Goal: Feedback & Contribution: Contribute content

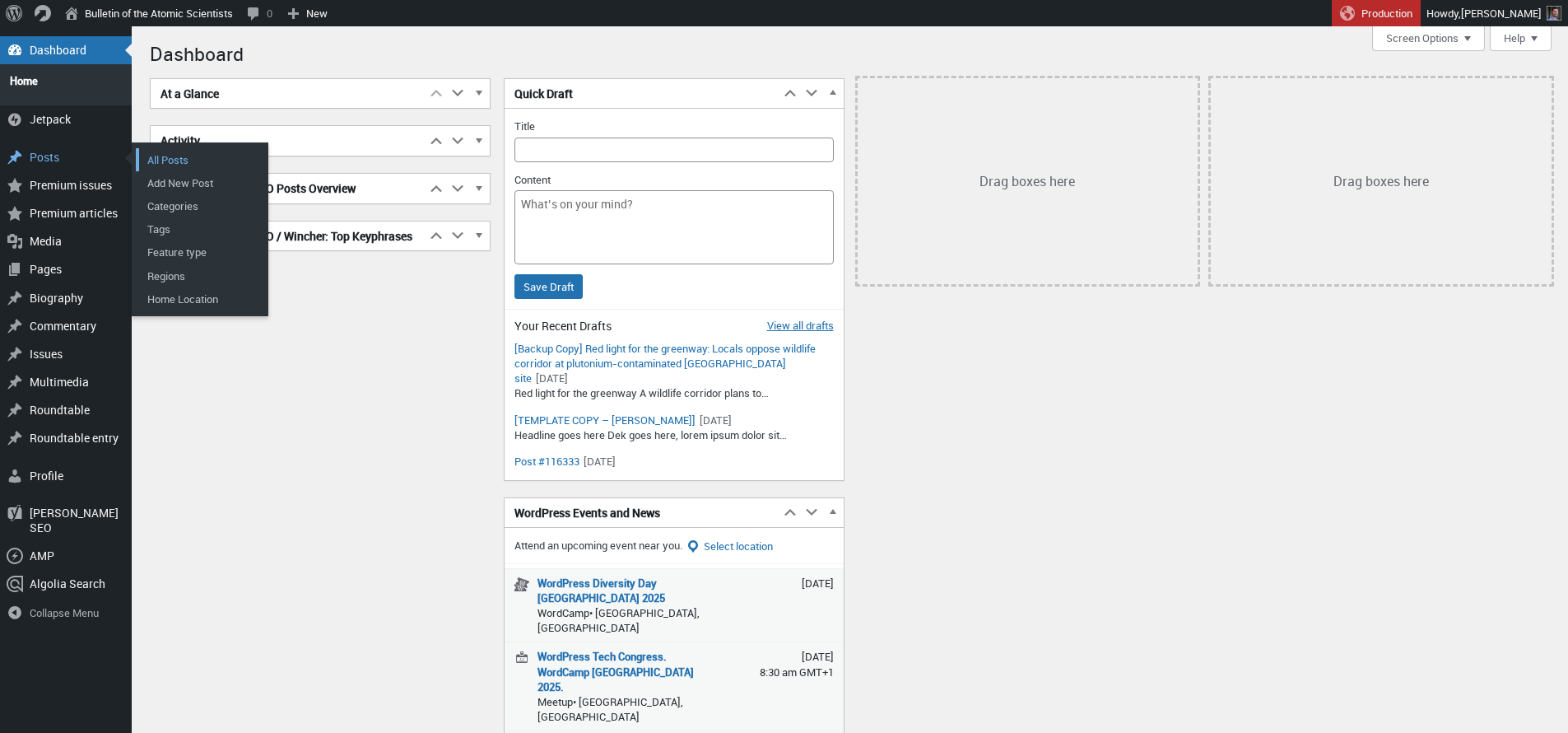
click at [161, 153] on link "All Posts" at bounding box center [201, 159] width 131 height 23
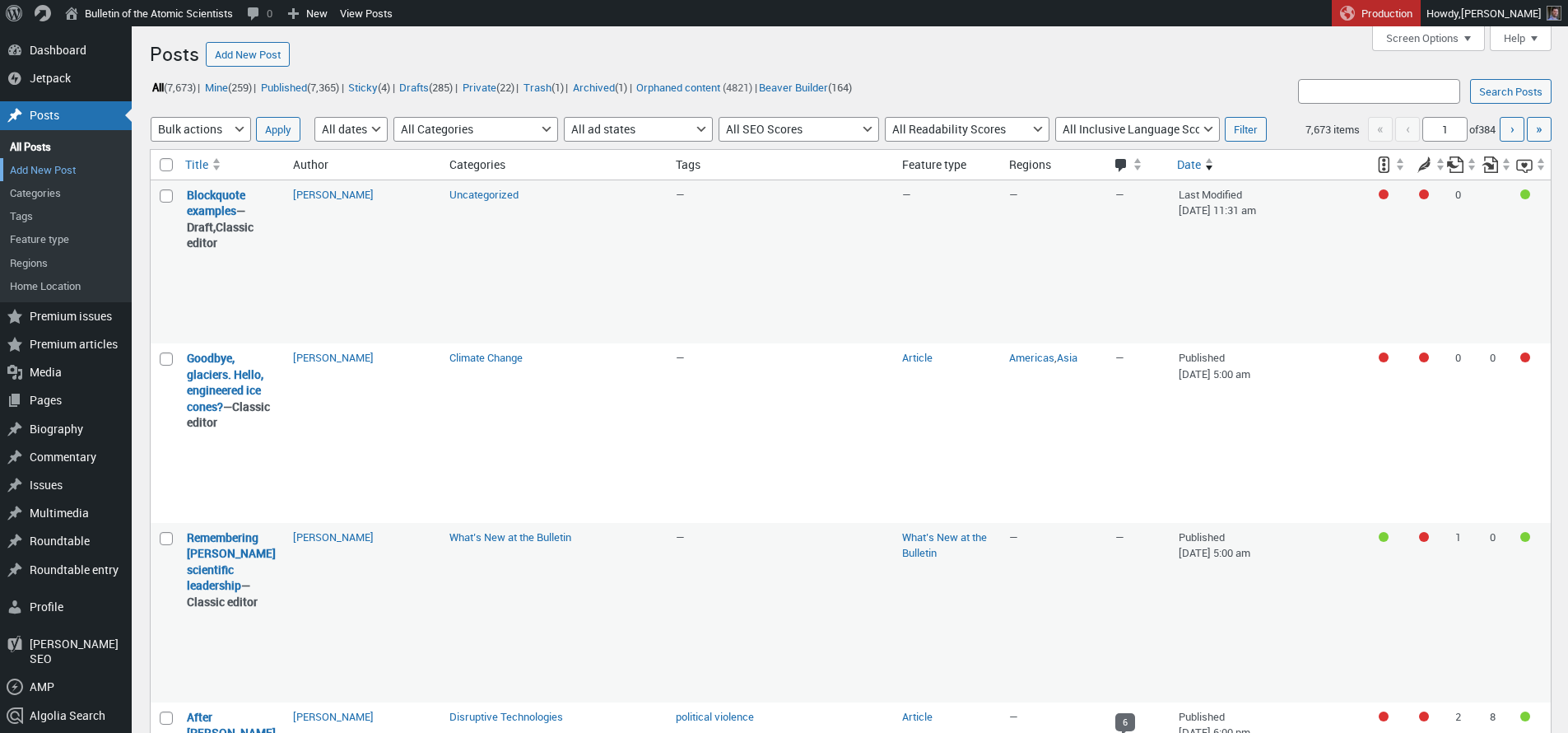
click at [32, 172] on link "Add New Post" at bounding box center [66, 170] width 131 height 23
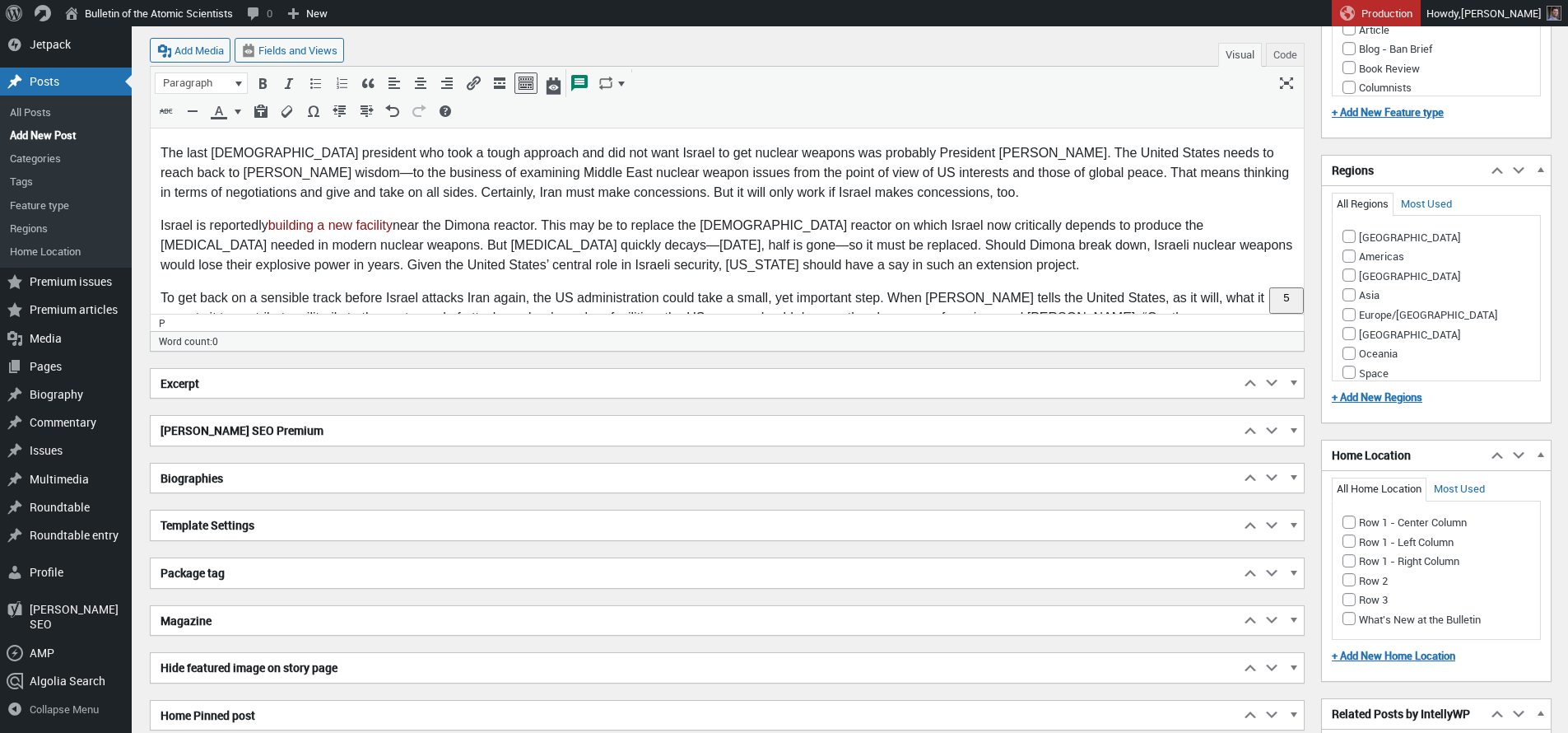
scroll to position [1355, 0]
click at [217, 479] on h2 "Biographies" at bounding box center [695, 478] width 1089 height 30
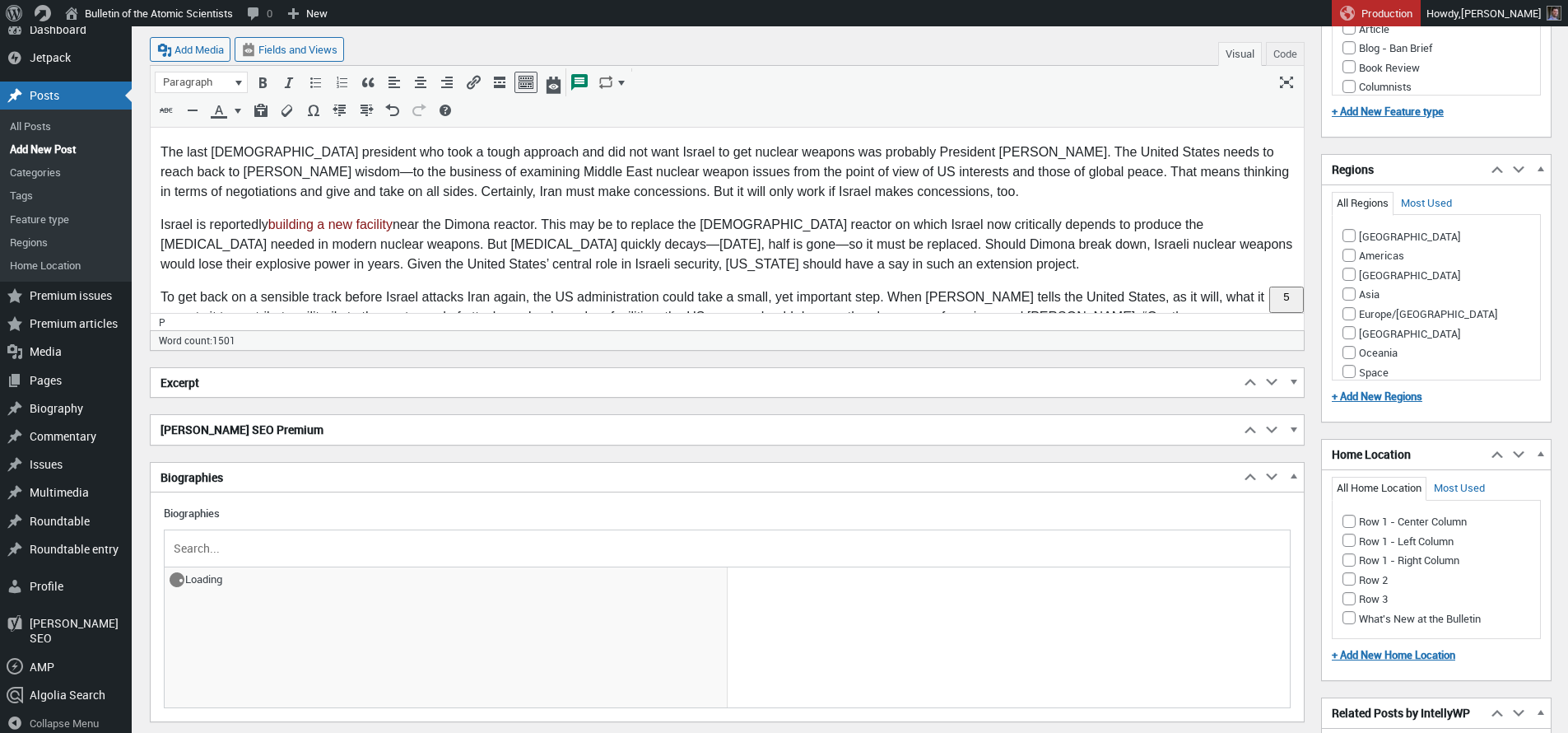
click at [249, 546] on input "text" at bounding box center [728, 548] width 1114 height 25
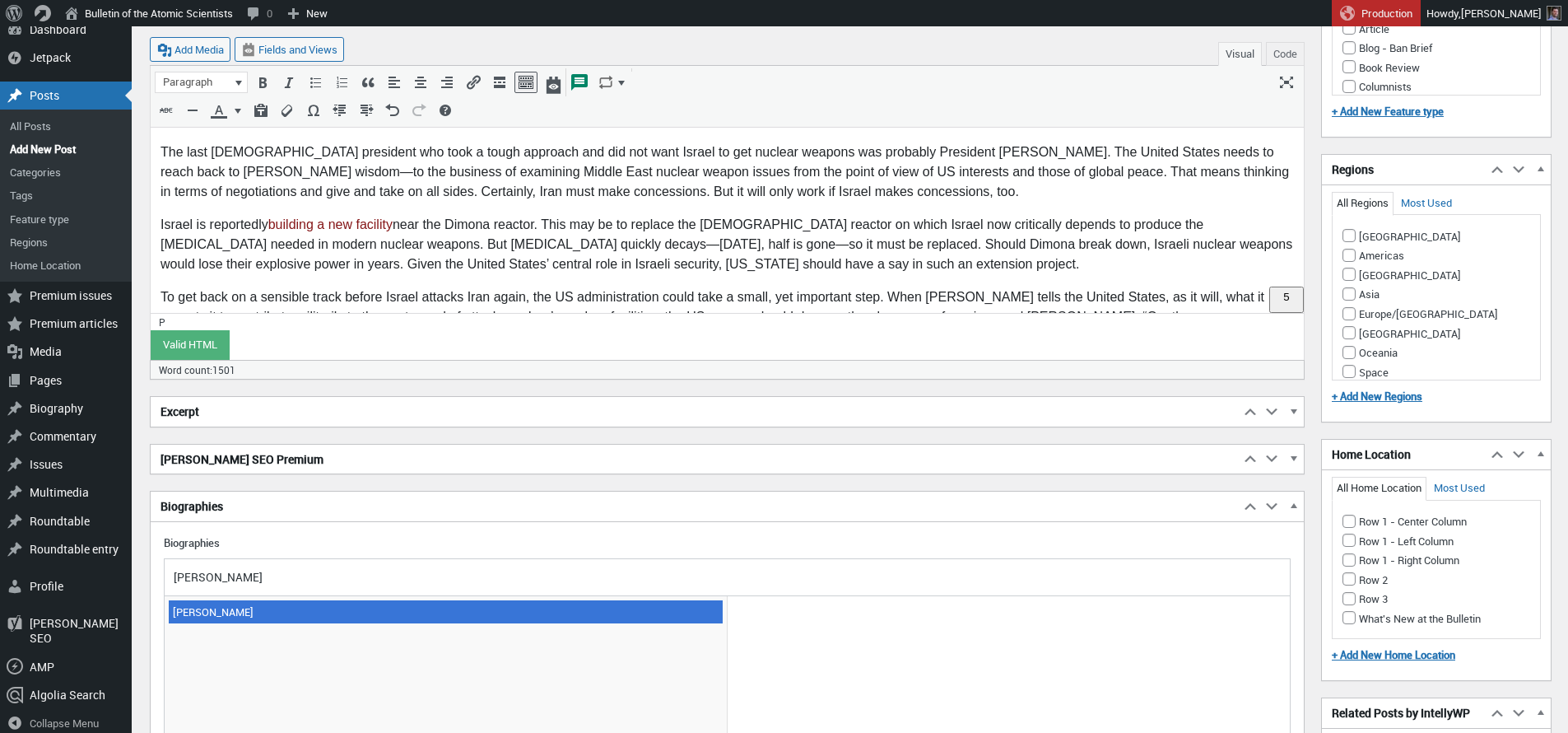
type input "[PERSON_NAME]"
click at [246, 610] on span "[PERSON_NAME]" at bounding box center [446, 612] width 554 height 23
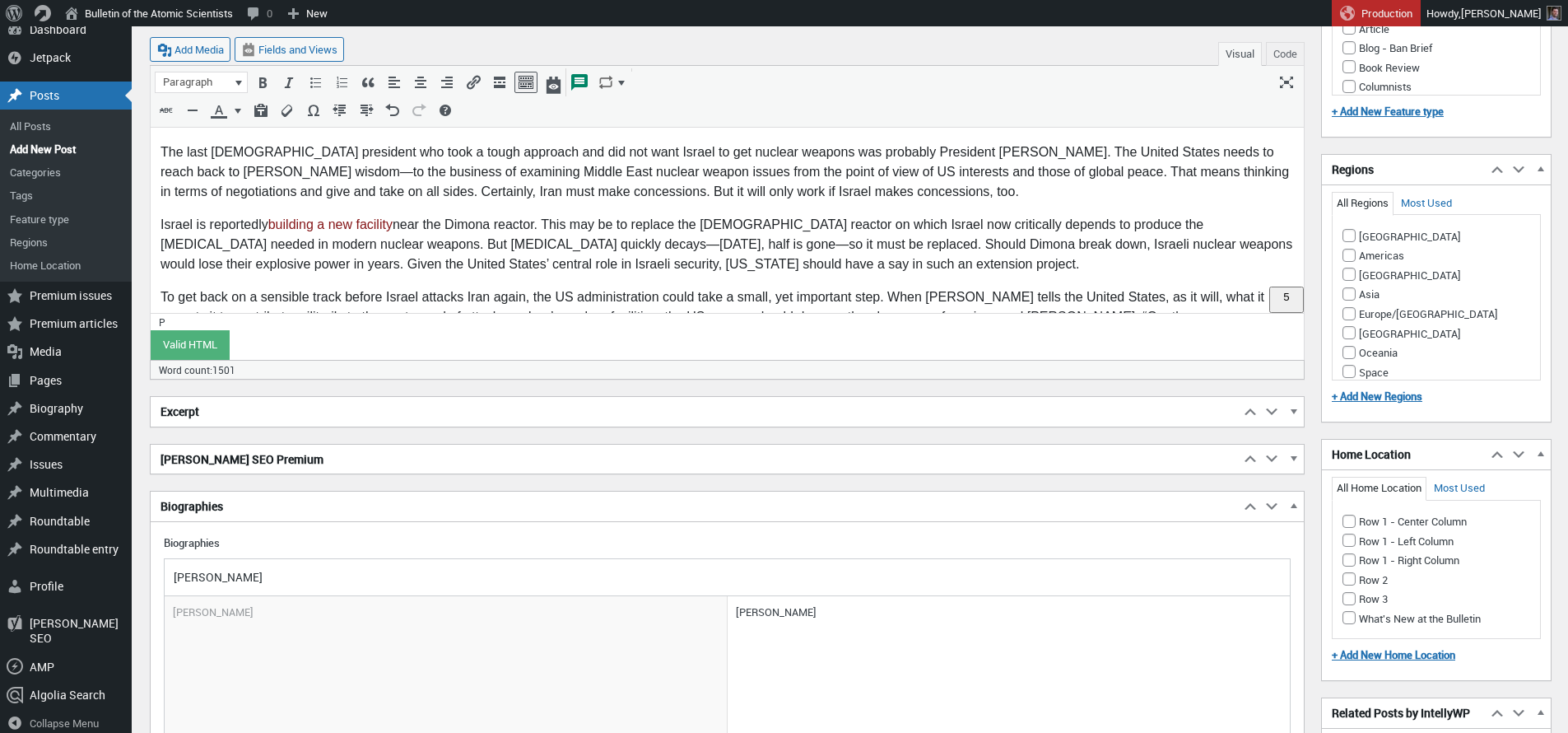
click at [223, 417] on h2 "Excerpt" at bounding box center [695, 412] width 1089 height 30
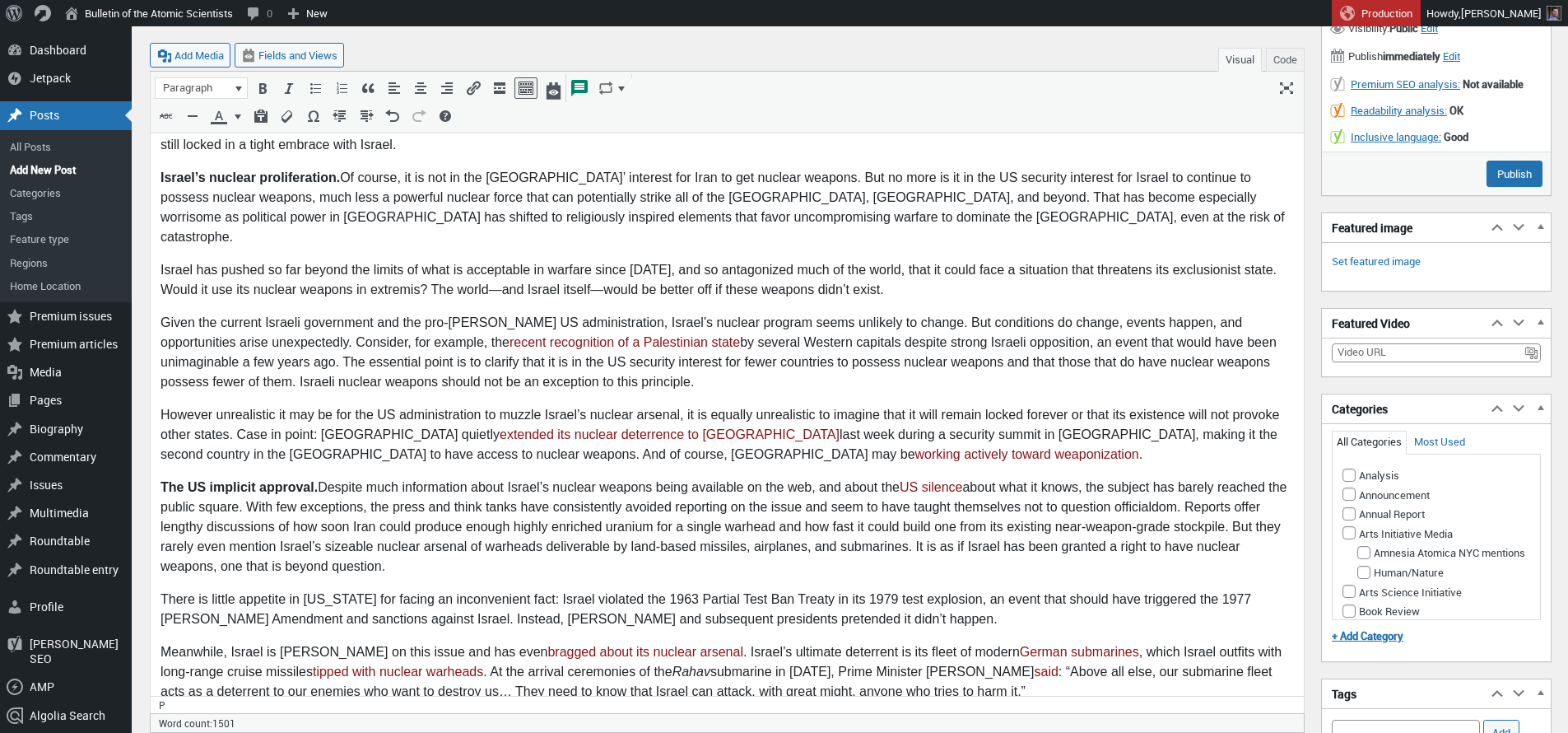
scroll to position [0, 0]
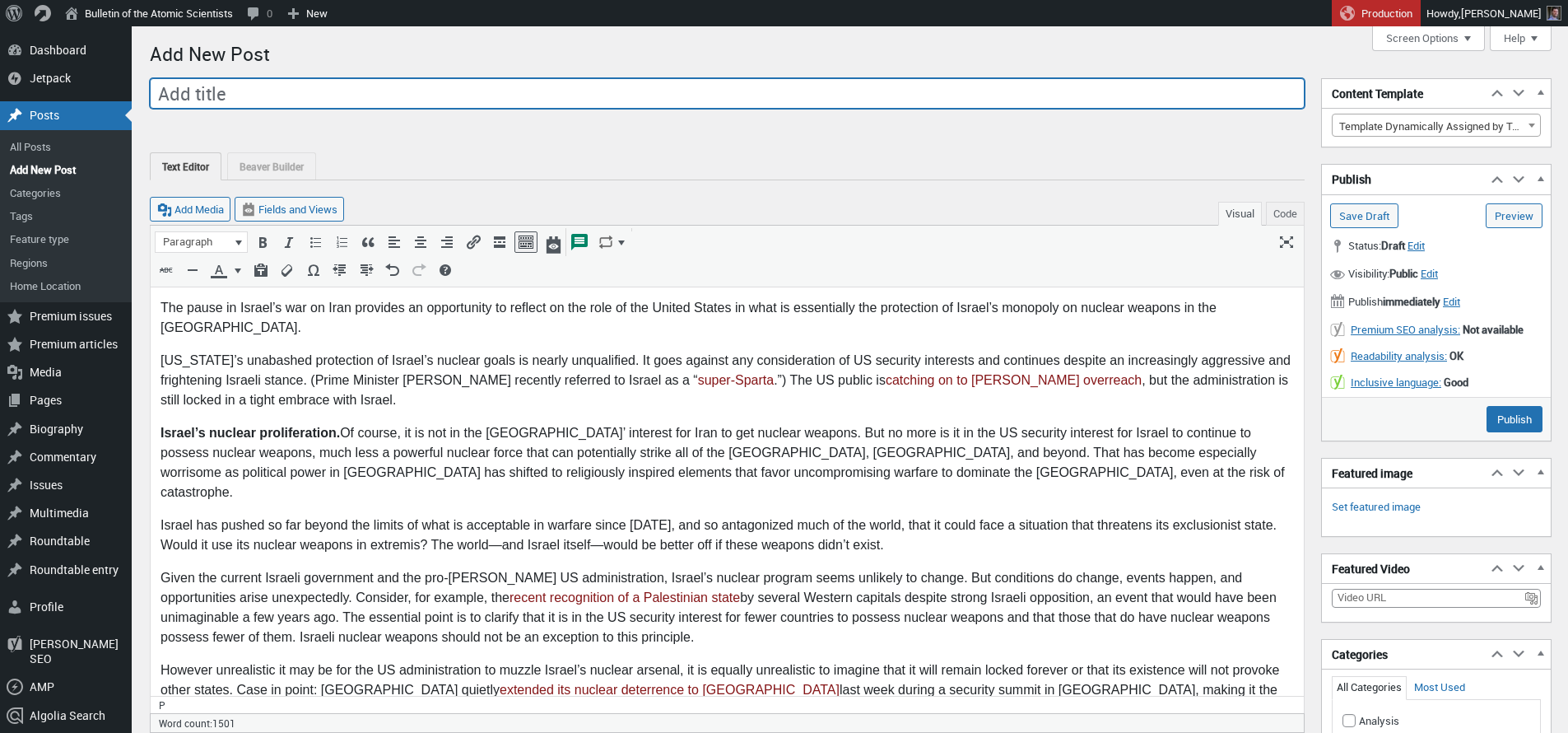
click at [385, 96] on input "Add title" at bounding box center [727, 94] width 1155 height 32
paste input "Why the US should stop protecting Israel’s nuclear weapons"
type input "Why the US should stop protecting Israel’s nuclear weapons"
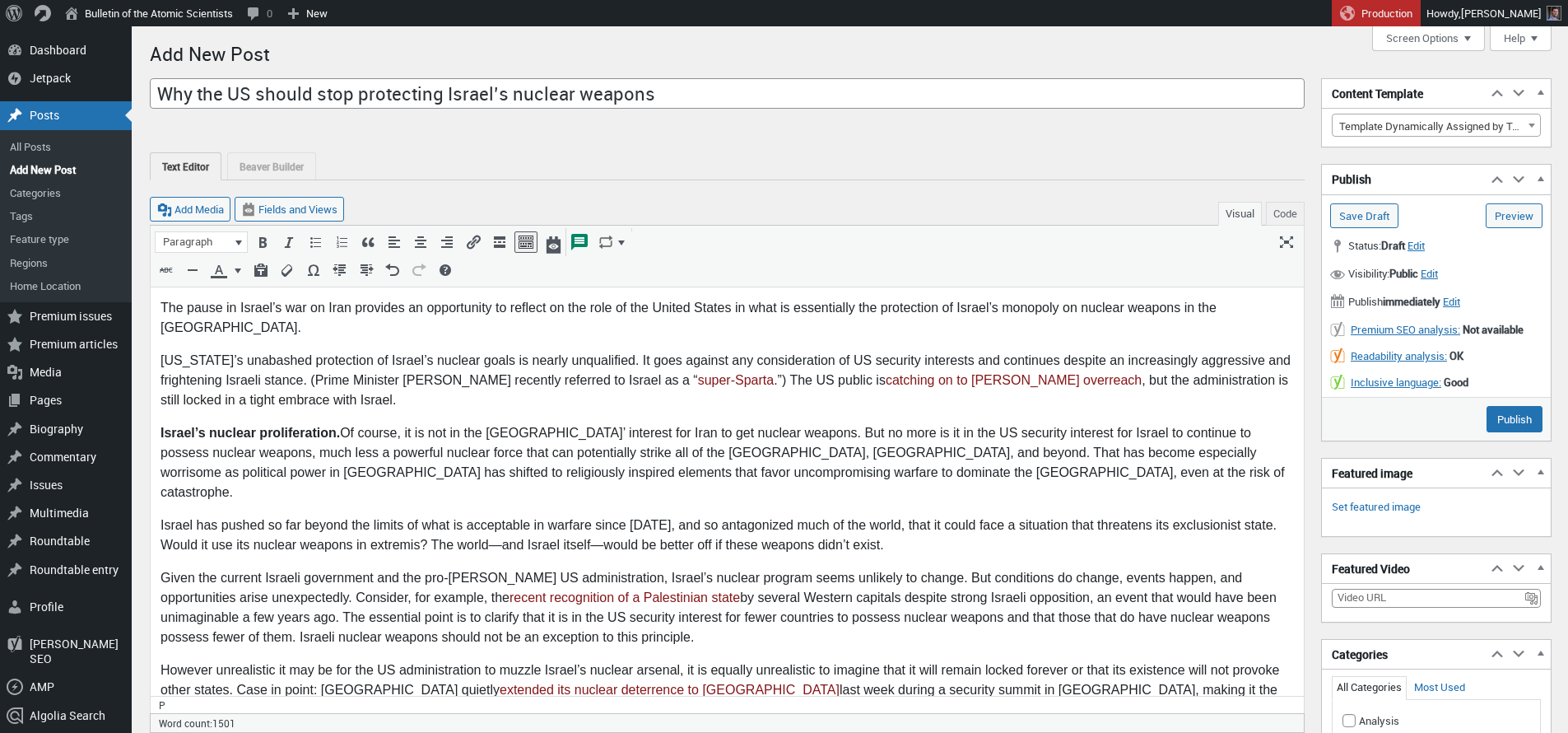
click at [523, 351] on p "[US_STATE]’s unabashed protection of Israel’s nuclear goals is nearly unqualifi…" at bounding box center [727, 381] width 1134 height 60
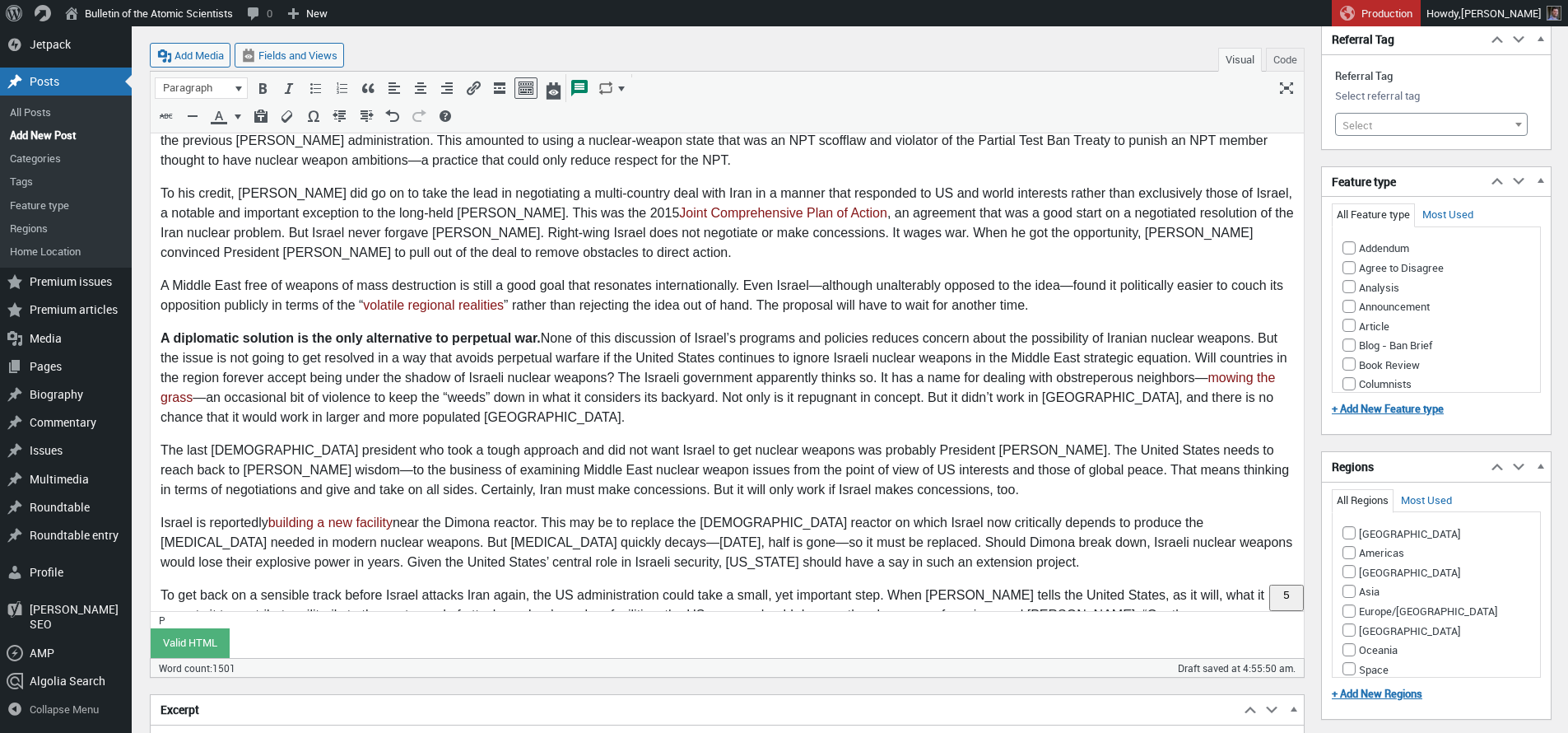
scroll to position [1464, 0]
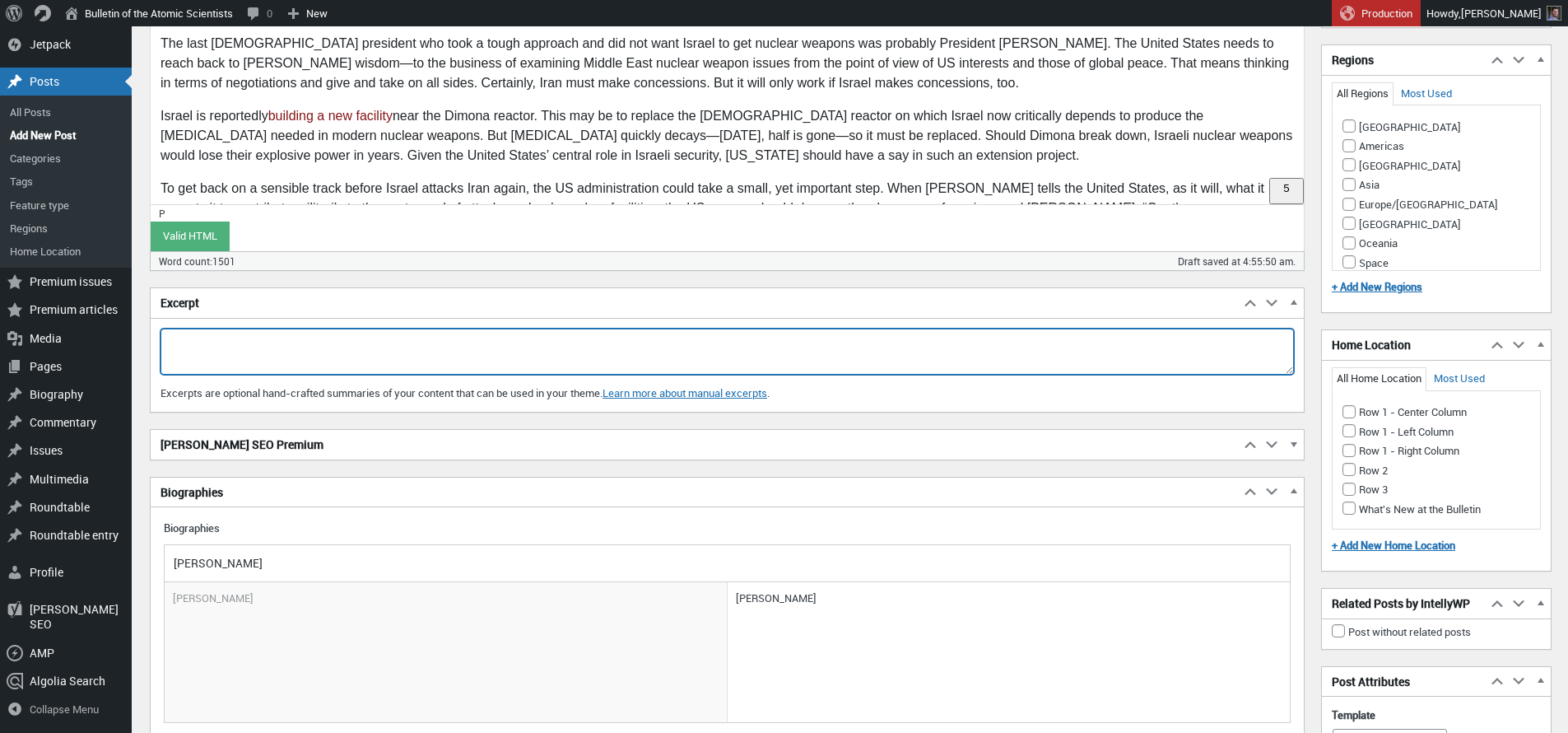
click at [280, 357] on textarea "Excerpt" at bounding box center [727, 351] width 1134 height 46
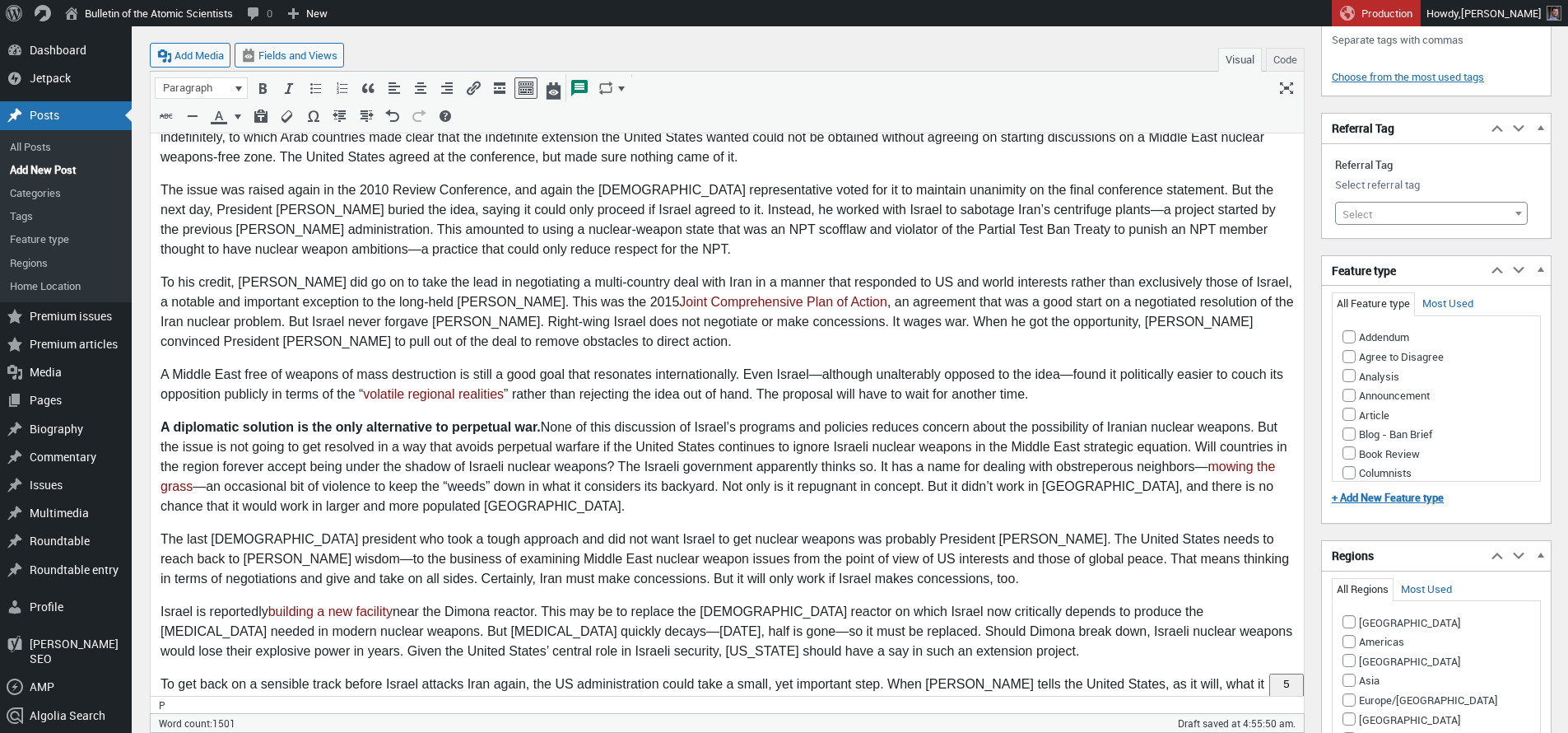
scroll to position [852, 0]
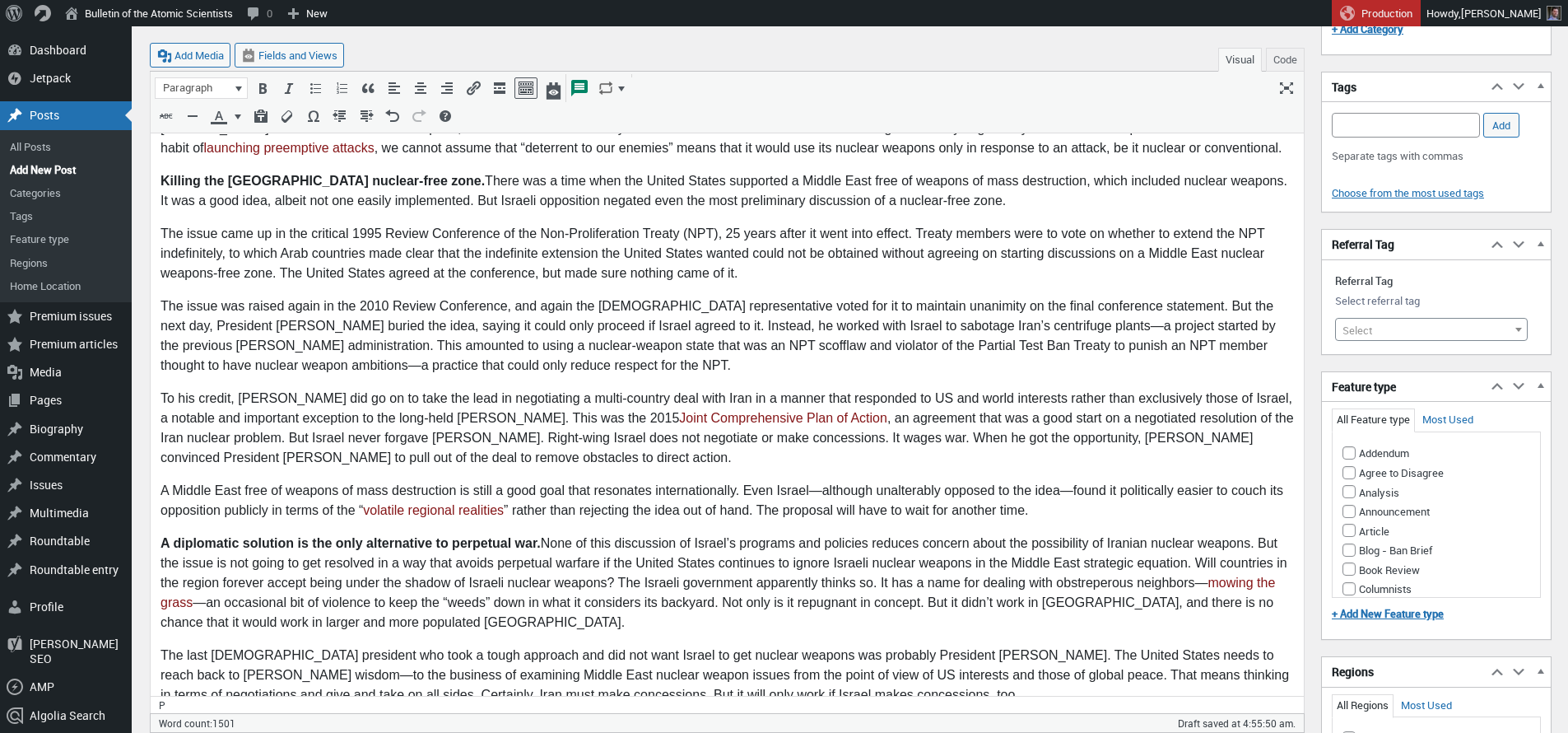
click at [1368, 334] on span "Select" at bounding box center [1358, 330] width 30 height 15
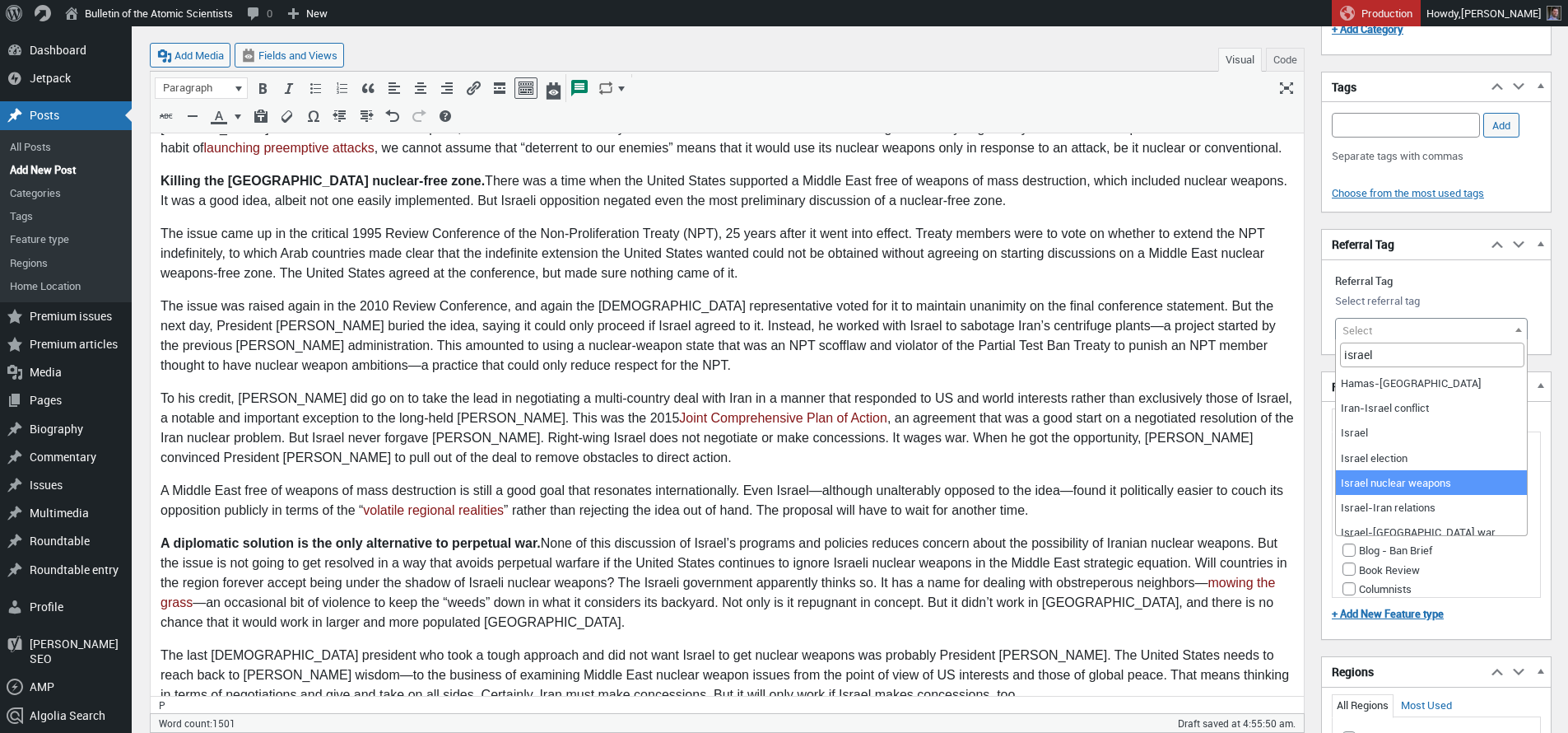
type input "israel"
select select "21713"
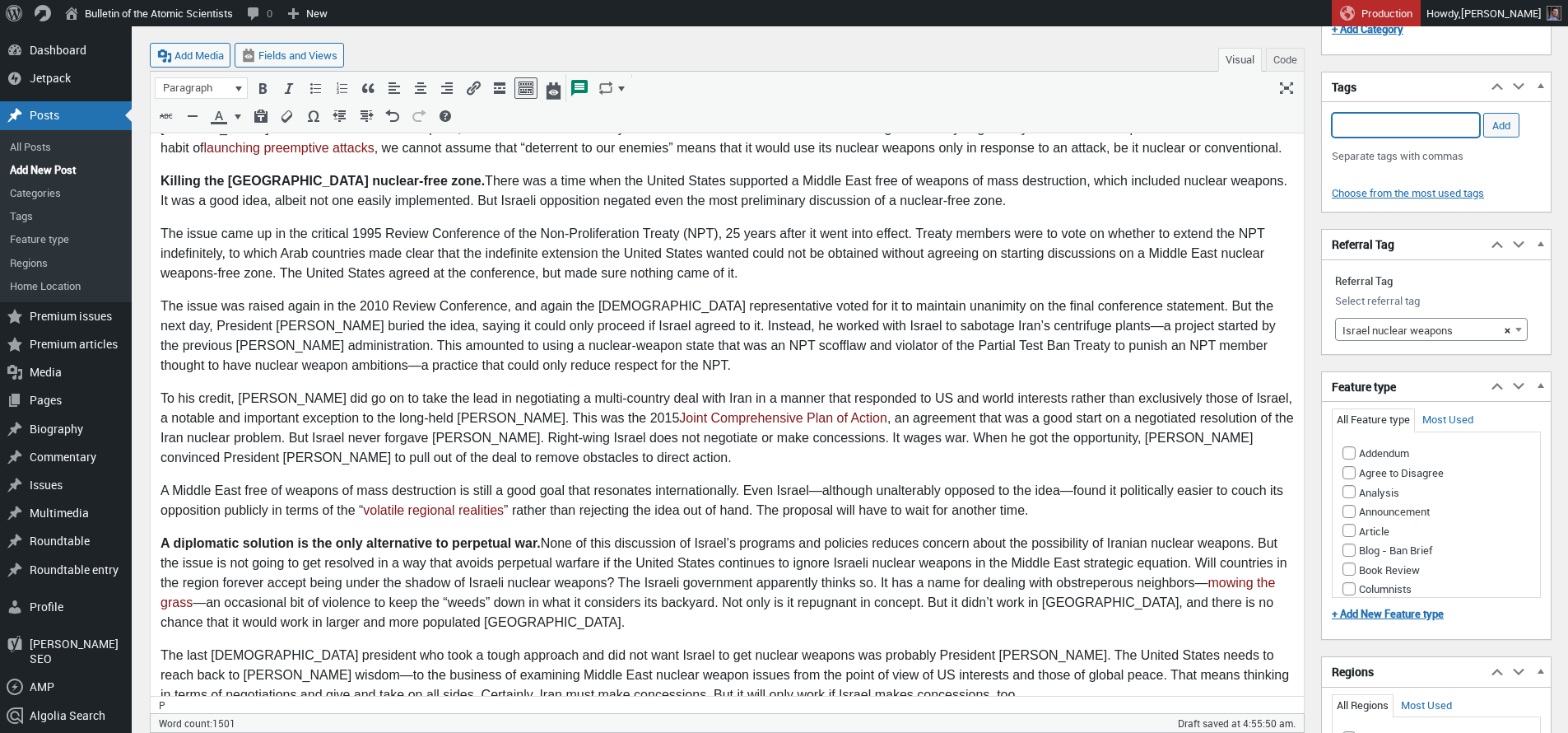
click at [1398, 132] on input "Add Tag" at bounding box center [1406, 125] width 148 height 25
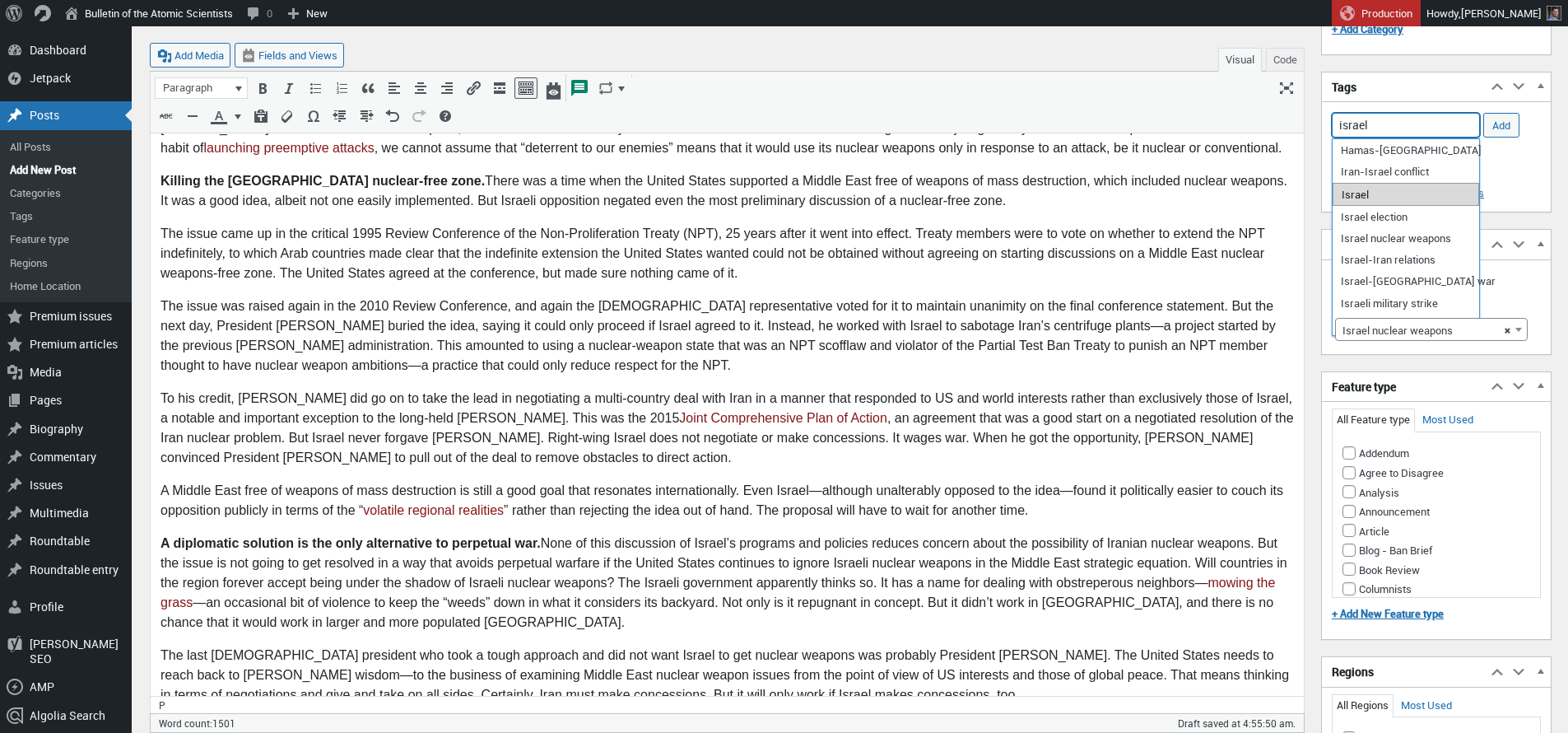
click at [1383, 197] on li "Israel" at bounding box center [1406, 194] width 146 height 23
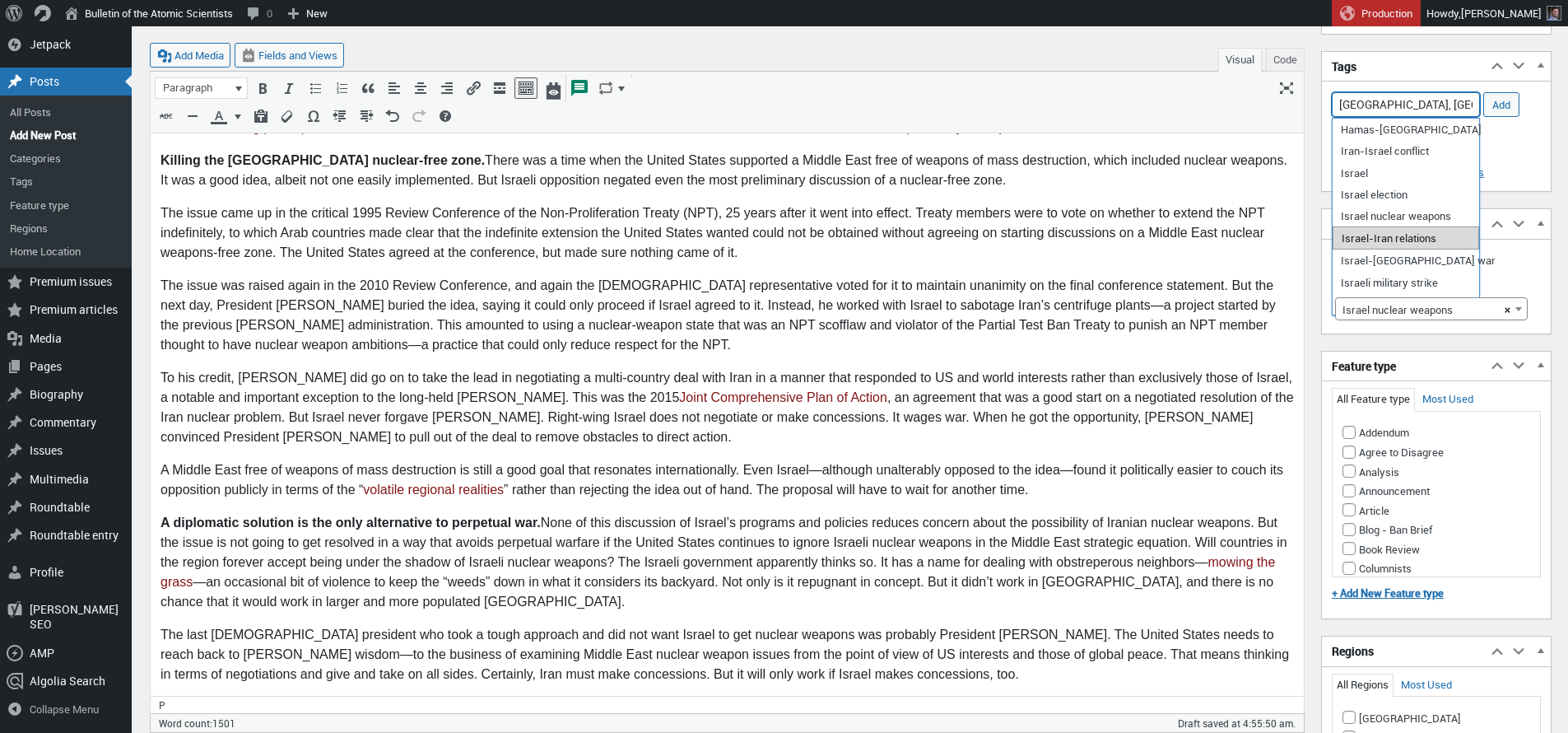
scroll to position [894, 0]
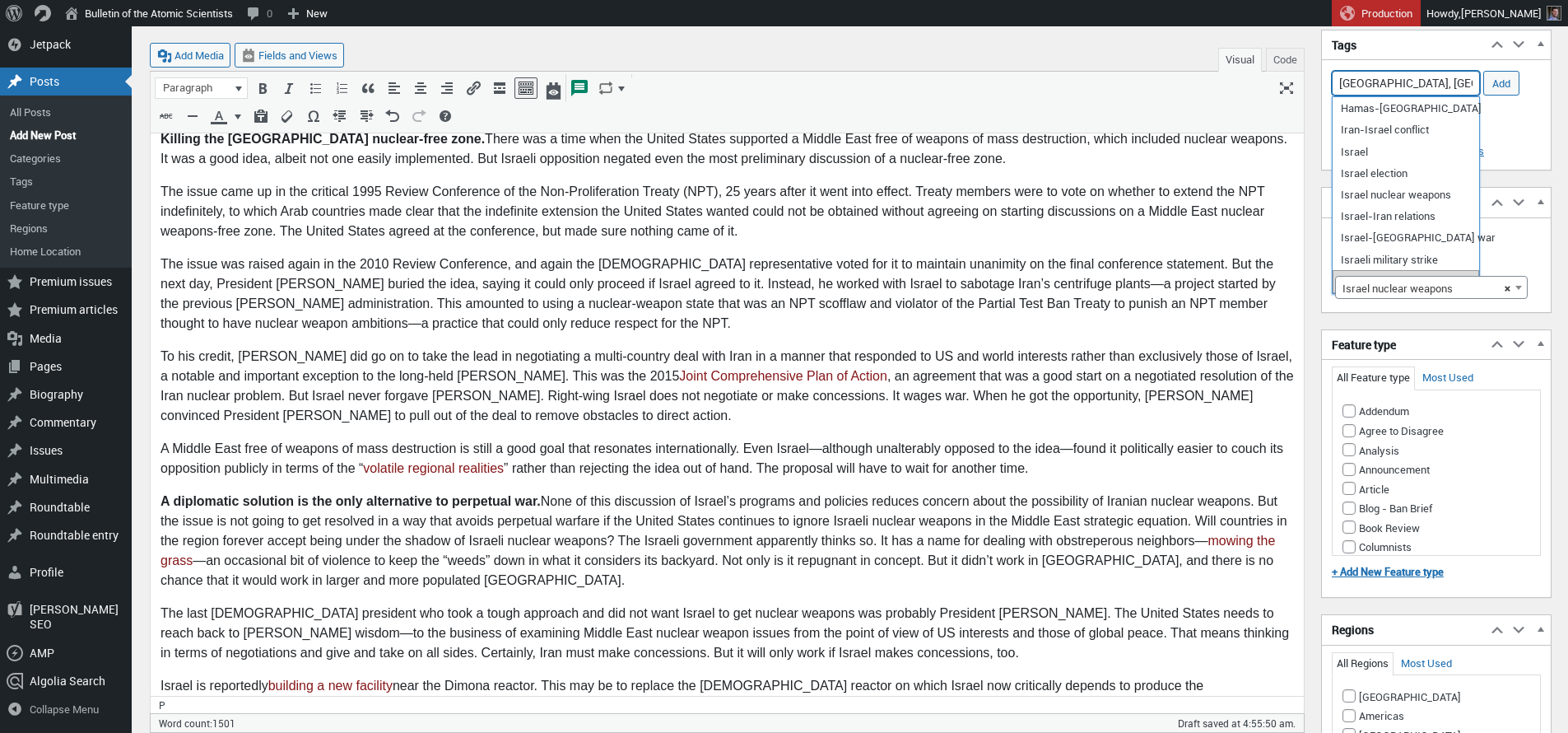
click at [1376, 272] on li "US-Israel relations" at bounding box center [1406, 281] width 146 height 23
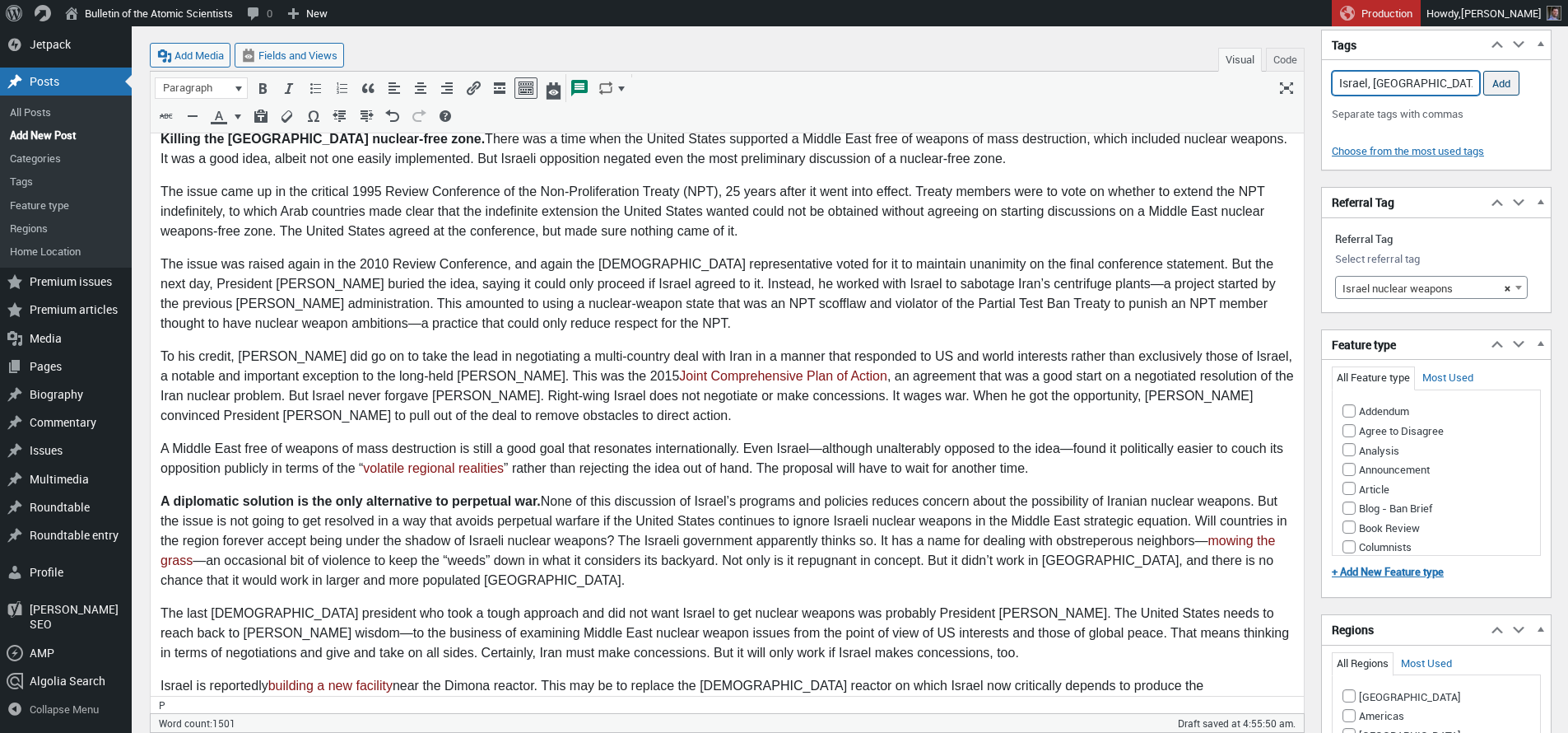
type input "Israel, [GEOGRAPHIC_DATA]-Israel relations,"
click at [1513, 81] on input "Add" at bounding box center [1501, 83] width 36 height 25
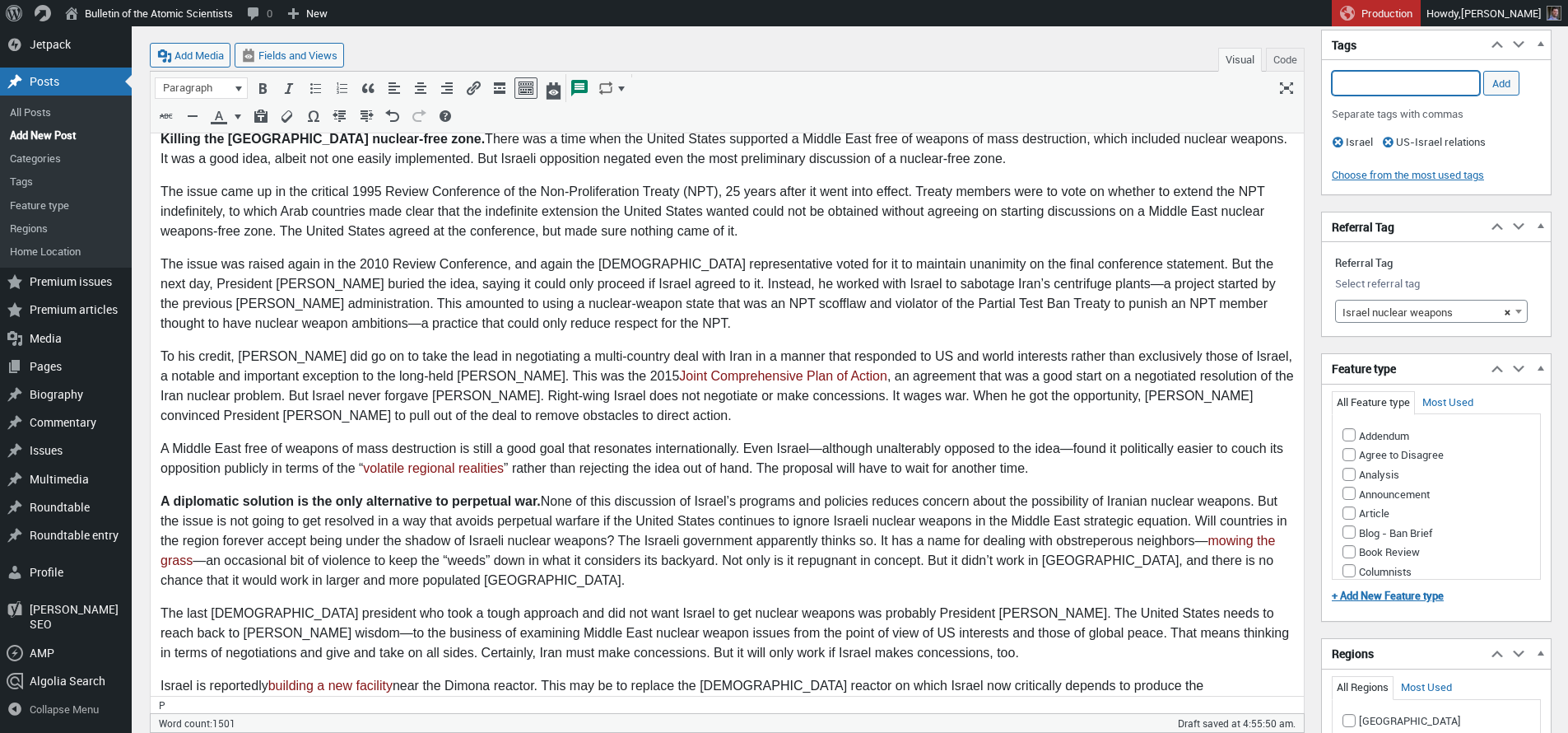
click at [1415, 85] on input "Add Tag" at bounding box center [1406, 83] width 148 height 25
click at [1409, 107] on li "[PERSON_NAME]" at bounding box center [1406, 109] width 146 height 23
type input "[PERSON_NAME],"
click at [1495, 87] on input "Add" at bounding box center [1501, 83] width 36 height 25
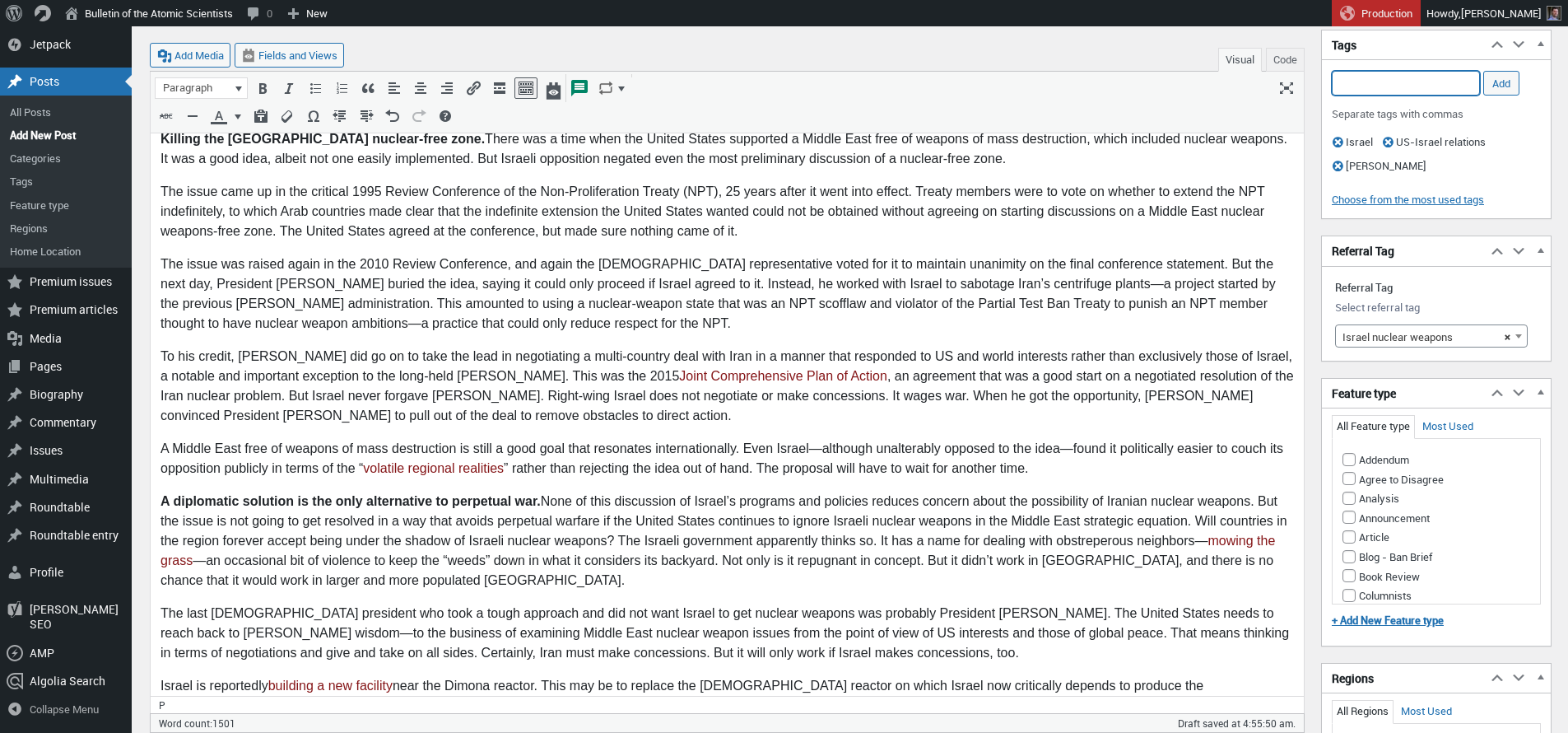
click at [1421, 87] on input "Add Tag" at bounding box center [1406, 83] width 148 height 25
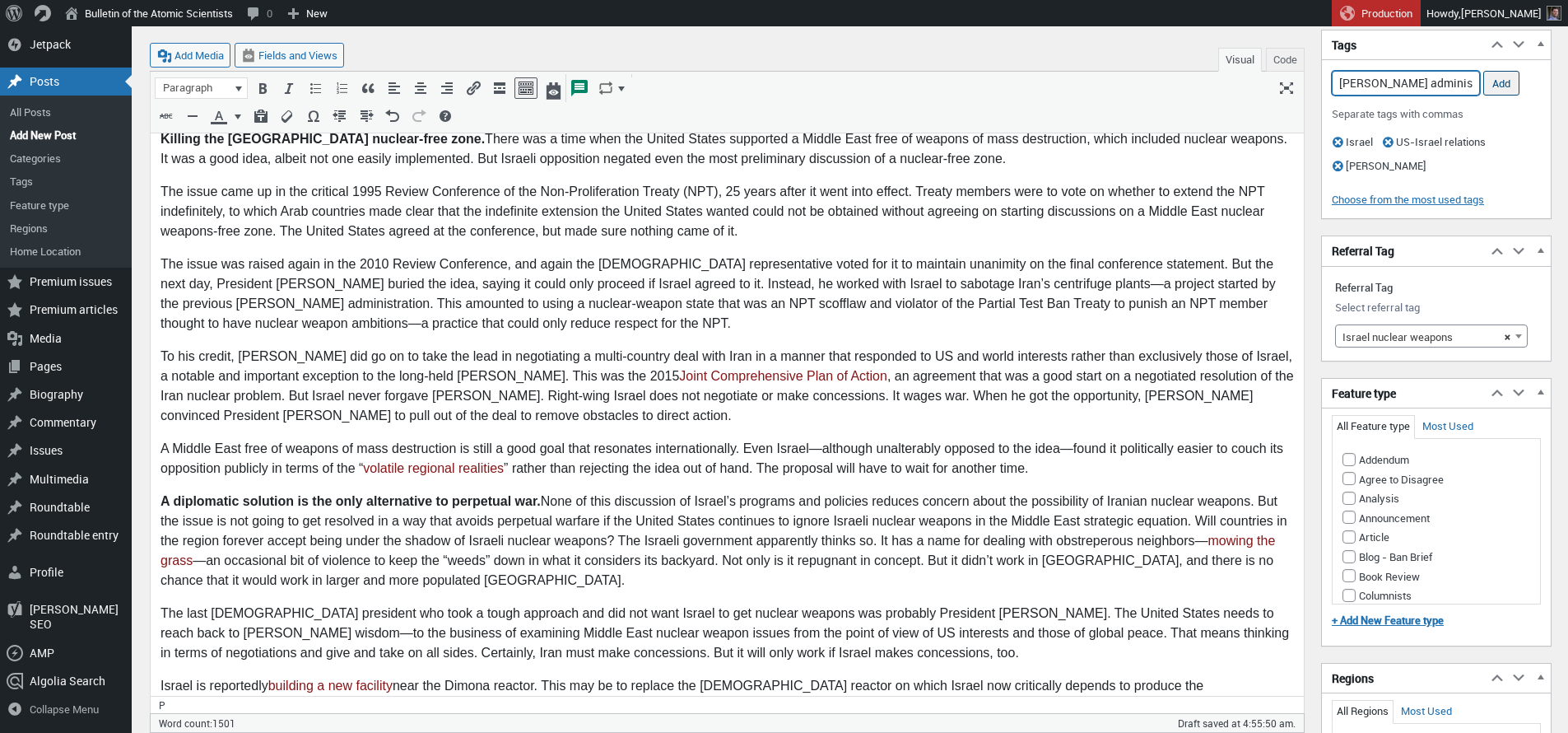
type input "[PERSON_NAME] administration,"
click at [1501, 86] on input "Add" at bounding box center [1501, 83] width 36 height 25
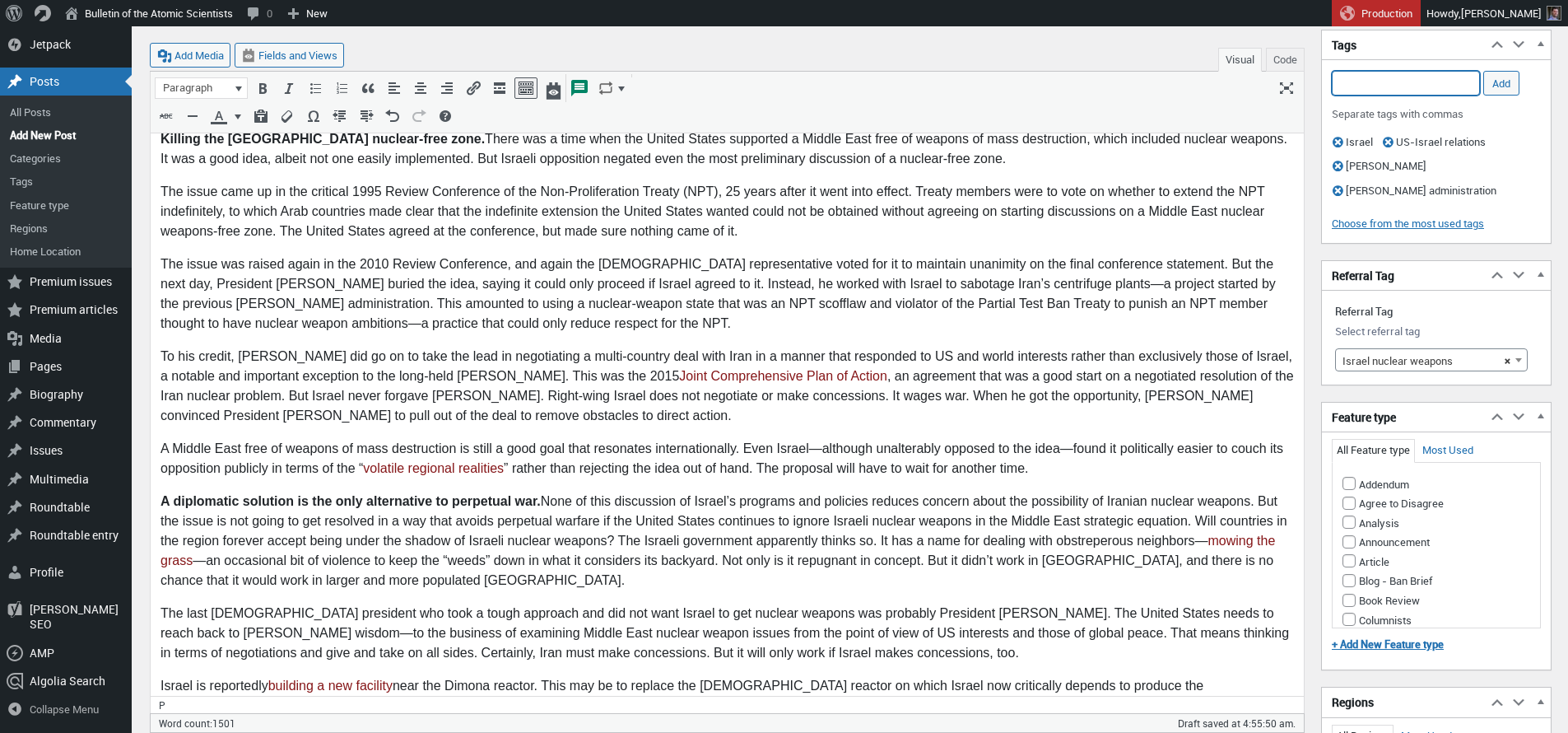
click at [1435, 84] on input "Add Tag" at bounding box center [1406, 83] width 148 height 25
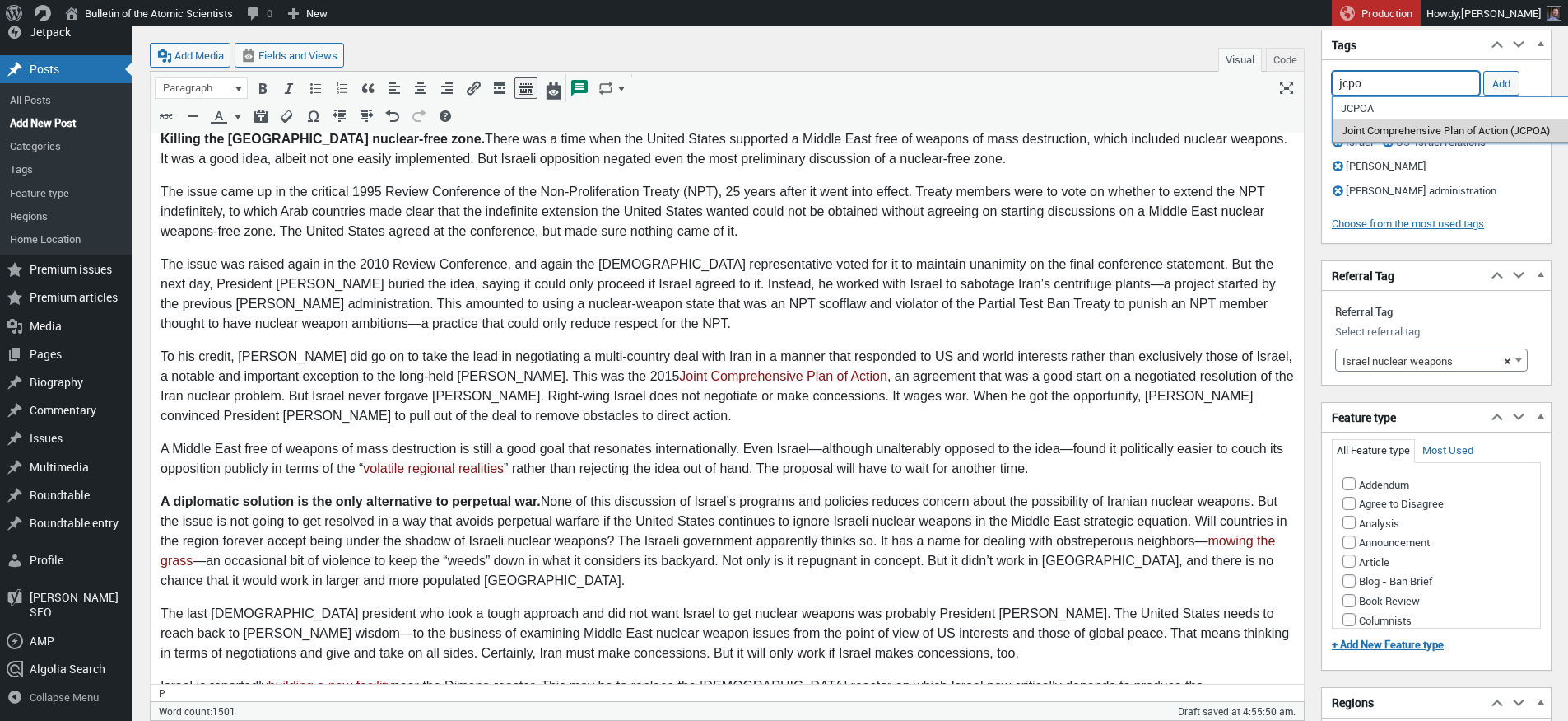
click at [1429, 126] on li "Joint Comprehensive Plan of Action (JCPOA)" at bounding box center [1453, 130] width 241 height 23
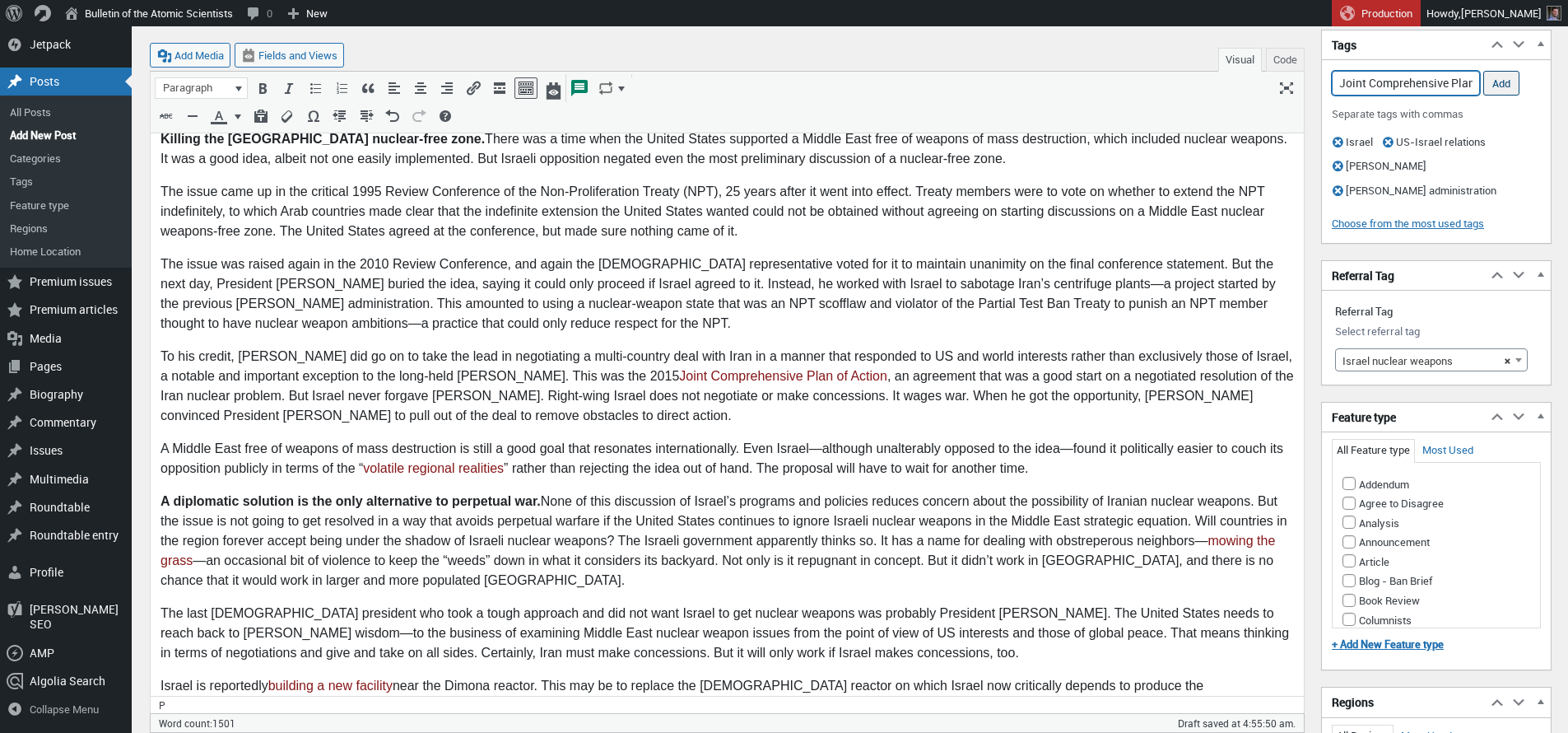
type input "Joint Comprehensive Plan of Action (JCPOA),"
click at [1499, 86] on input "Add" at bounding box center [1501, 83] width 36 height 25
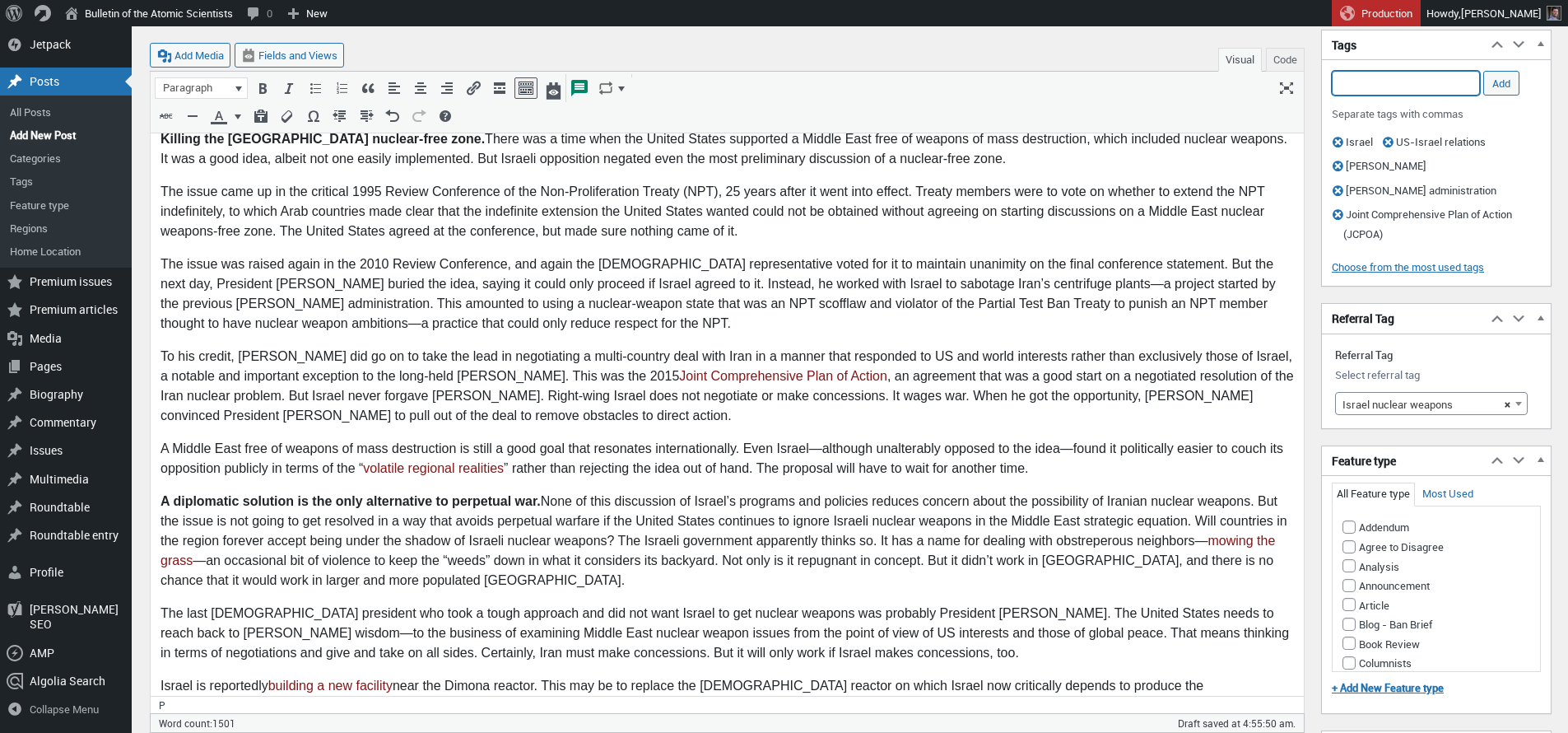
click at [1398, 85] on input "Add Tag" at bounding box center [1406, 83] width 148 height 25
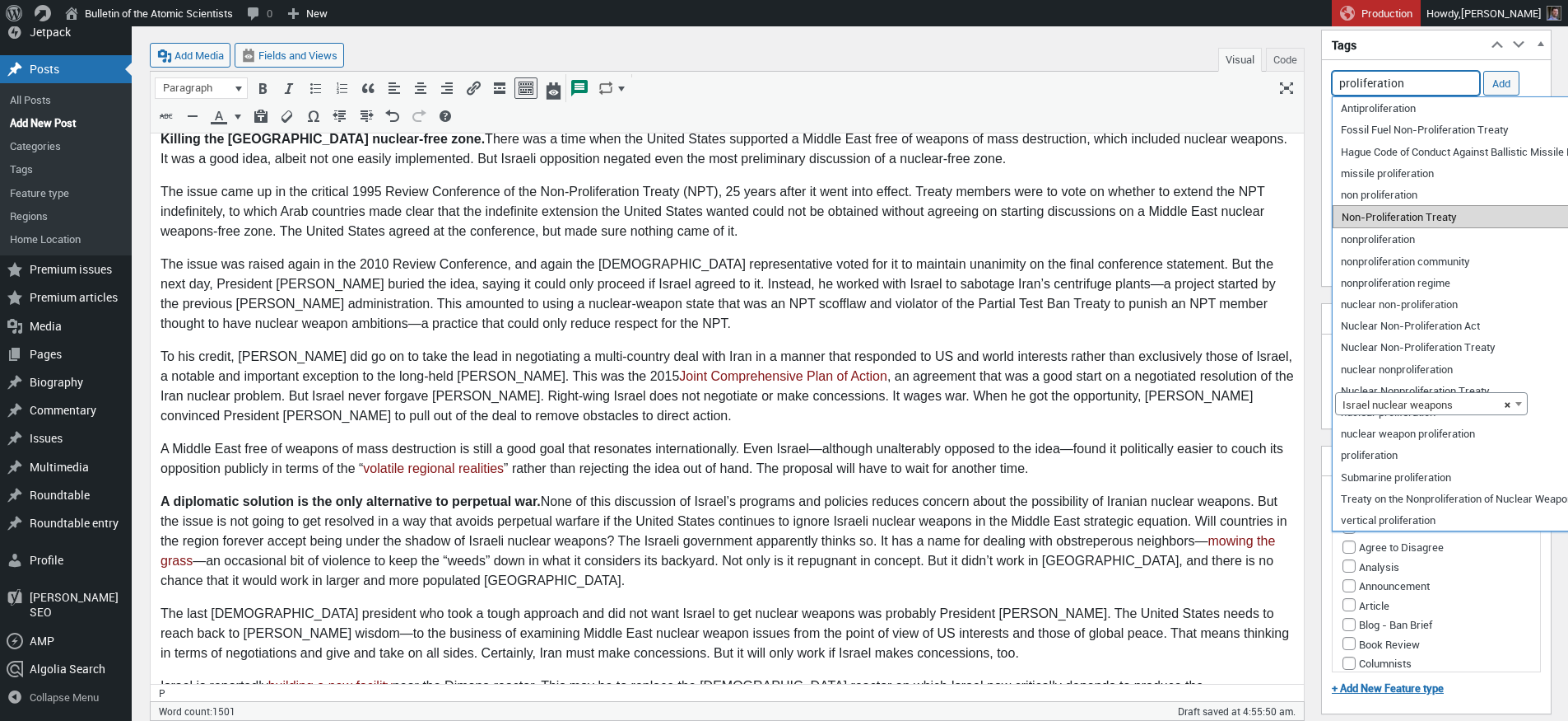
click at [1402, 222] on li "Non-Proliferation Treaty" at bounding box center [1493, 216] width 320 height 23
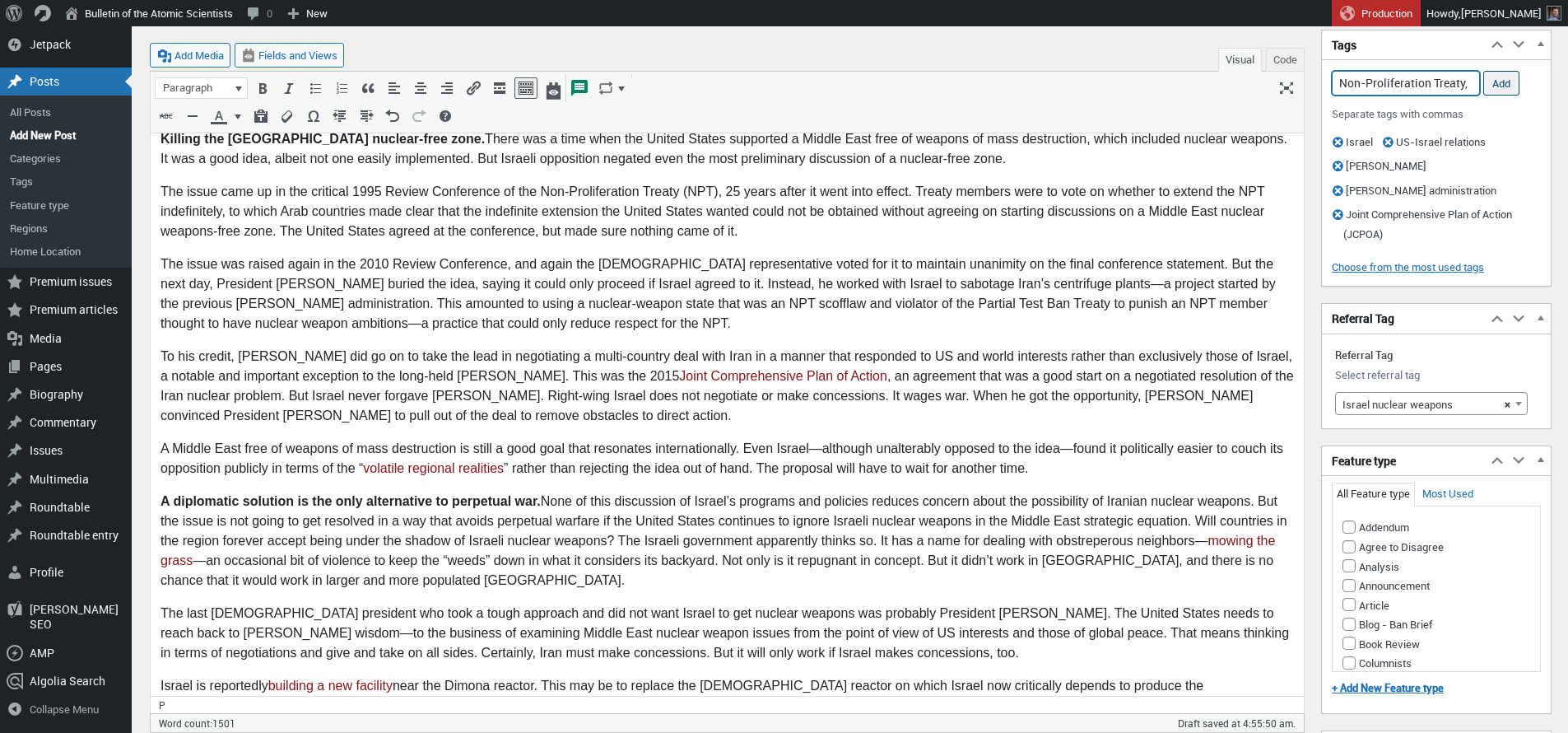
type input "Non-Proliferation Treaty,"
click at [1499, 81] on input "Add" at bounding box center [1501, 83] width 36 height 25
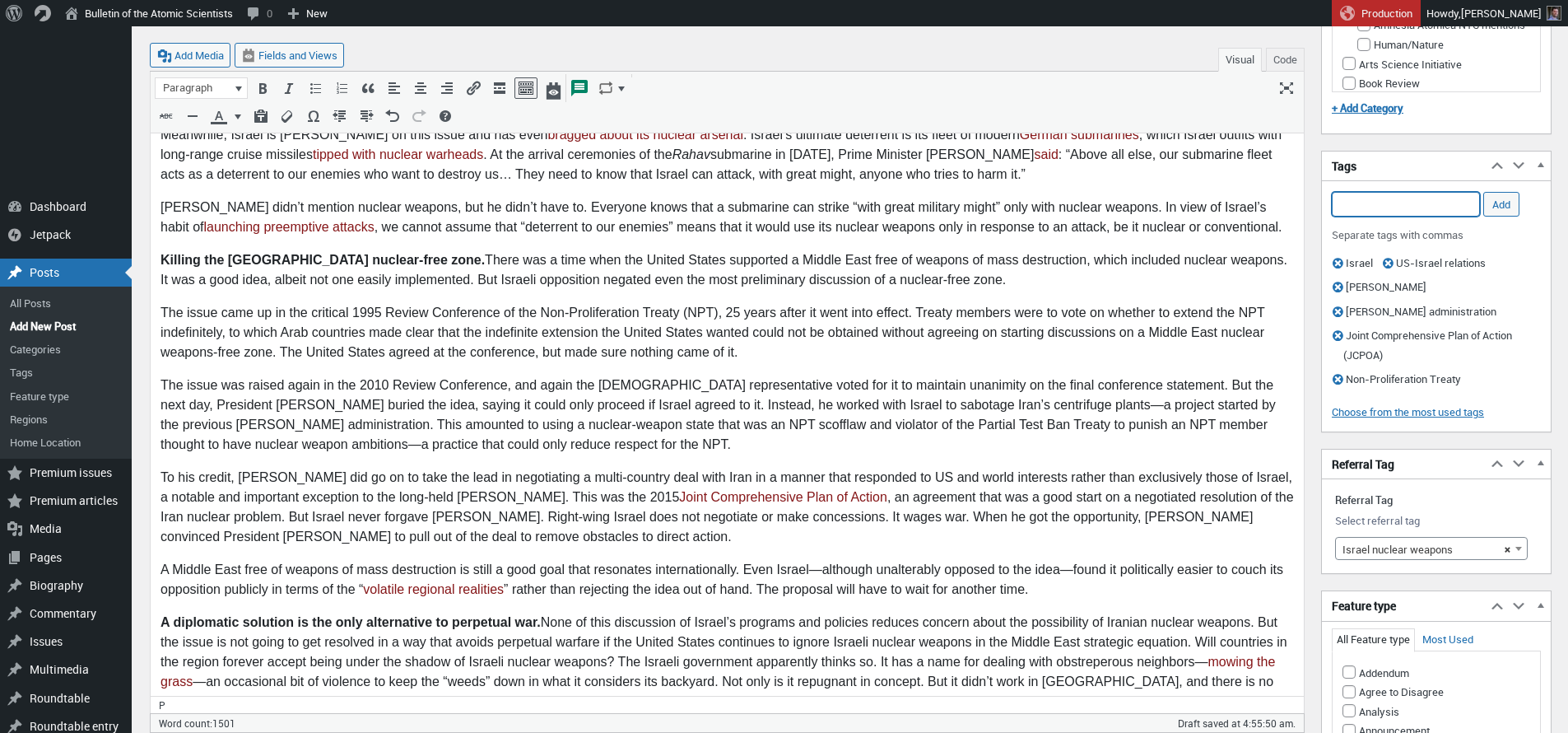
scroll to position [678, 0]
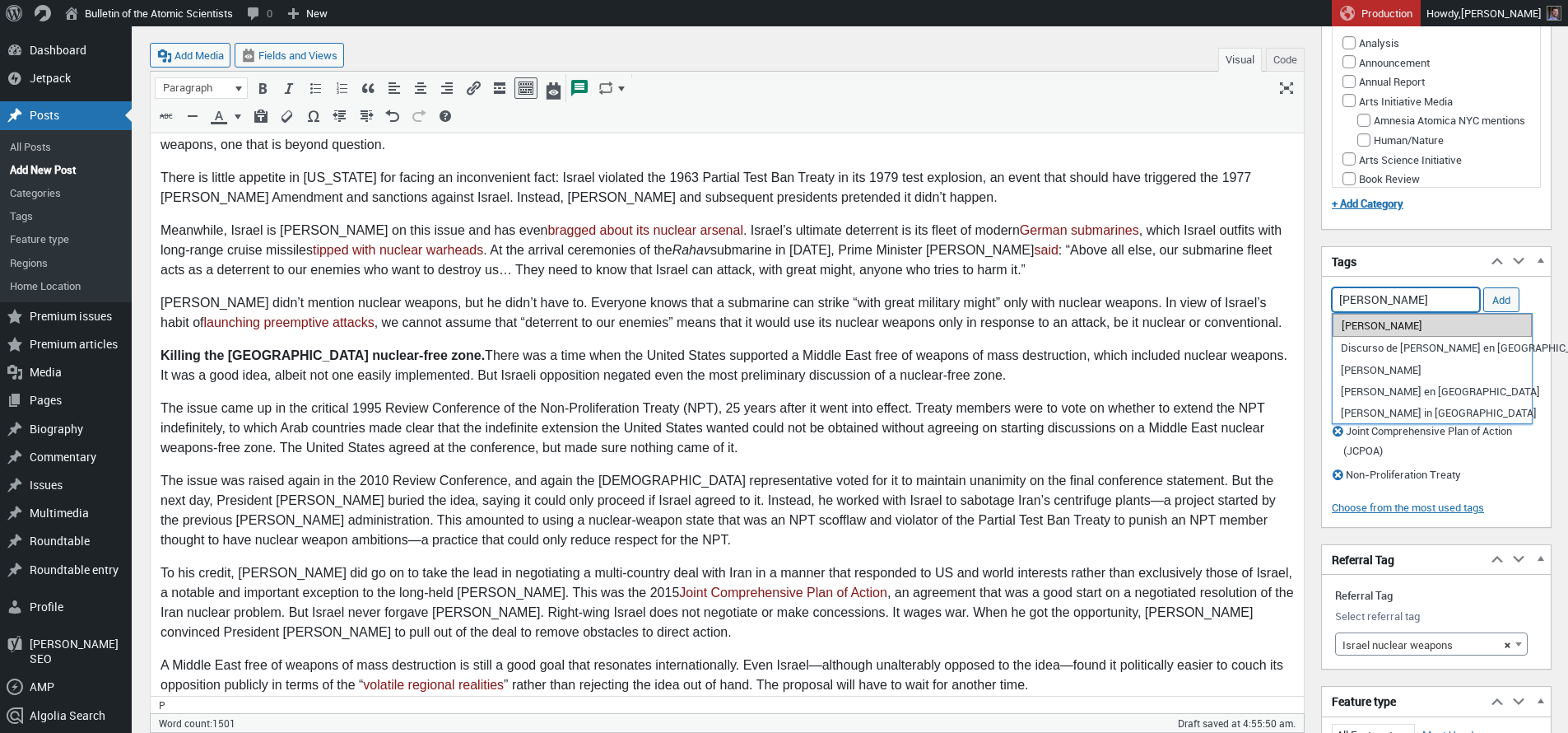
click at [1407, 327] on li "[PERSON_NAME]" at bounding box center [1433, 325] width 200 height 23
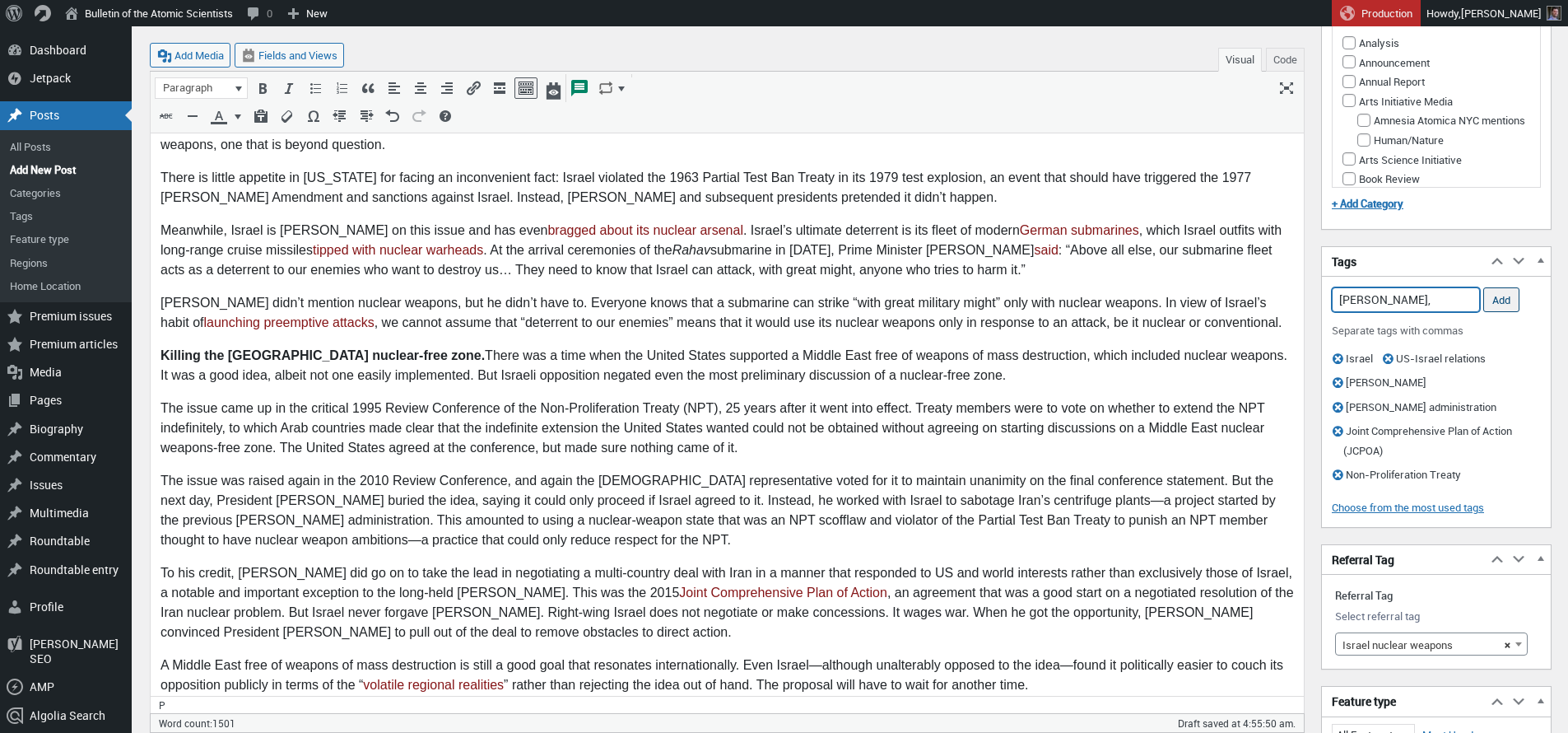
type input "[PERSON_NAME],"
click at [1503, 301] on input "Add" at bounding box center [1501, 300] width 36 height 25
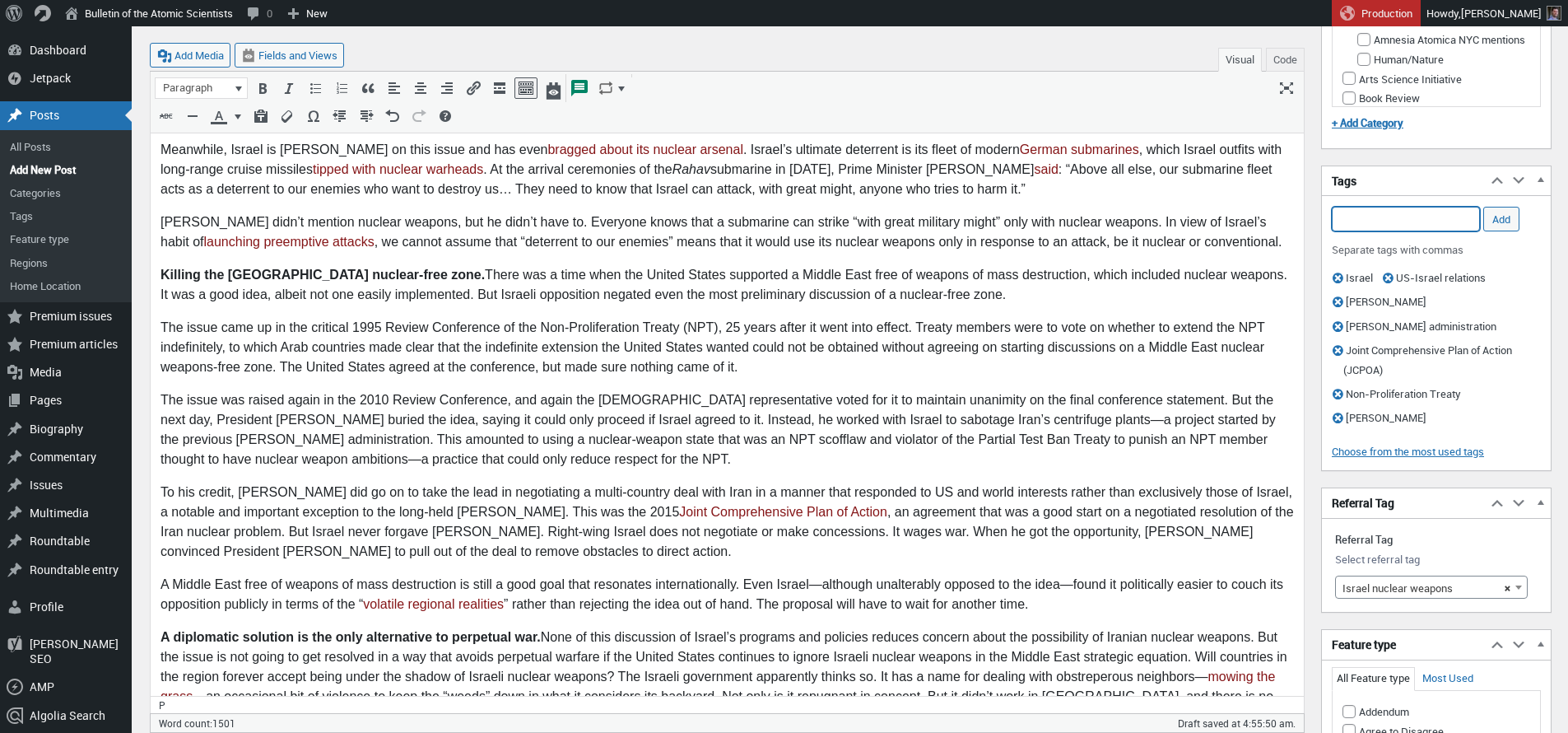
scroll to position [748, 0]
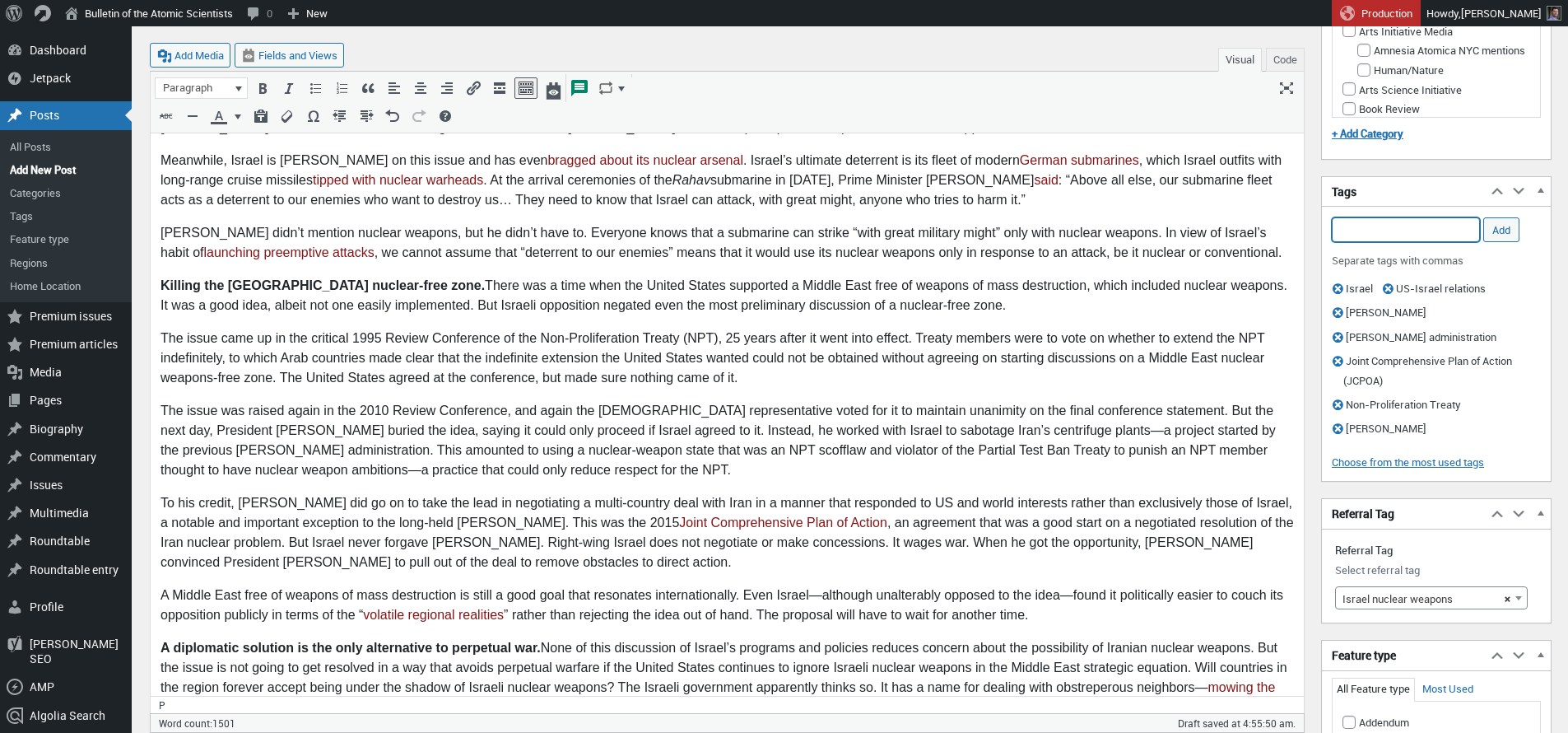
click at [1368, 228] on input "Add Tag" at bounding box center [1406, 229] width 148 height 25
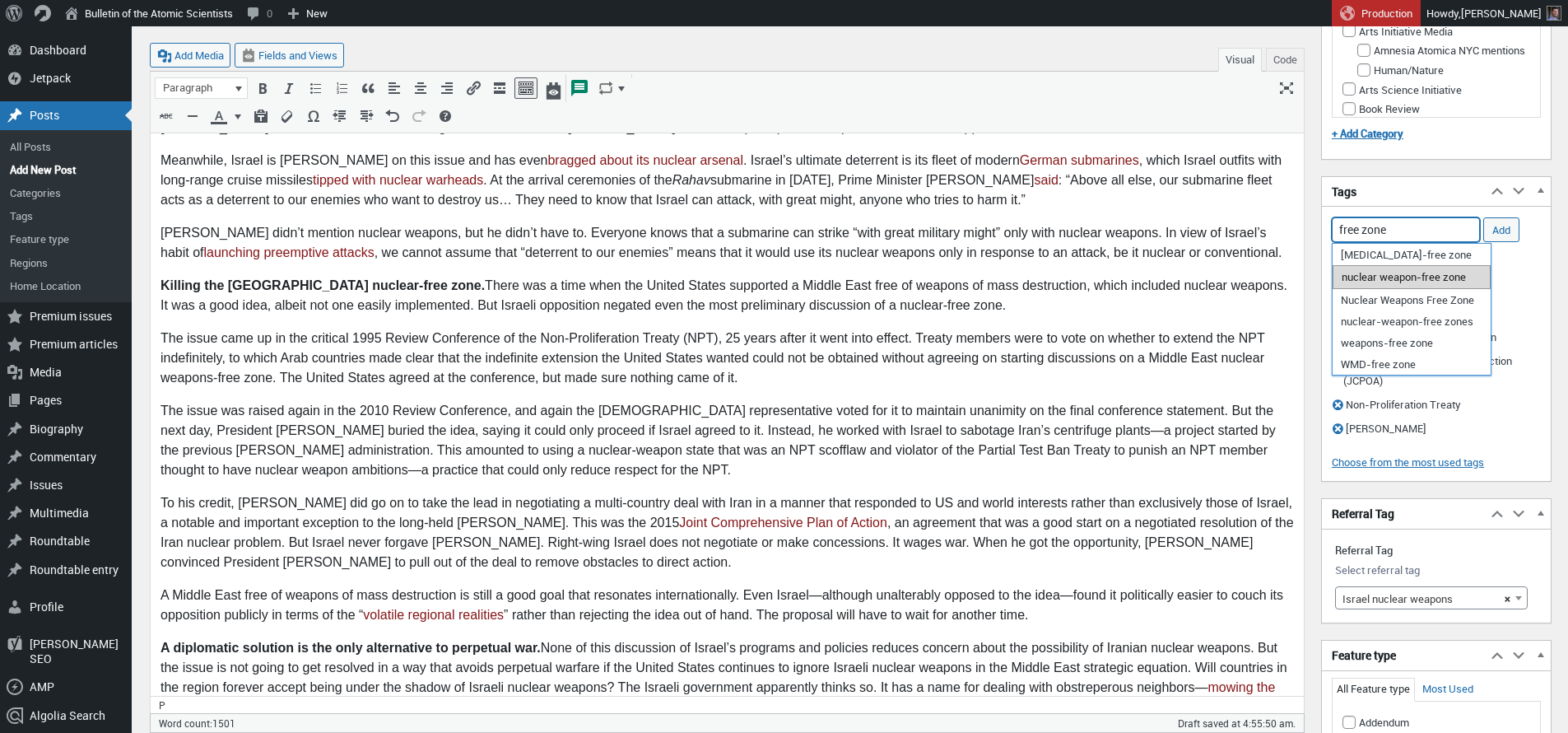
click at [1381, 283] on li "nuclear weapon-free zone" at bounding box center [1412, 277] width 158 height 23
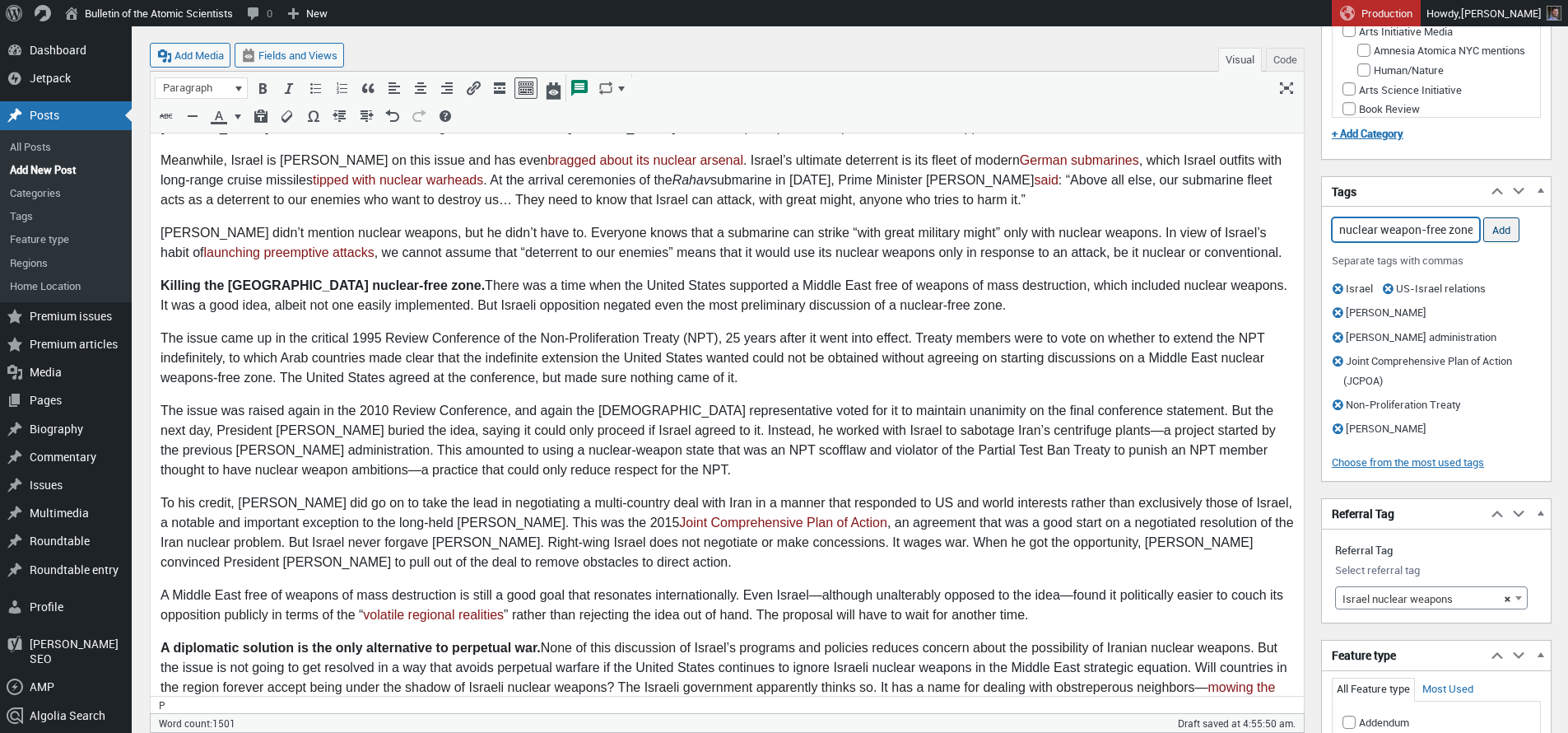
type input "nuclear weapon-free zone,"
click at [1511, 228] on input "Add" at bounding box center [1501, 229] width 36 height 25
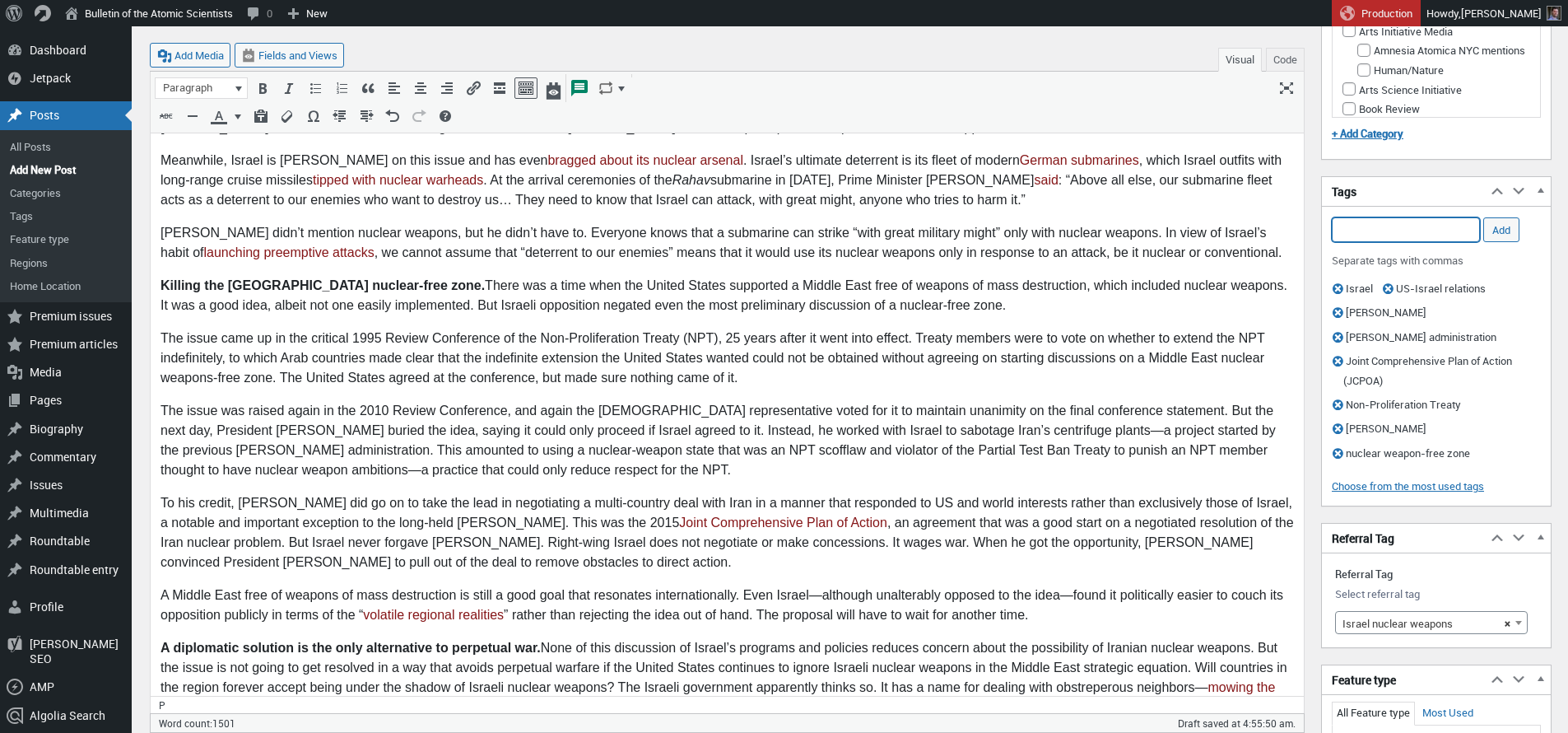
click at [1422, 235] on input "Add Tag" at bounding box center [1406, 229] width 148 height 25
click at [1406, 256] on li "[GEOGRAPHIC_DATA]" at bounding box center [1416, 255] width 165 height 23
type input "[GEOGRAPHIC_DATA],"
drag, startPoint x: 1501, startPoint y: 229, endPoint x: 1455, endPoint y: 231, distance: 46.0
click at [1501, 229] on input "Add" at bounding box center [1501, 229] width 36 height 25
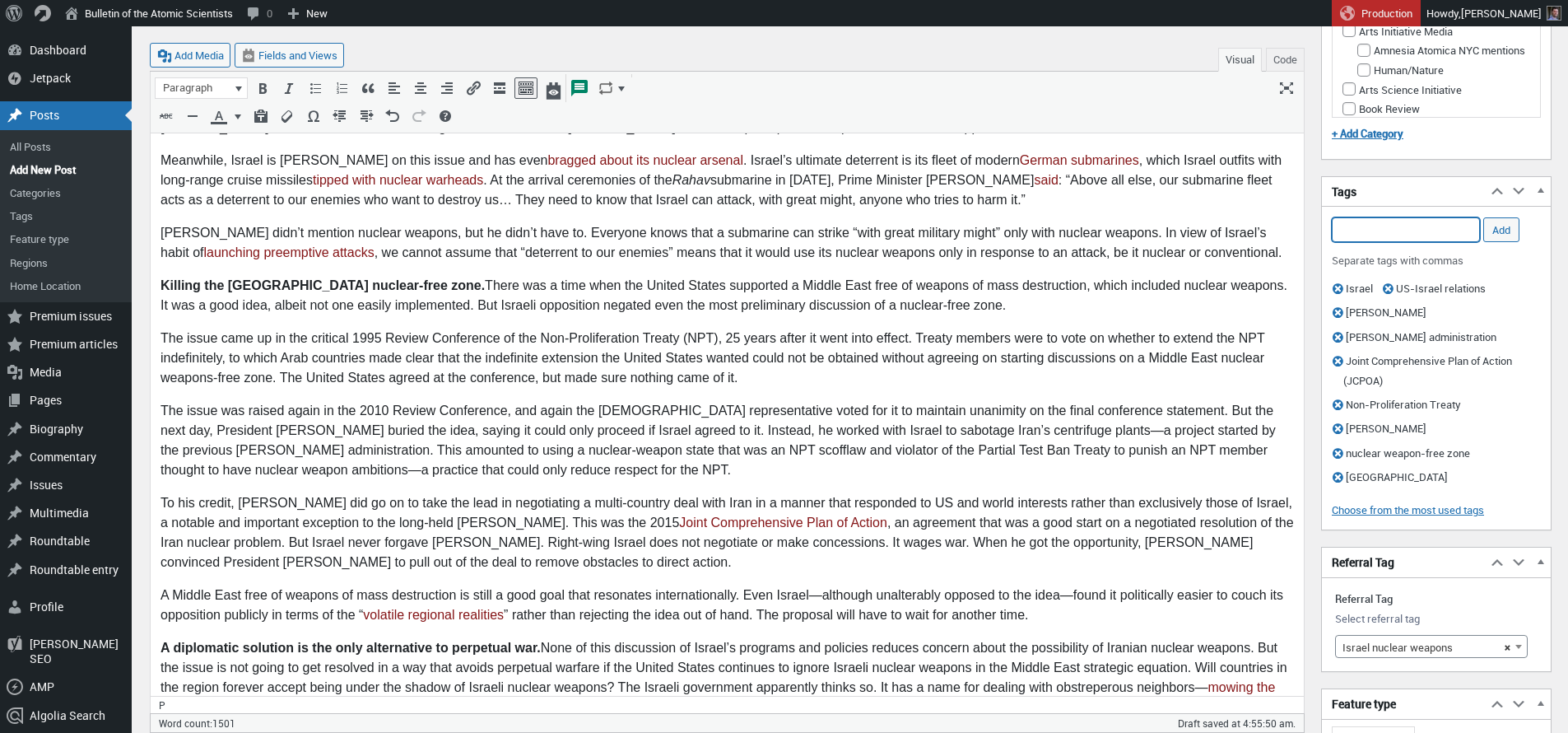
click at [1417, 224] on input "Add Tag" at bounding box center [1406, 229] width 148 height 25
click at [1395, 224] on input "[GEOGRAPHIC_DATA]" at bounding box center [1406, 229] width 148 height 25
click at [1395, 257] on li "[GEOGRAPHIC_DATA]" at bounding box center [1406, 255] width 146 height 23
type input "[GEOGRAPHIC_DATA],"
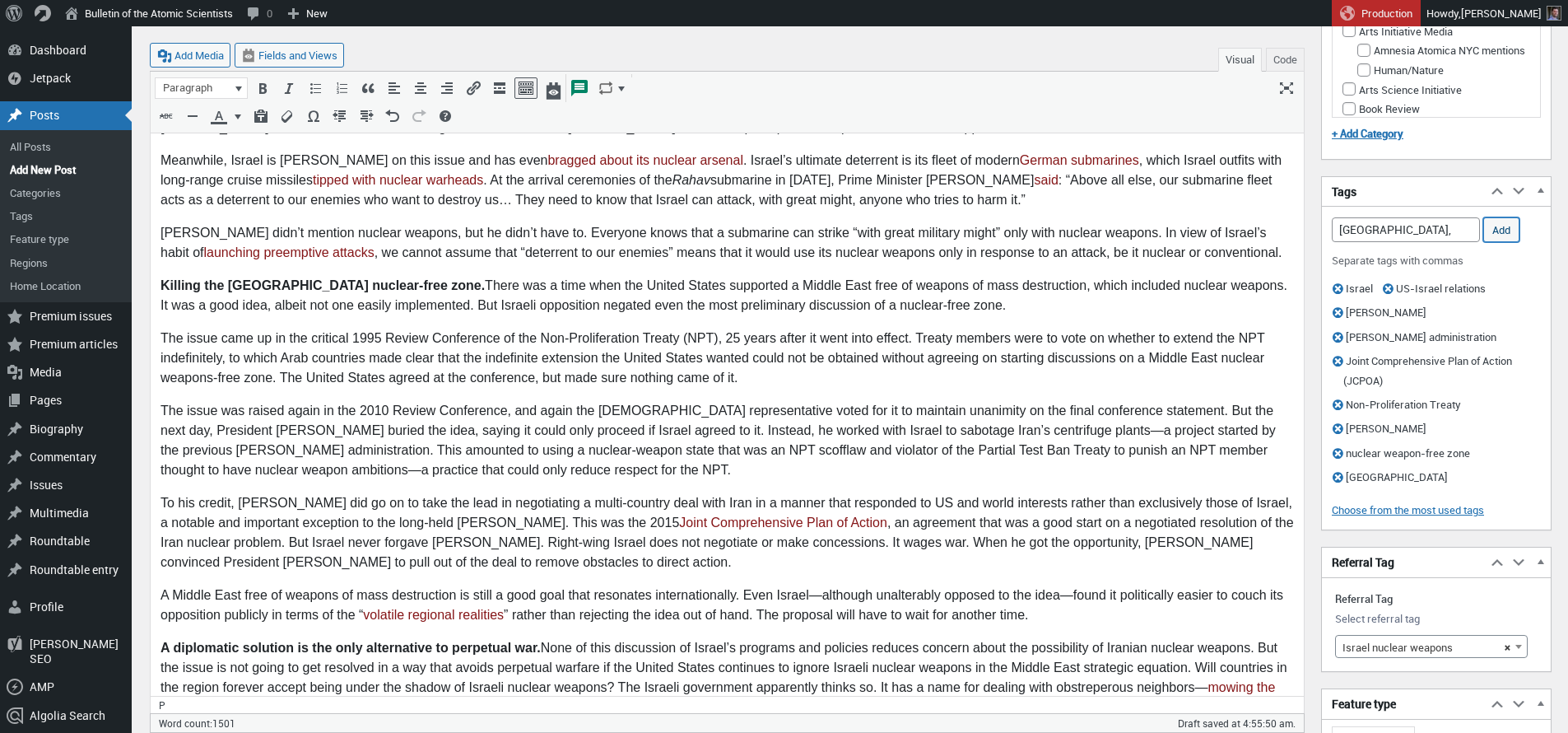
click at [1501, 231] on input "Add" at bounding box center [1501, 229] width 36 height 25
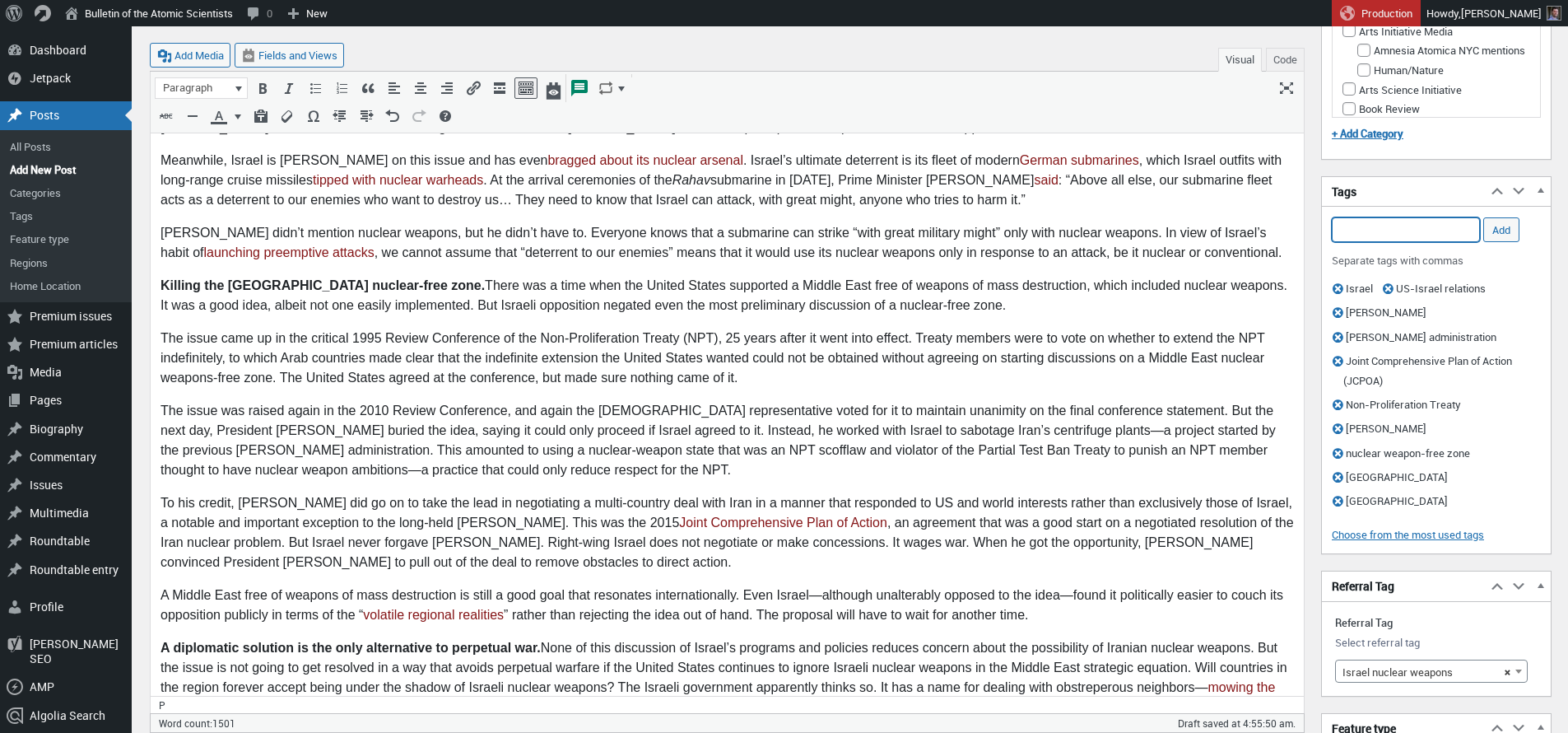
click at [1369, 230] on input "Add Tag" at bounding box center [1406, 229] width 148 height 25
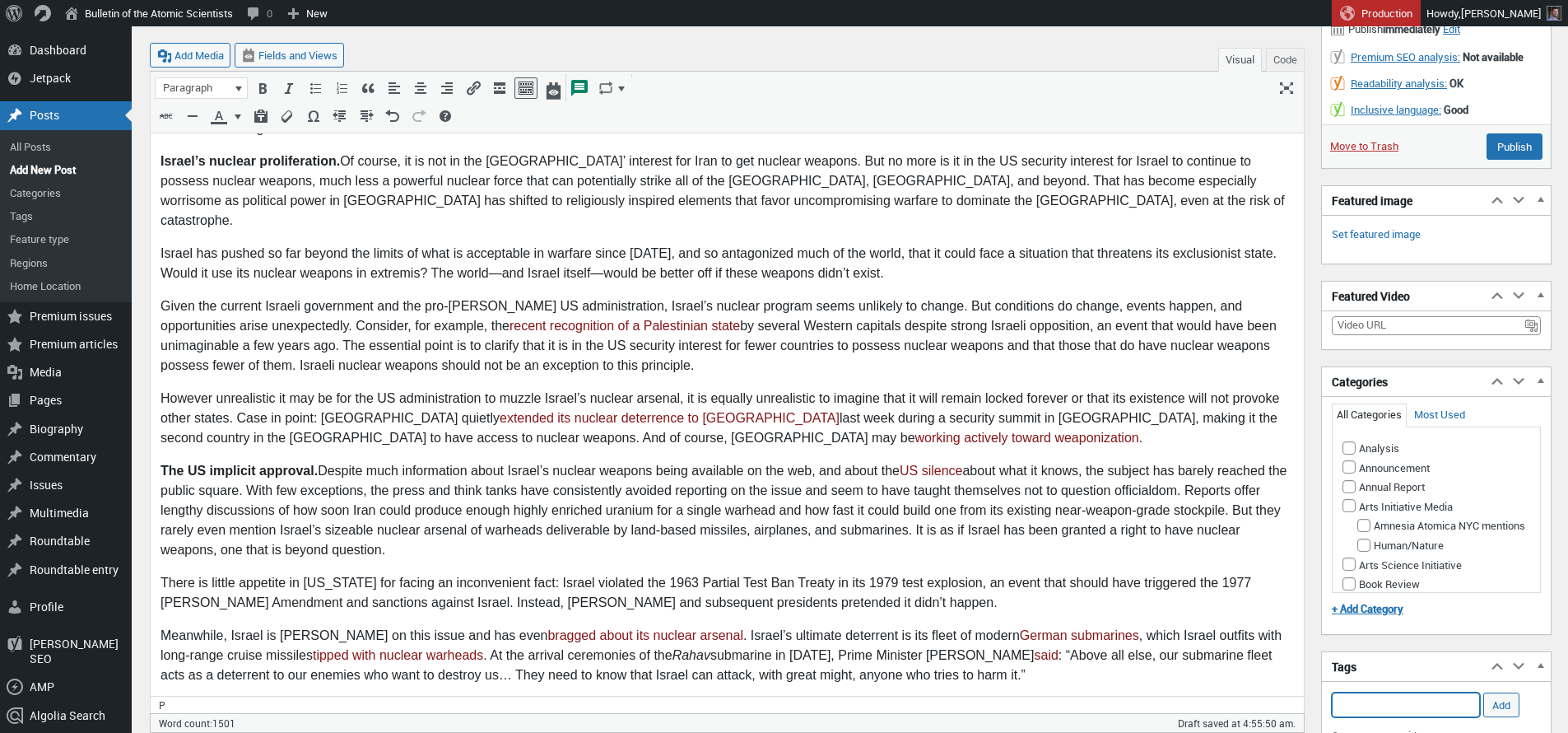
scroll to position [0, 0]
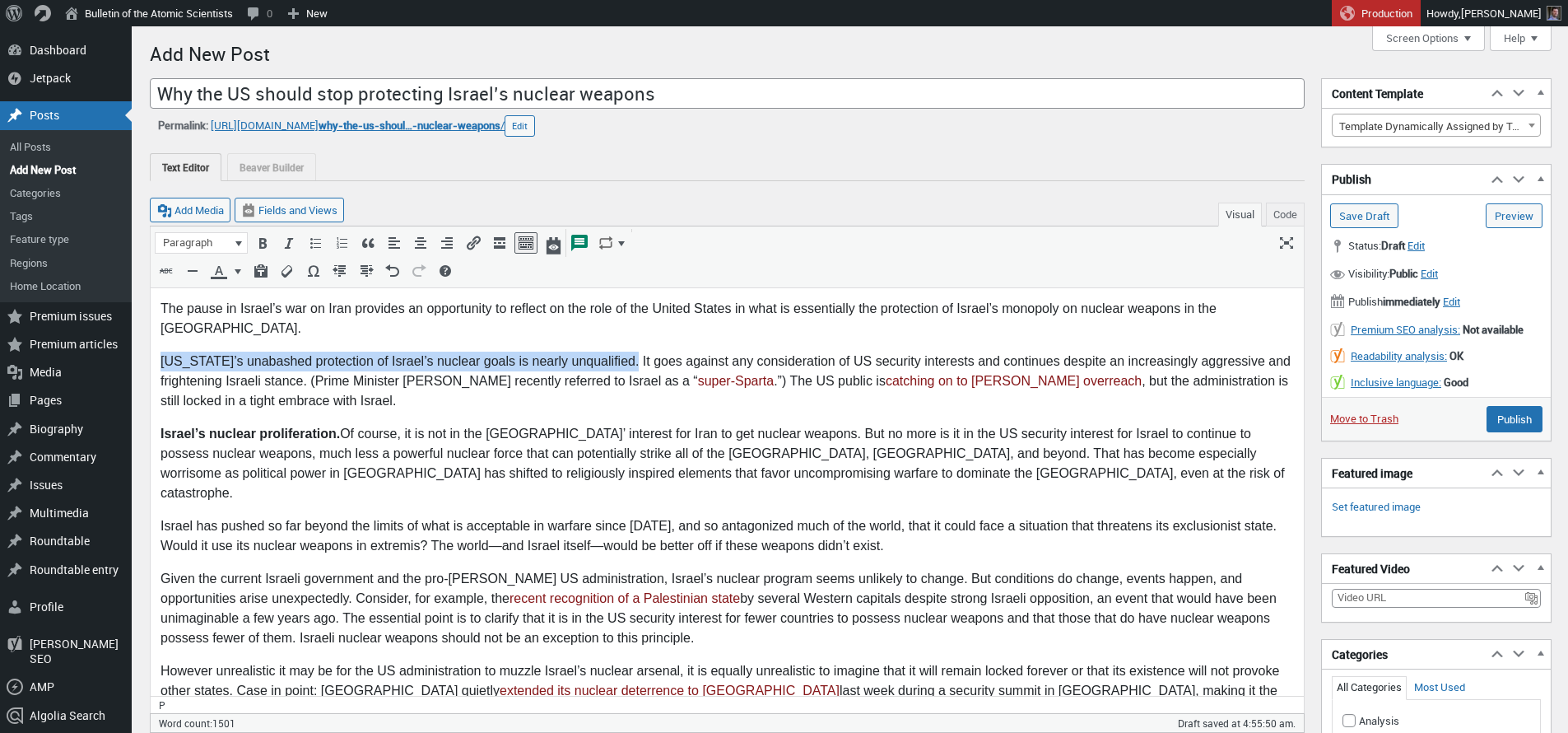
drag, startPoint x: 161, startPoint y: 339, endPoint x: 635, endPoint y: 339, distance: 474.0
click at [635, 352] on p "[US_STATE]’s unabashed protection of Israel’s nuclear goals is nearly unqualifi…" at bounding box center [727, 382] width 1134 height 60
copy p "[US_STATE]’s unabashed protection of Israel’s nuclear goals is nearly unqualifi…"
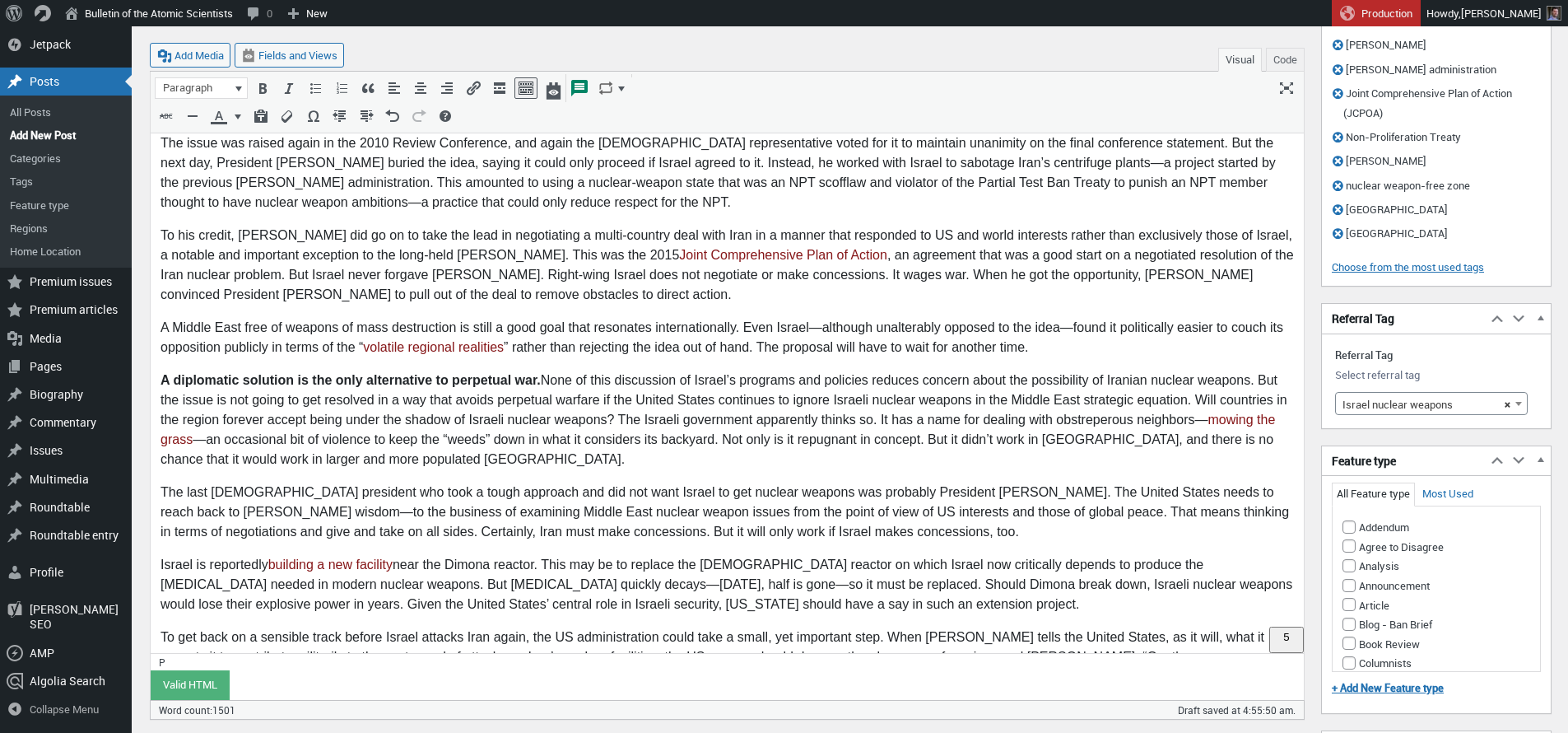
scroll to position [1555, 0]
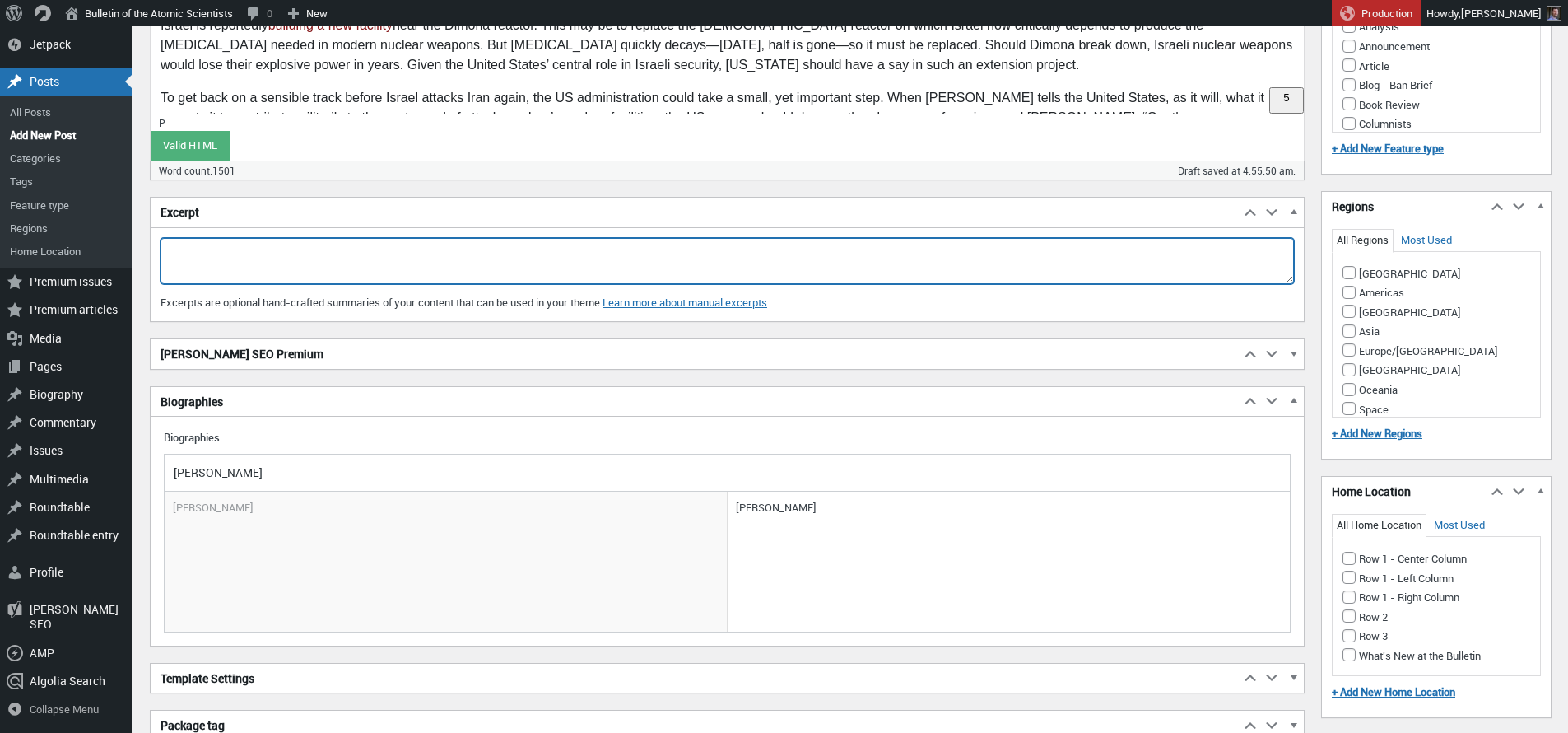
click at [250, 257] on textarea "Excerpt" at bounding box center [727, 261] width 1134 height 46
click at [232, 249] on textarea "[US_STATE]’s unabashed protection of Israel’s nuclear goals is nearly unqualifi…" at bounding box center [727, 261] width 1134 height 46
click at [407, 247] on textarea "[US_STATE]'s unabashed protection of Israel’s nuclear goals is nearly unqualifi…" at bounding box center [727, 261] width 1134 height 46
click at [473, 252] on textarea "[US_STATE]'s unabashed protection of Israel's nuclear goals is nearly unqualifi…" at bounding box center [727, 261] width 1134 height 46
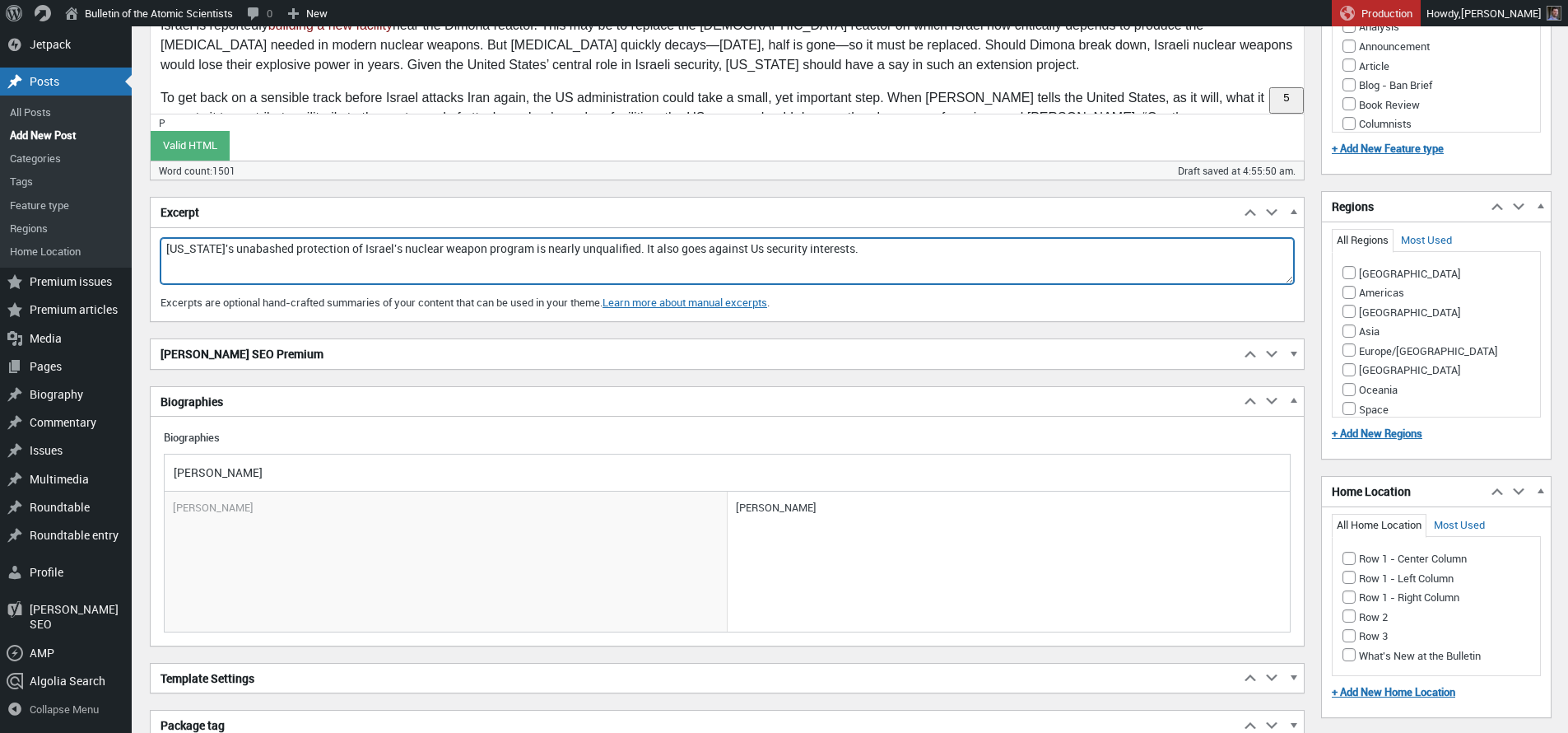
click at [568, 250] on textarea "[US_STATE]'s unabashed protection of Israel's nuclear weapon program is nearly …" at bounding box center [727, 261] width 1134 height 46
drag, startPoint x: 682, startPoint y: 247, endPoint x: 720, endPoint y: 257, distance: 39.3
click at [683, 247] on textarea "[US_STATE]'s unabashed protection of Israel's nuclear weapon program is nearly …" at bounding box center [727, 261] width 1134 height 46
drag, startPoint x: 932, startPoint y: 252, endPoint x: 918, endPoint y: 256, distance: 14.6
click at [932, 252] on textarea "[US_STATE]'s unabashed protection of Israel's nuclear weapon program is nearly …" at bounding box center [727, 261] width 1134 height 46
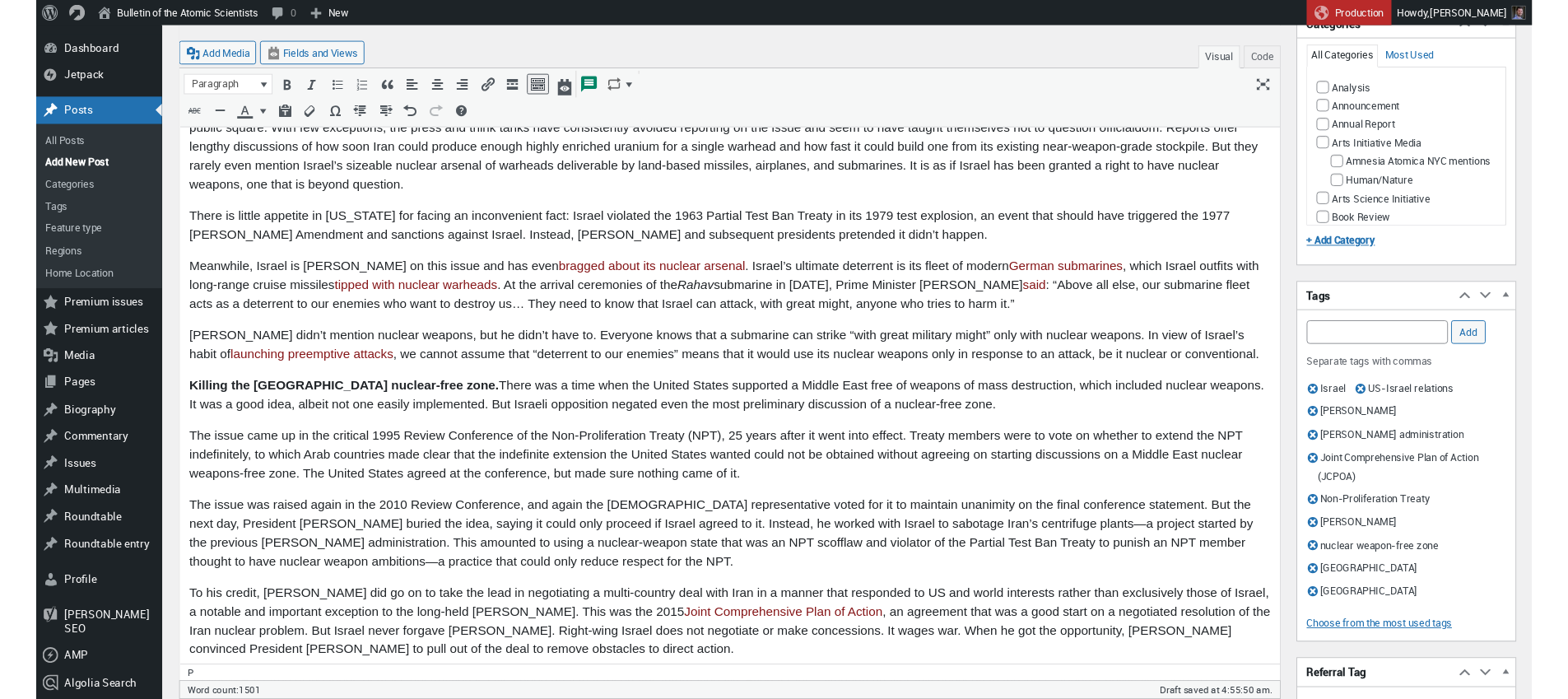
scroll to position [0, 0]
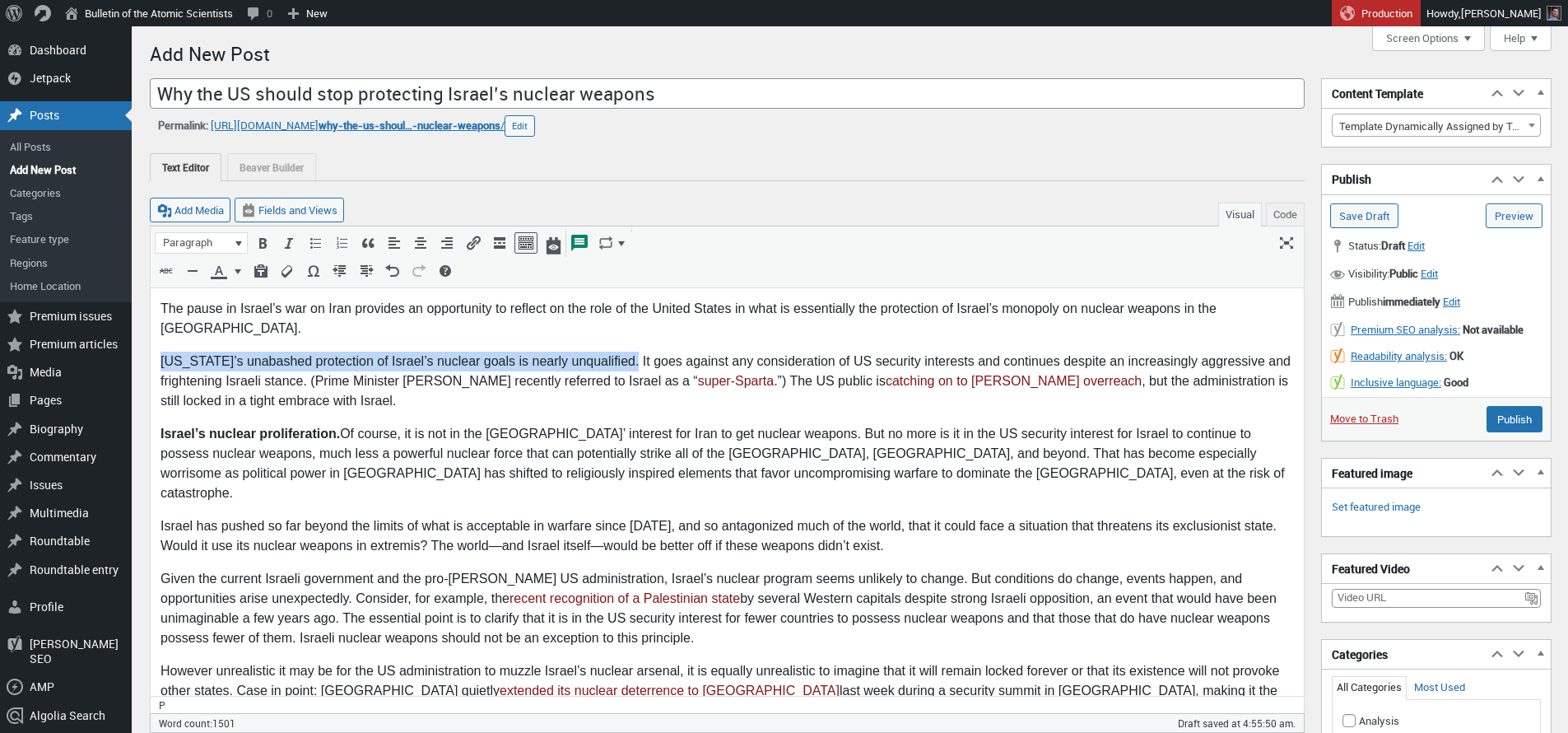
click at [793, 352] on p "[US_STATE]’s unabashed protection of Israel’s nuclear goals is nearly unqualifi…" at bounding box center [727, 382] width 1134 height 60
click at [797, 352] on p "[US_STATE]’s unabashed protection of Israel’s nuclear goals is nearly unqualifi…" at bounding box center [727, 382] width 1134 height 60
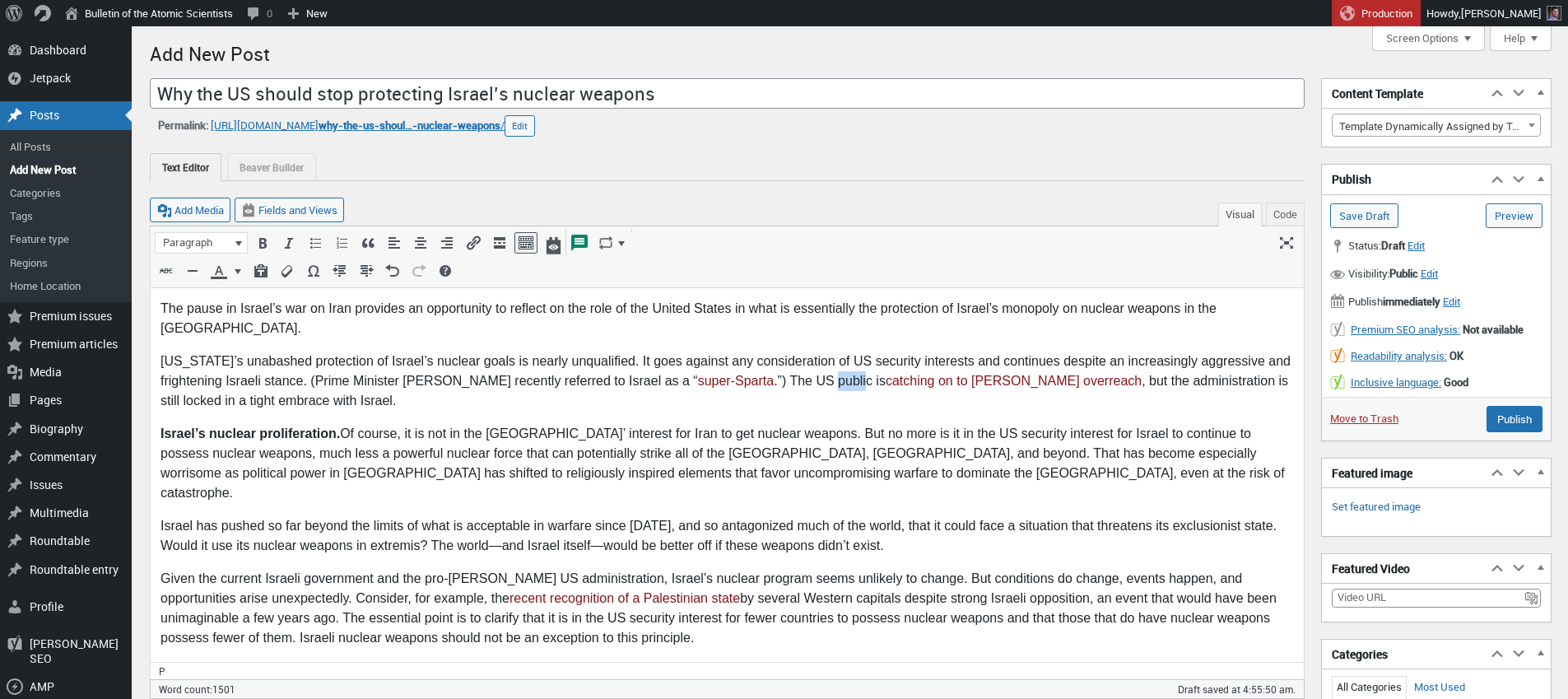
click at [925, 389] on p "[US_STATE]’s unabashed protection of Israel’s nuclear goals is nearly unqualifi…" at bounding box center [727, 382] width 1134 height 60
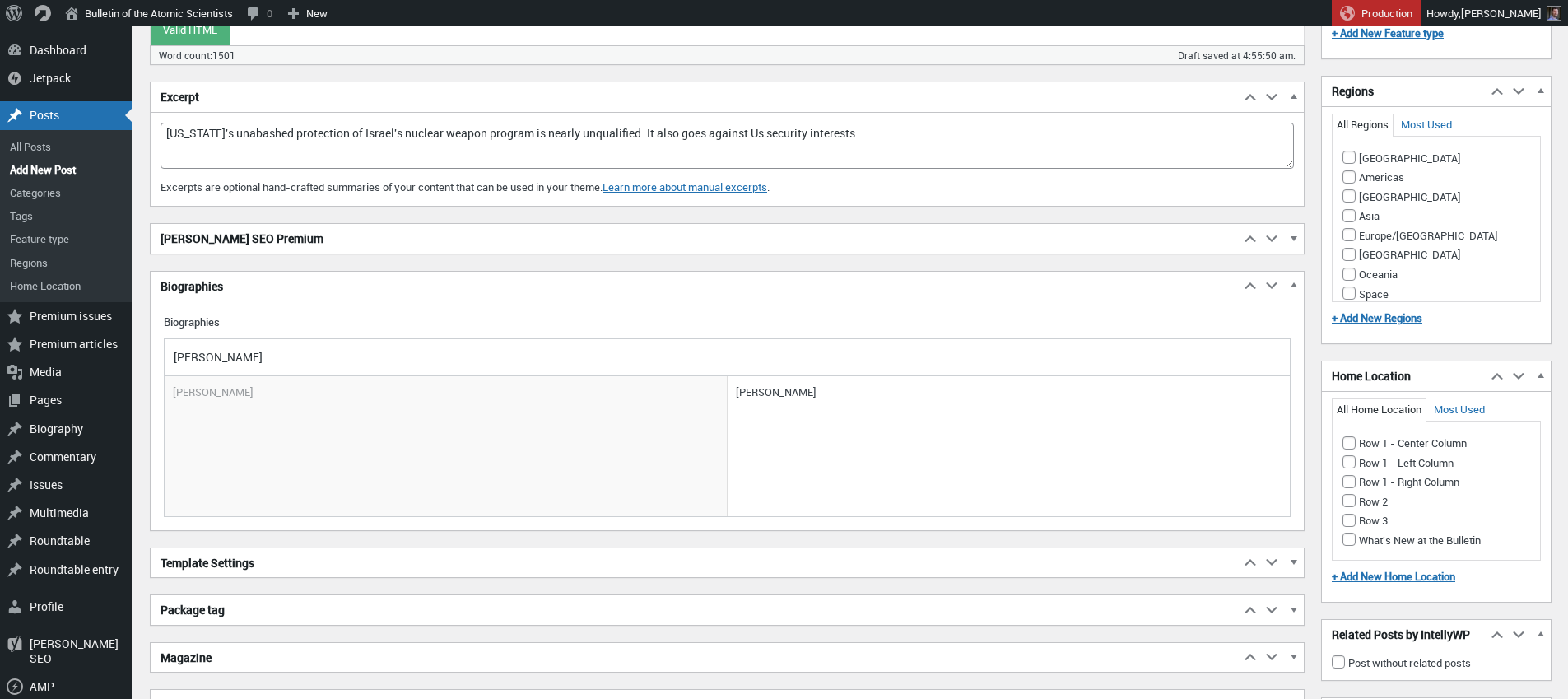
scroll to position [1290, 0]
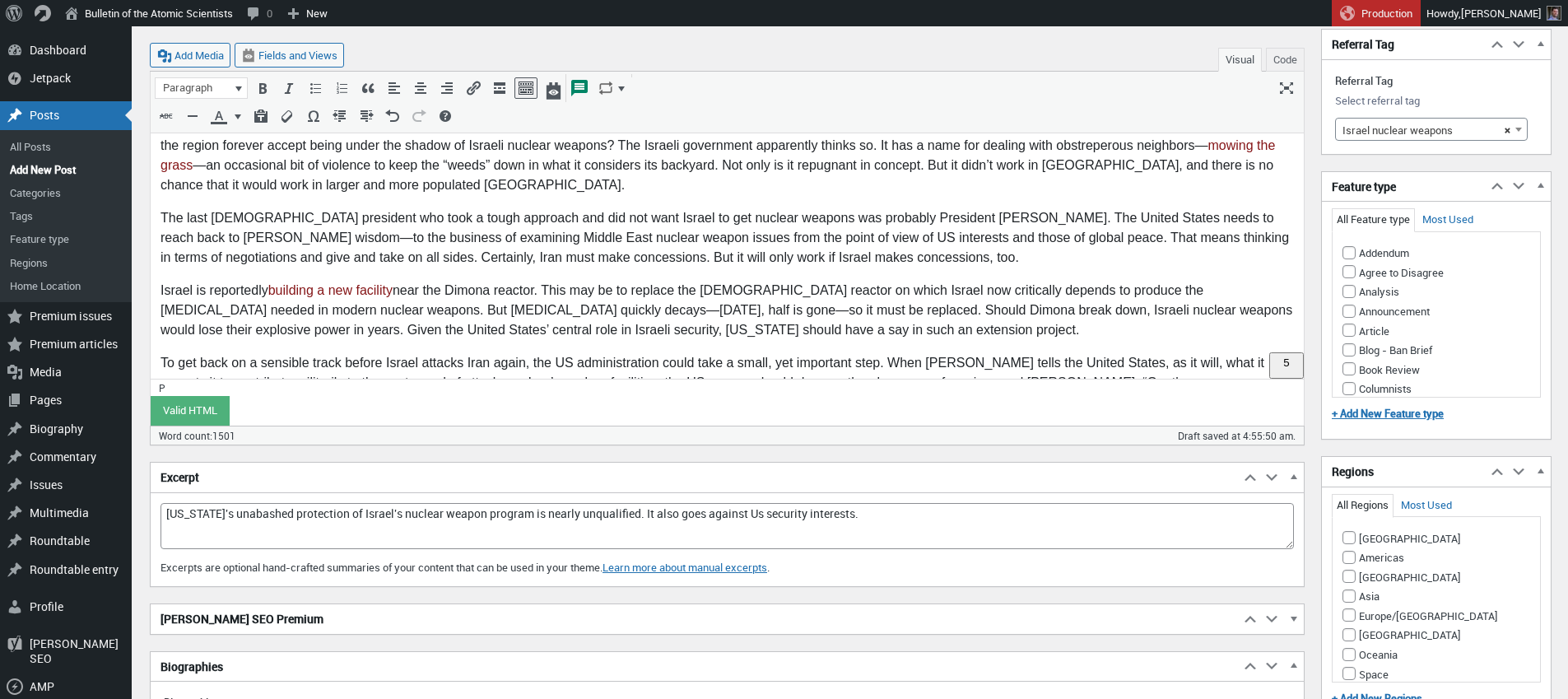
click at [880, 512] on textarea "[US_STATE]'s unabashed protection of Israel's nuclear weapon program is nearly …" at bounding box center [727, 526] width 1134 height 46
click at [778, 512] on textarea "[US_STATE]'s unabashed protection of Israel's nuclear weapon program is nearly …" at bounding box center [727, 526] width 1134 height 46
click at [985, 518] on textarea "[US_STATE]'s unabashed protection of Israel's nuclear weapon program is nearly …" at bounding box center [727, 526] width 1134 height 46
click at [1021, 511] on textarea "[US_STATE]'s unabashed protection of Israel's nuclear weapon program is nearly …" at bounding box center [727, 526] width 1134 height 46
click at [1020, 511] on textarea "[US_STATE]'s unabashed protection of Israel's nuclear weapon program is nearly …" at bounding box center [727, 526] width 1134 height 46
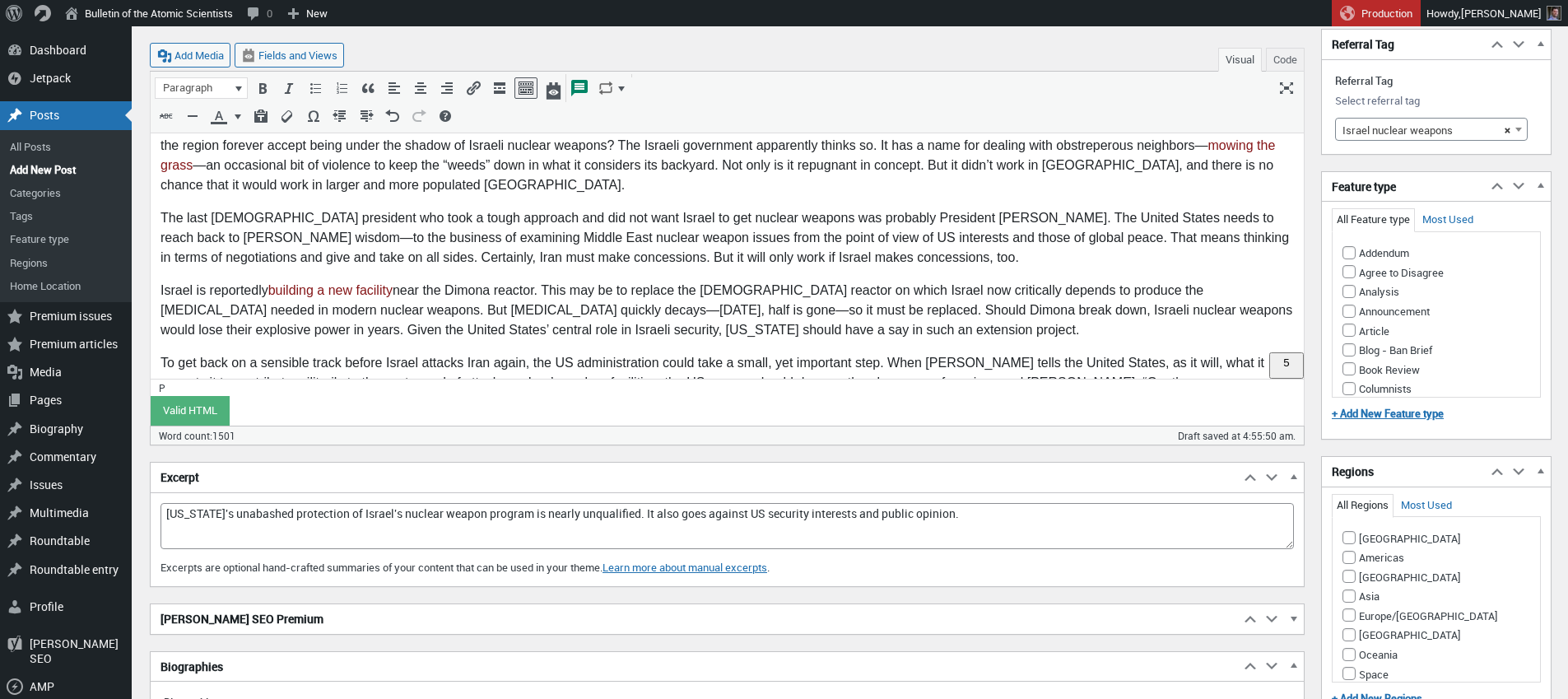
click at [1020, 511] on textarea "[US_STATE]'s unabashed protection of Israel's nuclear weapon program is nearly …" at bounding box center [727, 526] width 1134 height 46
click at [803, 525] on textarea "[US_STATE]'s unabashed protection of Israel's nuclear weapon program is nearly …" at bounding box center [727, 526] width 1134 height 46
drag, startPoint x: 791, startPoint y: 515, endPoint x: 886, endPoint y: 517, distance: 95.0
click at [886, 517] on textarea "[US_STATE]'s unabashed protection of Israel's nuclear weapon program is nearly …" at bounding box center [727, 526] width 1134 height 46
click at [983, 523] on textarea "[US_STATE]'s unabashed protection of Israel's nuclear weapon program is nearly …" at bounding box center [727, 526] width 1134 height 46
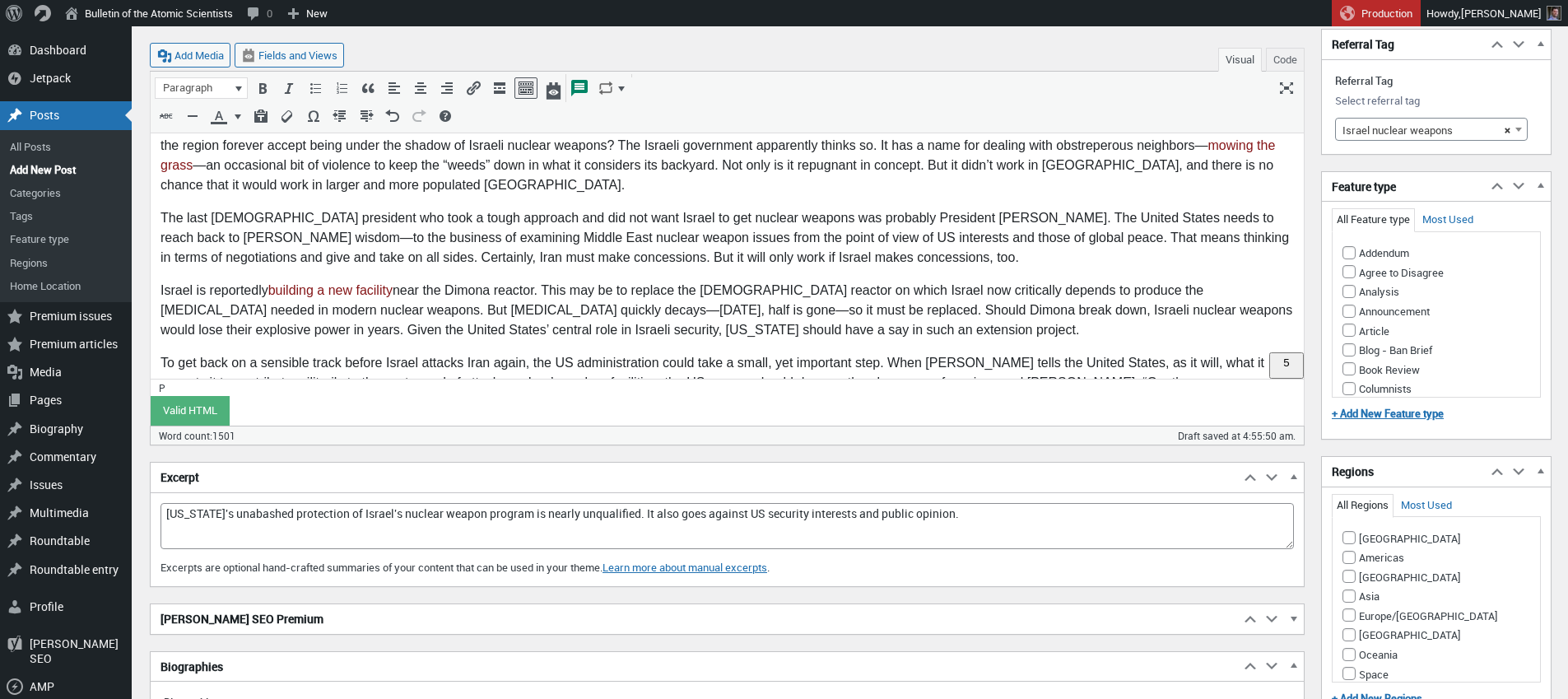
click at [994, 518] on textarea "[US_STATE]'s unabashed protection of Israel's nuclear weapon program is nearly …" at bounding box center [727, 526] width 1134 height 46
type textarea "[US_STATE]'s unabashed protection of Israel's nuclear weapon program is nearly …"
click at [1350, 629] on input "[GEOGRAPHIC_DATA]" at bounding box center [1349, 635] width 13 height 13
checkbox input "true"
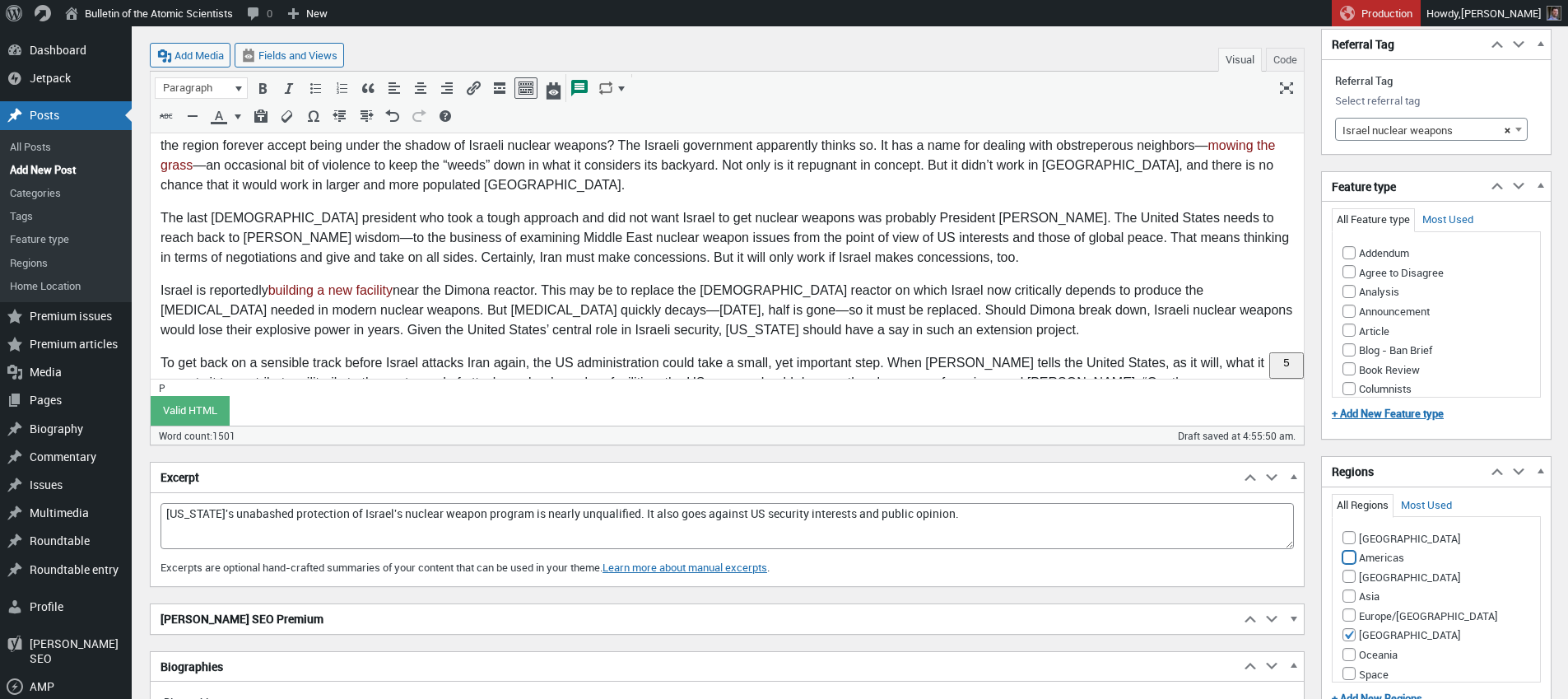
click at [1347, 551] on input "Americas" at bounding box center [1349, 557] width 13 height 13
checkbox input "true"
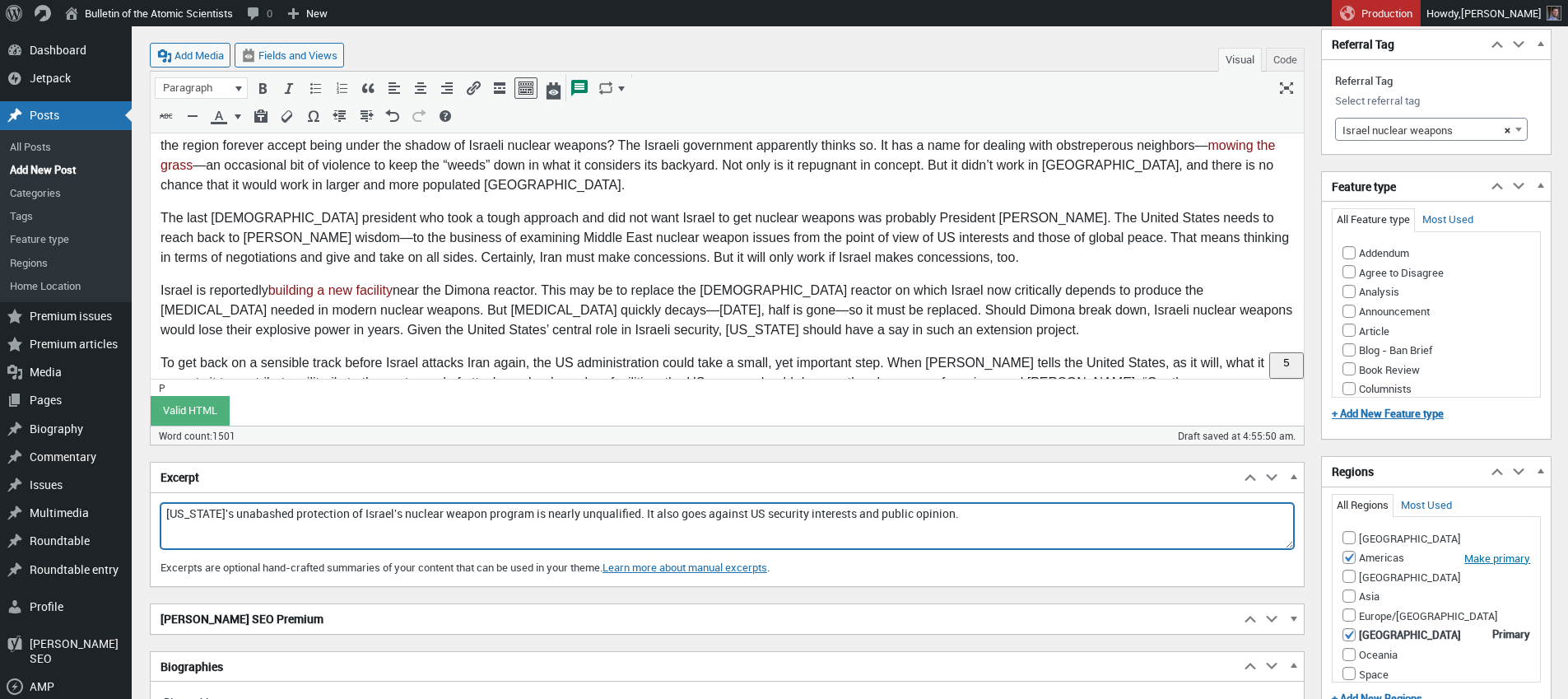
click at [1136, 511] on textarea "[US_STATE]'s unabashed protection of Israel's nuclear weapon program is nearly …" at bounding box center [727, 526] width 1134 height 46
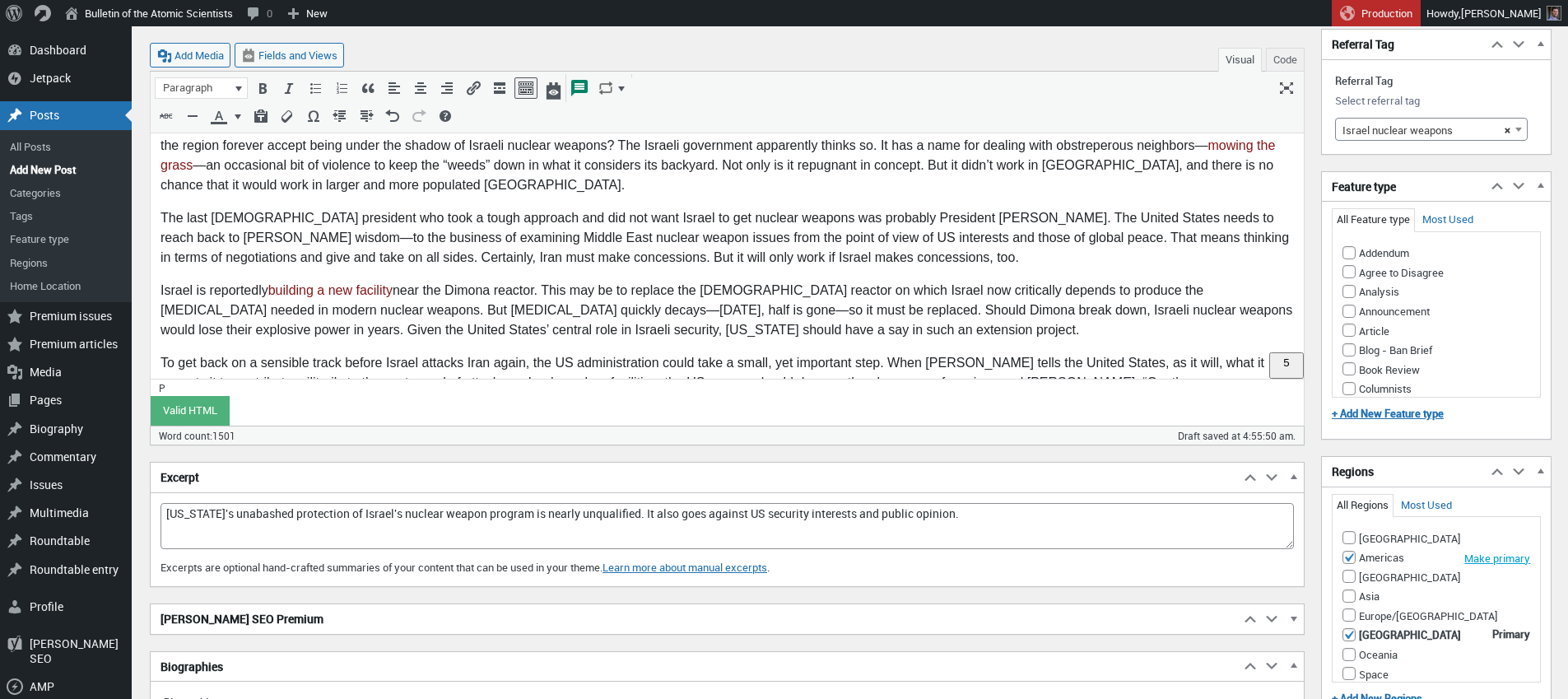
click at [1465, 551] on button "Make primary" at bounding box center [1497, 558] width 66 height 15
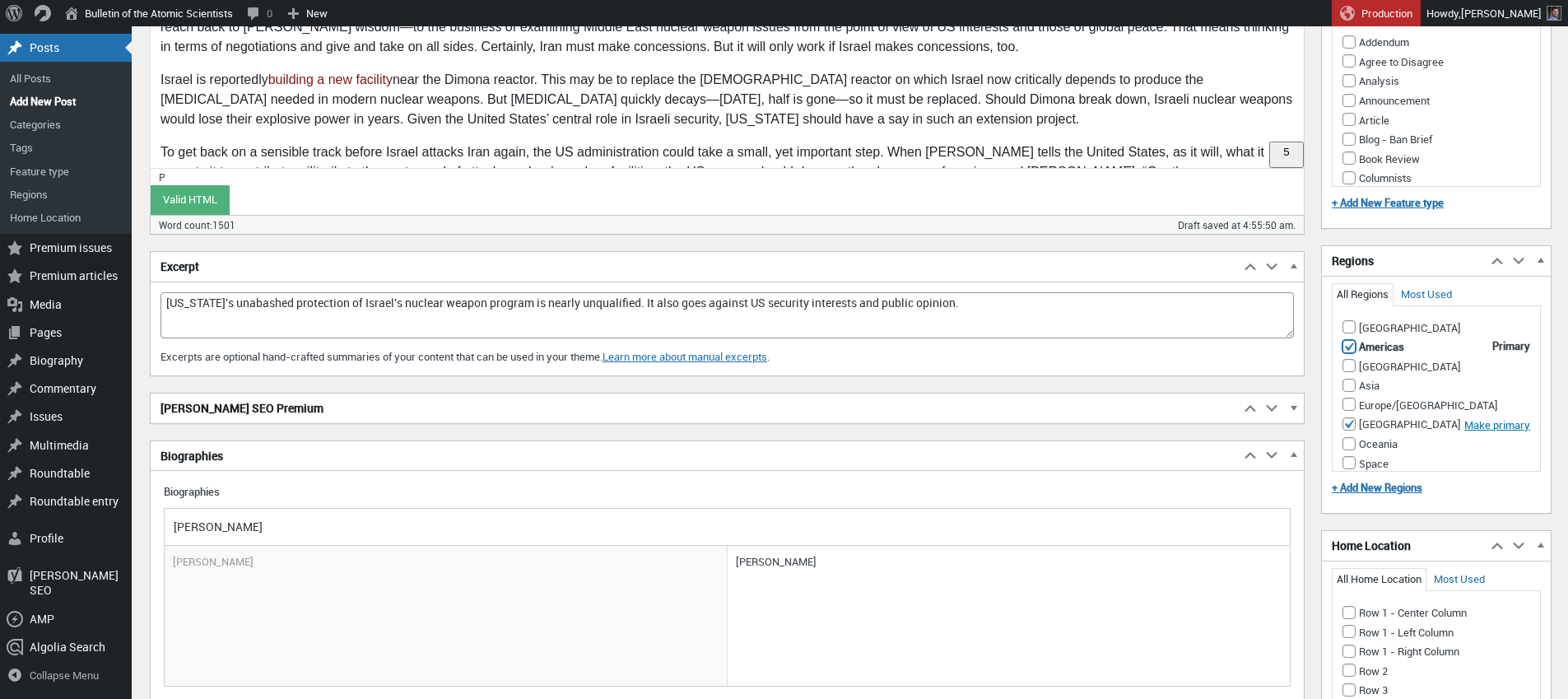
scroll to position [1564, 0]
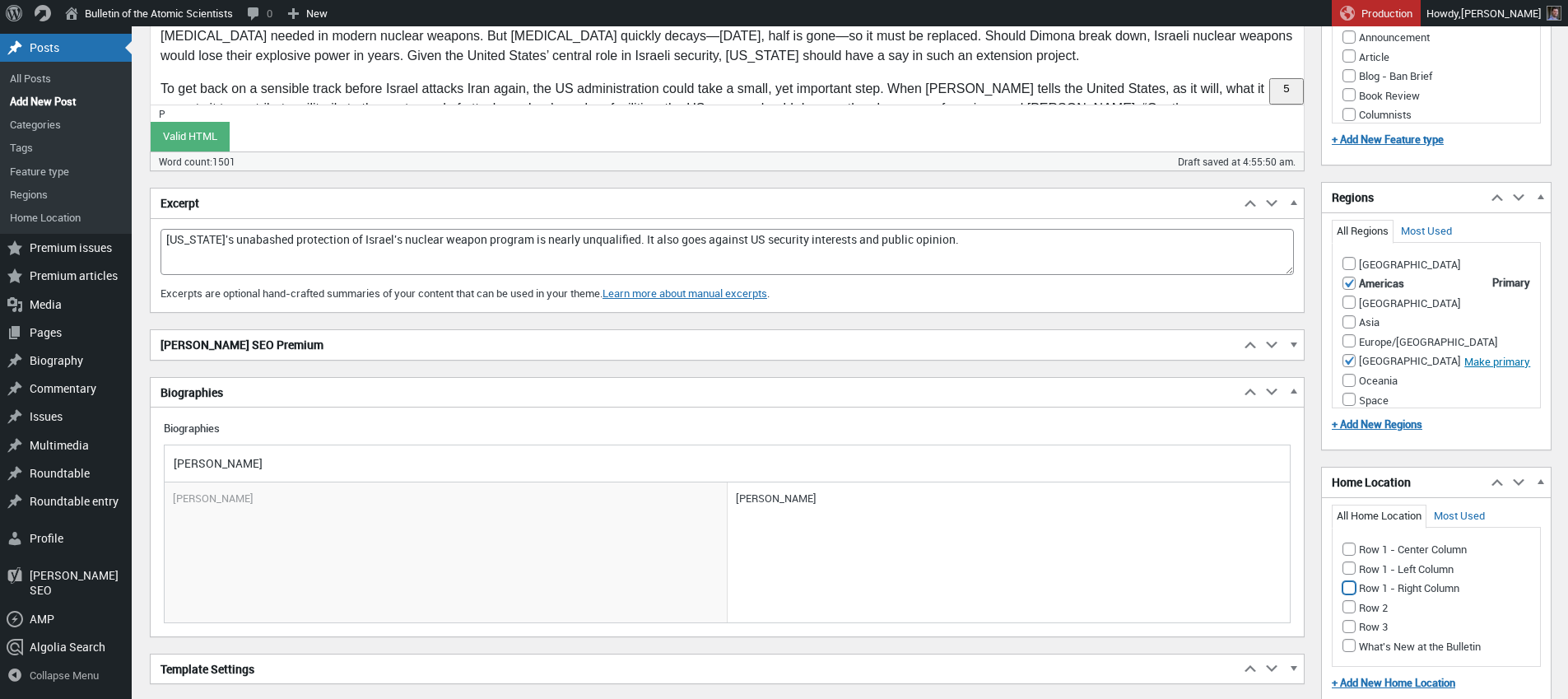
click at [1350, 582] on input "Row 1 - Right Column" at bounding box center [1349, 588] width 13 height 13
checkbox input "true"
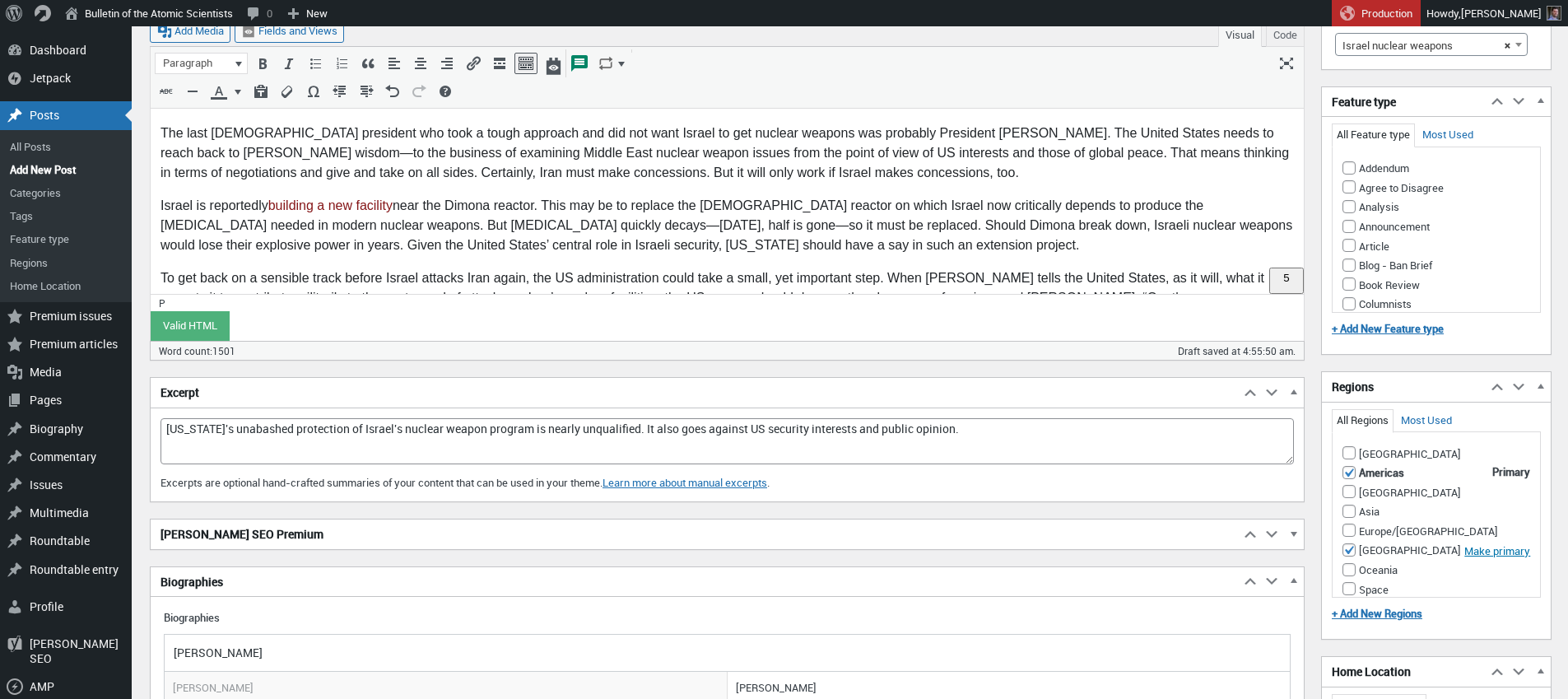
scroll to position [1627, 0]
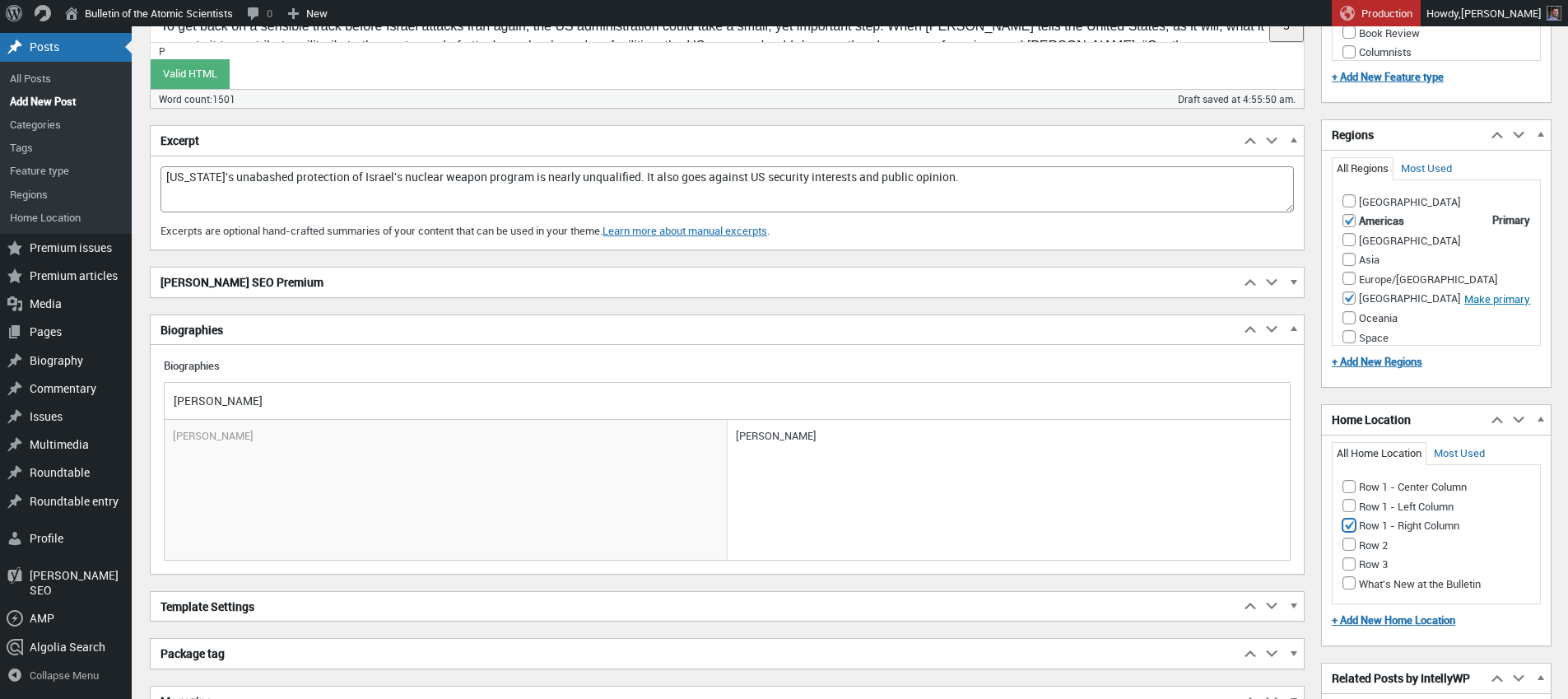
click at [193, 284] on h2 "[PERSON_NAME] SEO Premium" at bounding box center [695, 283] width 1089 height 30
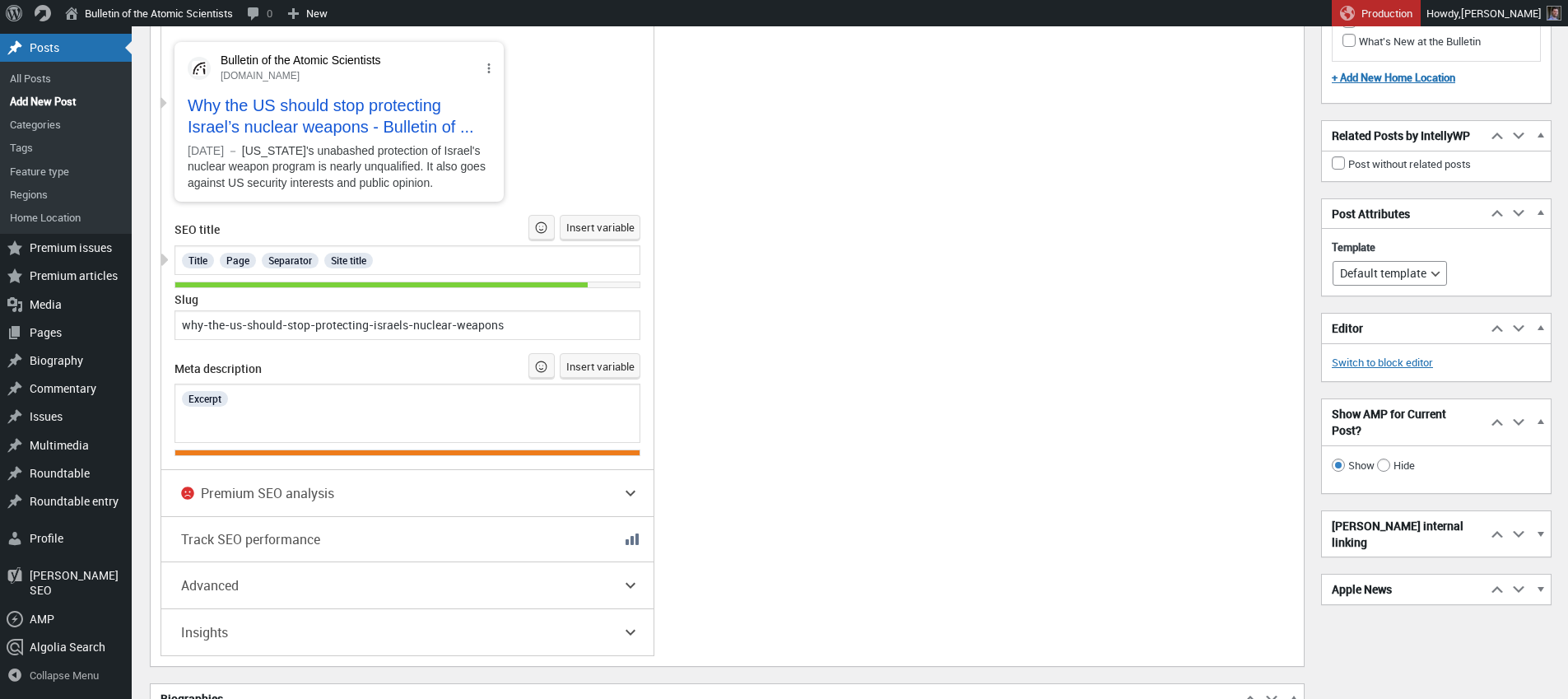
scroll to position [1613, 0]
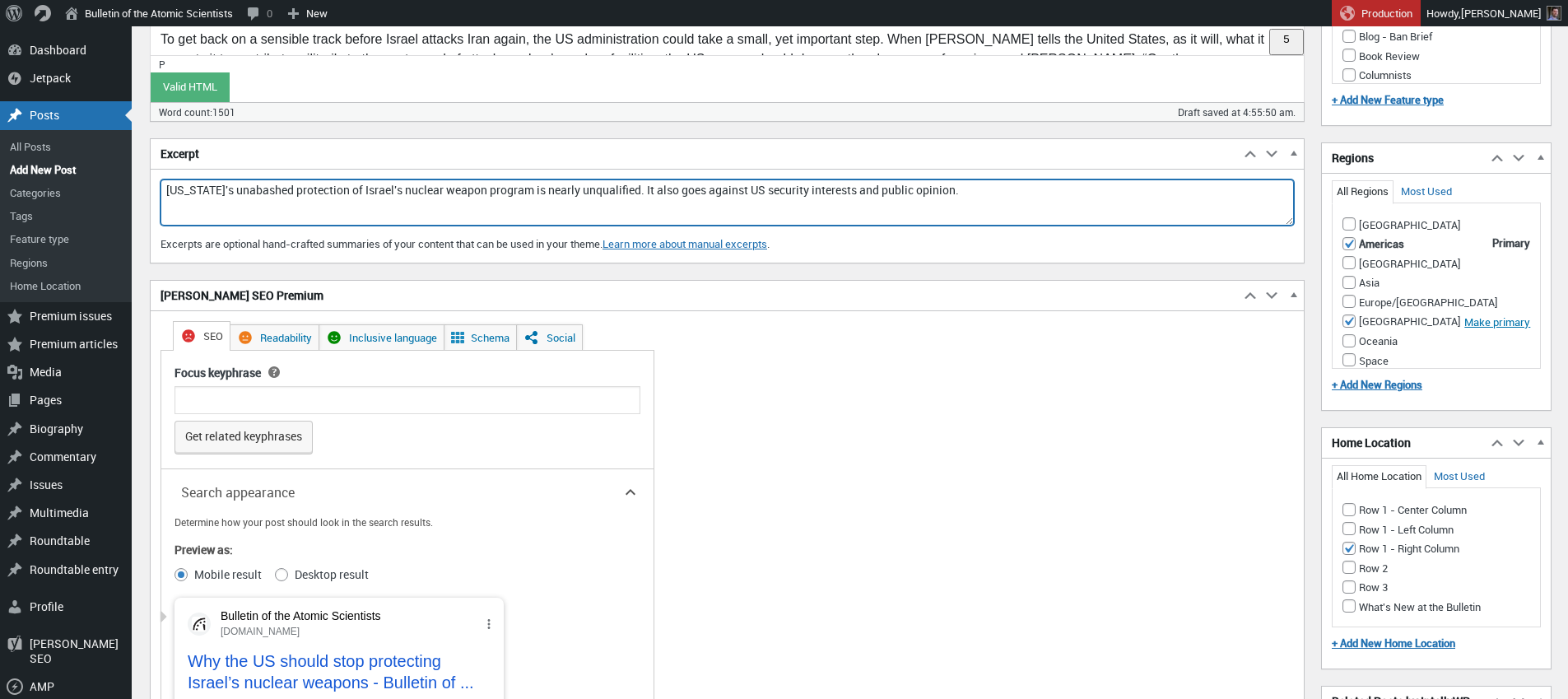
click at [500, 190] on textarea "[US_STATE]'s unabashed protection of Israel's nuclear weapon program is nearly …" at bounding box center [727, 202] width 1134 height 46
click at [532, 192] on textarea "[US_STATE]'s unabashed protection of Israel's nuclear weapons is nearly unquali…" at bounding box center [727, 202] width 1134 height 46
click at [482, 193] on textarea "[US_STATE]'s unabashed protection of Israel's nuclear weapons is unqualified. I…" at bounding box center [727, 202] width 1134 height 46
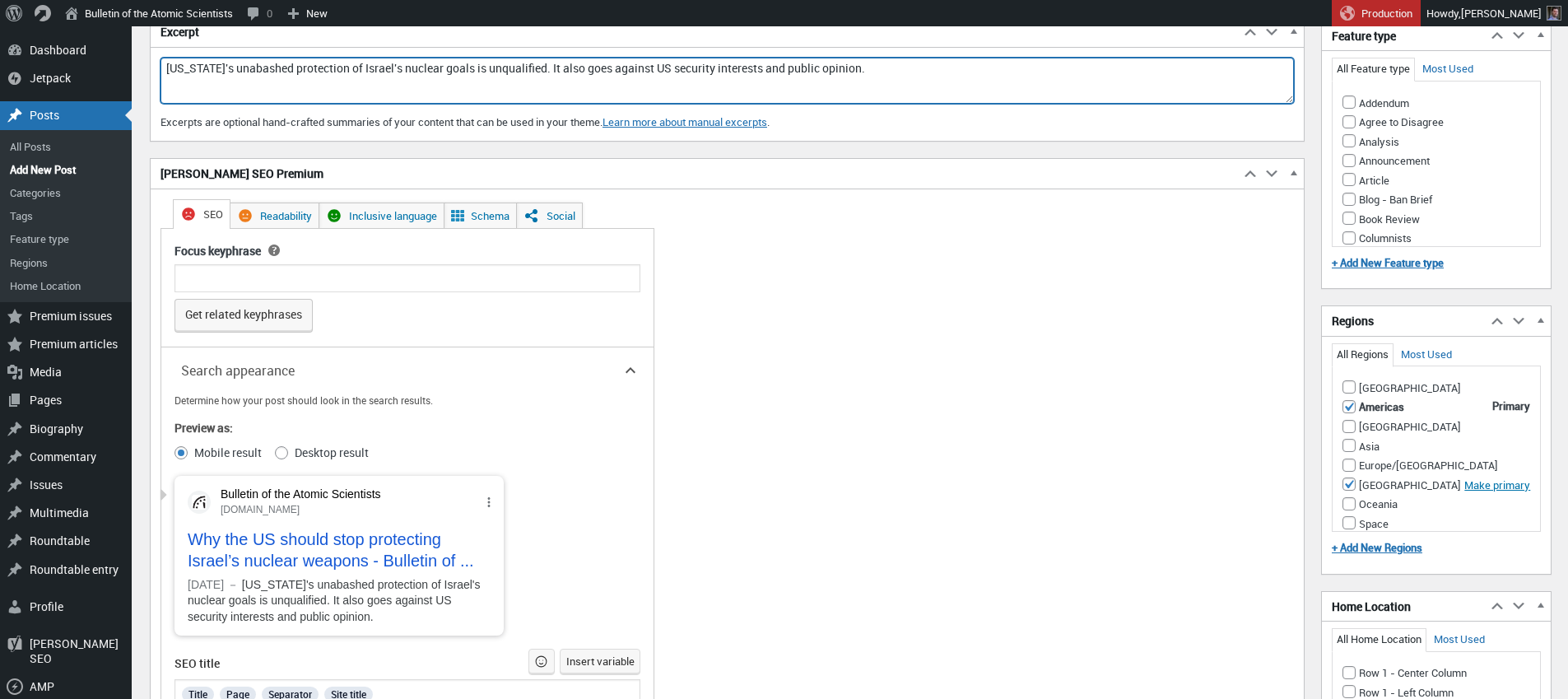
scroll to position [1440, 0]
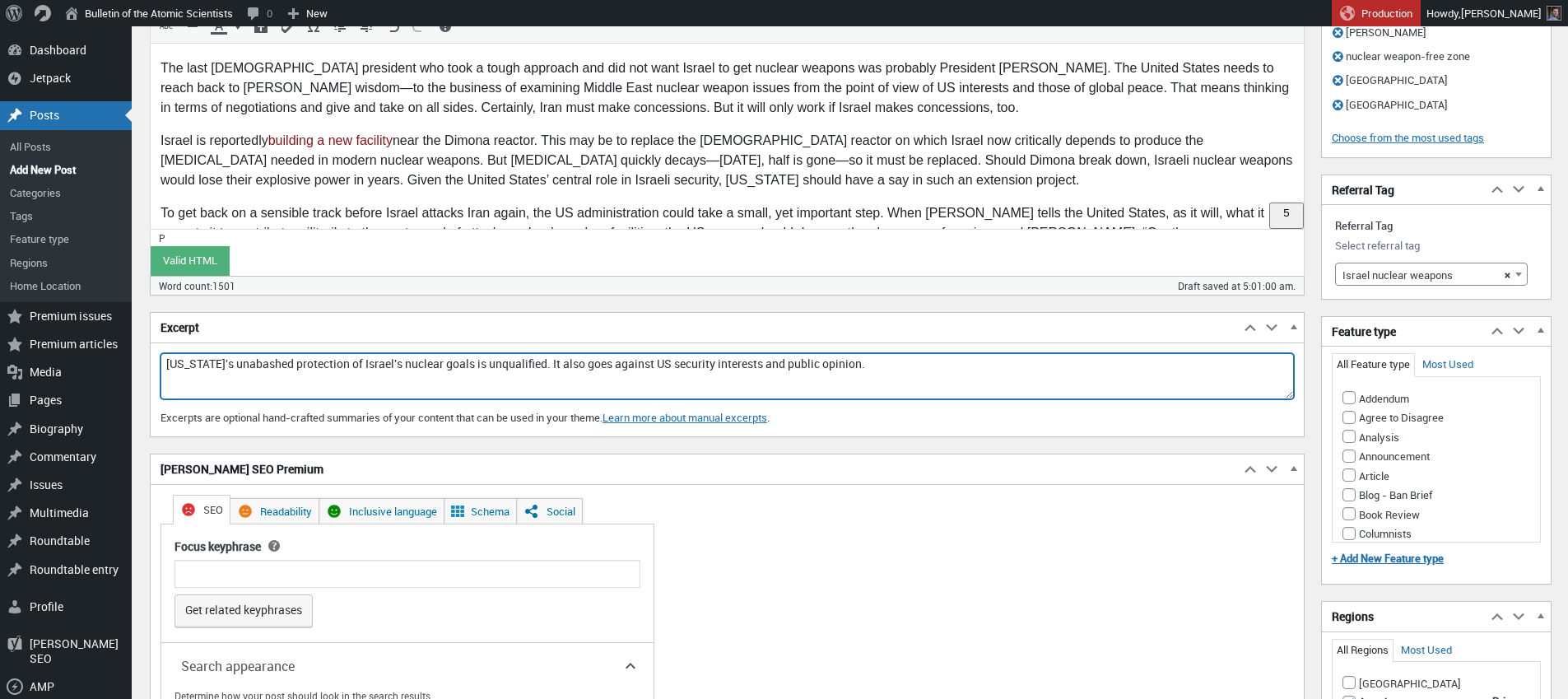
click at [716, 365] on textarea "[US_STATE]'s unabashed protection of Israel's nuclear goals is unqualified. It …" at bounding box center [727, 376] width 1134 height 46
click at [911, 365] on textarea "[US_STATE]'s unabashed protection of Israel's nuclear goals is unqualified. It …" at bounding box center [727, 376] width 1134 height 46
type textarea "[US_STATE]'s unabashed protection of Israel's nuclear goals is unqualified. It …"
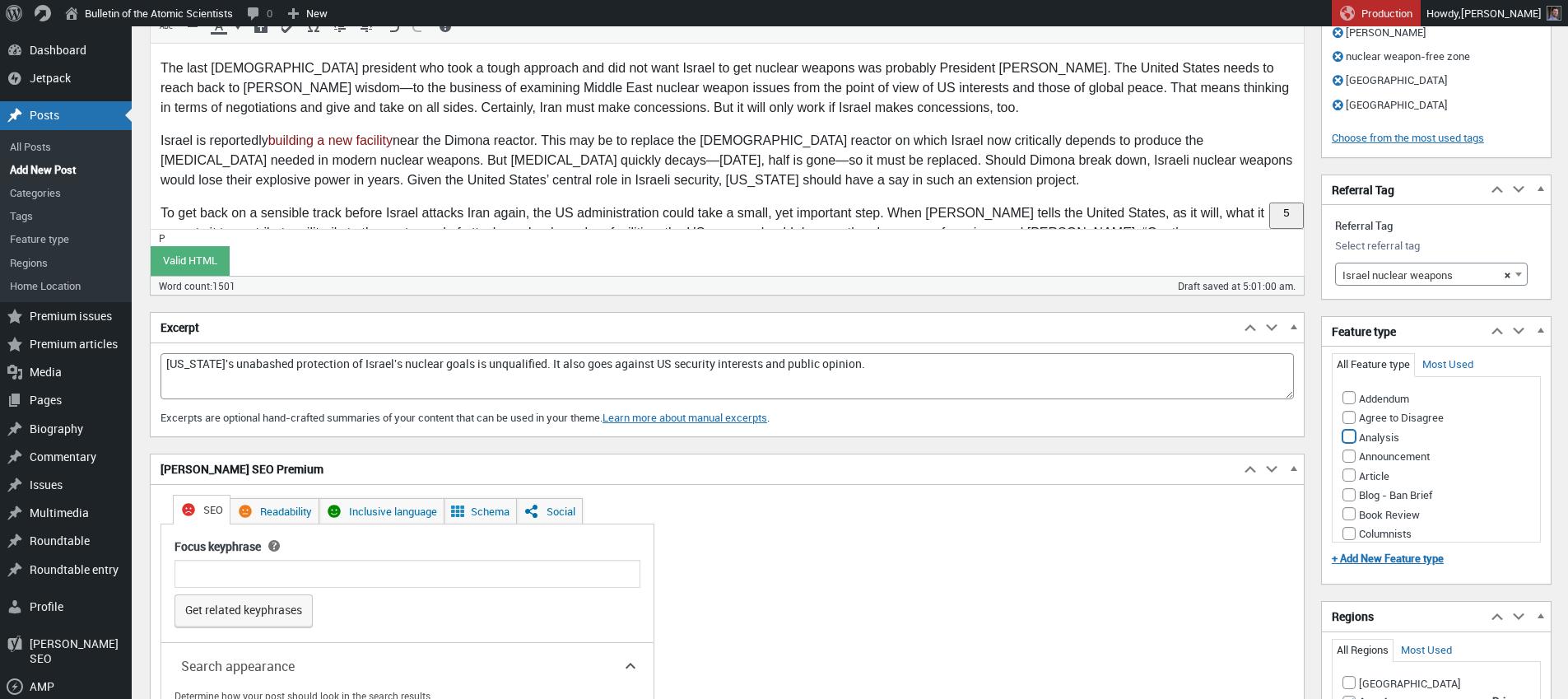
click at [1349, 430] on input "Analysis" at bounding box center [1349, 436] width 13 height 13
checkbox input "true"
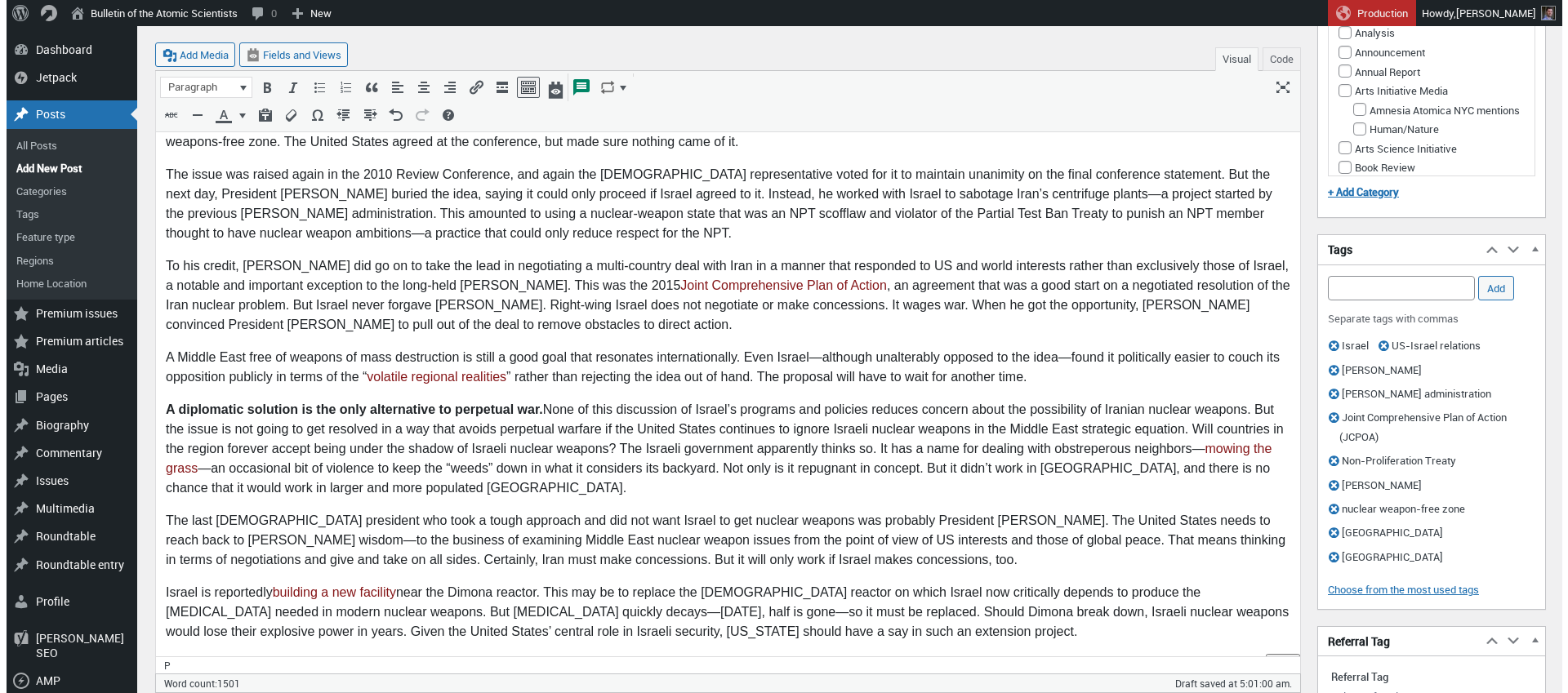
scroll to position [628, 0]
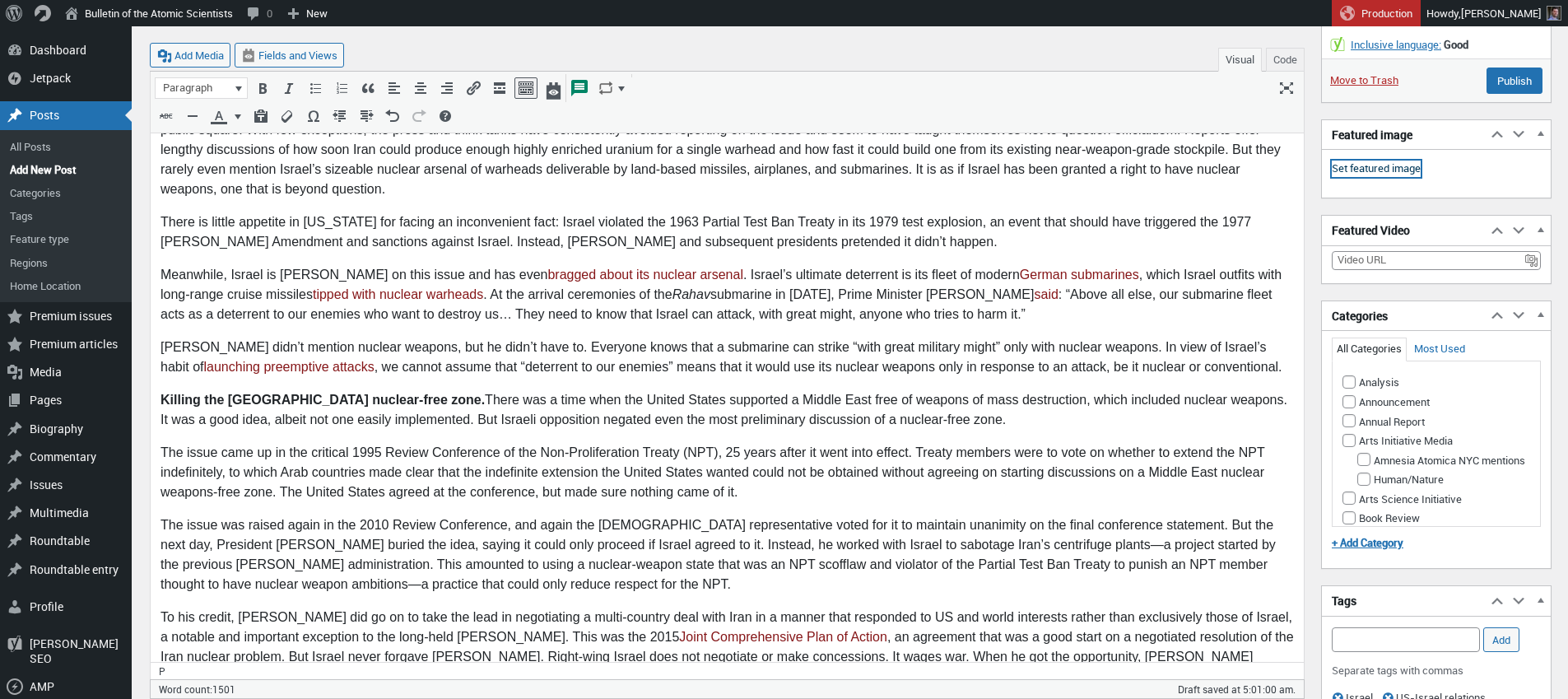
click at [1388, 170] on link "Set featured image" at bounding box center [1377, 168] width 89 height 17
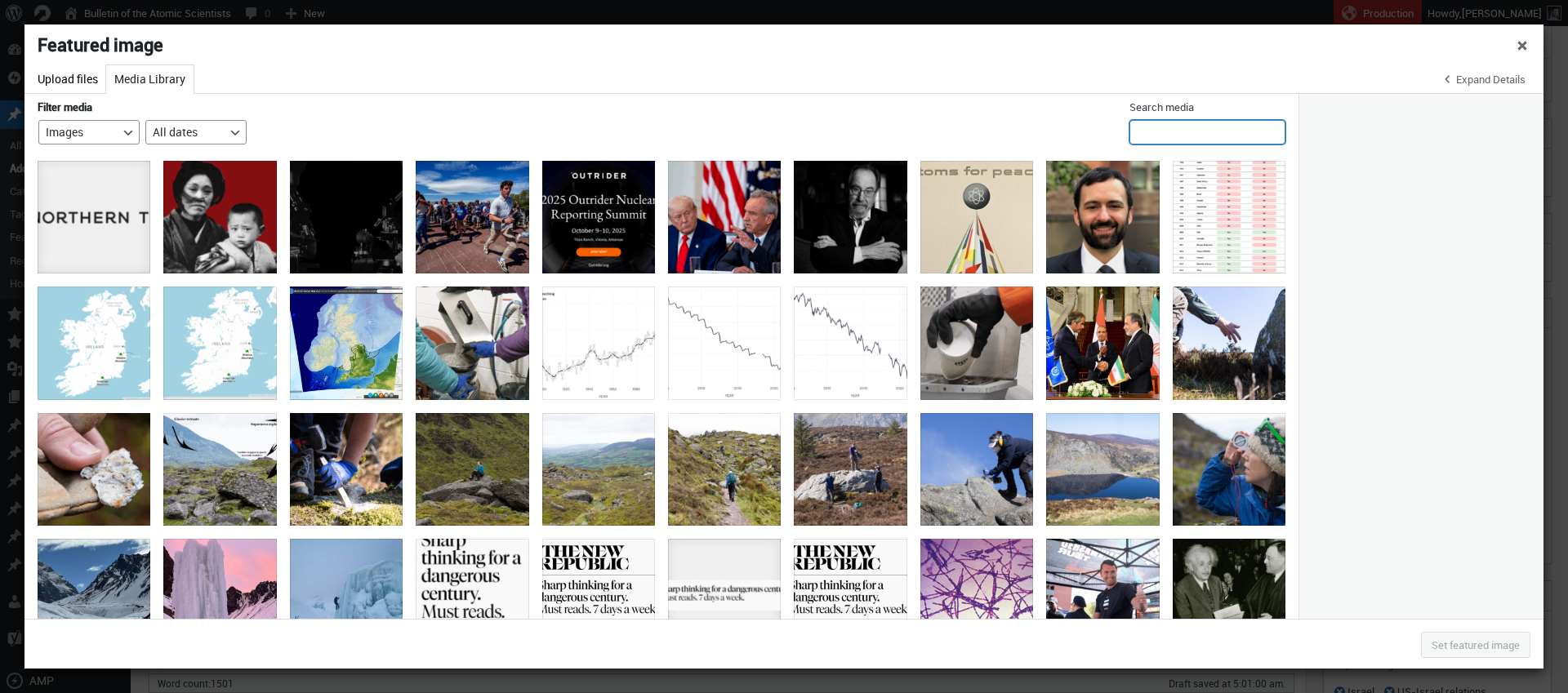
click at [1239, 135] on input "Search media" at bounding box center [1208, 132] width 156 height 24
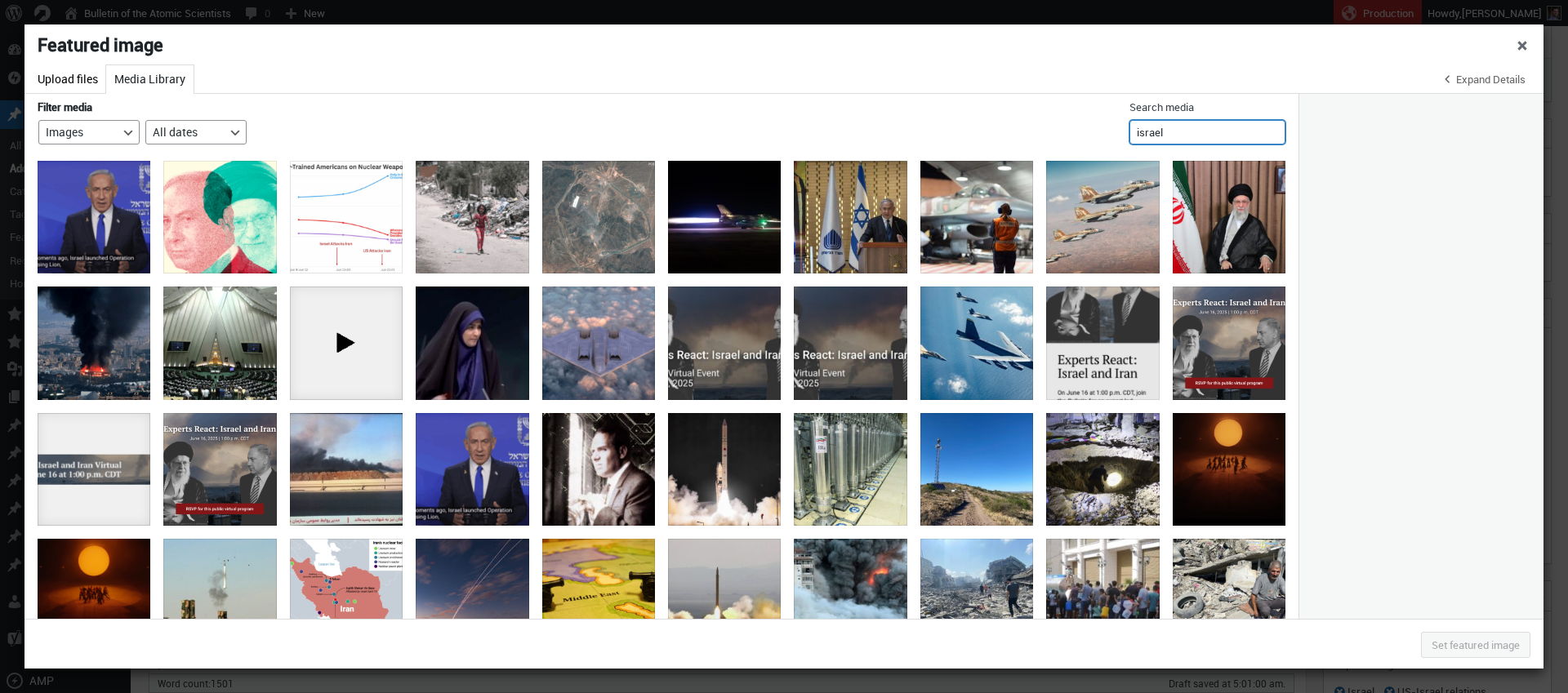
type input "israel"
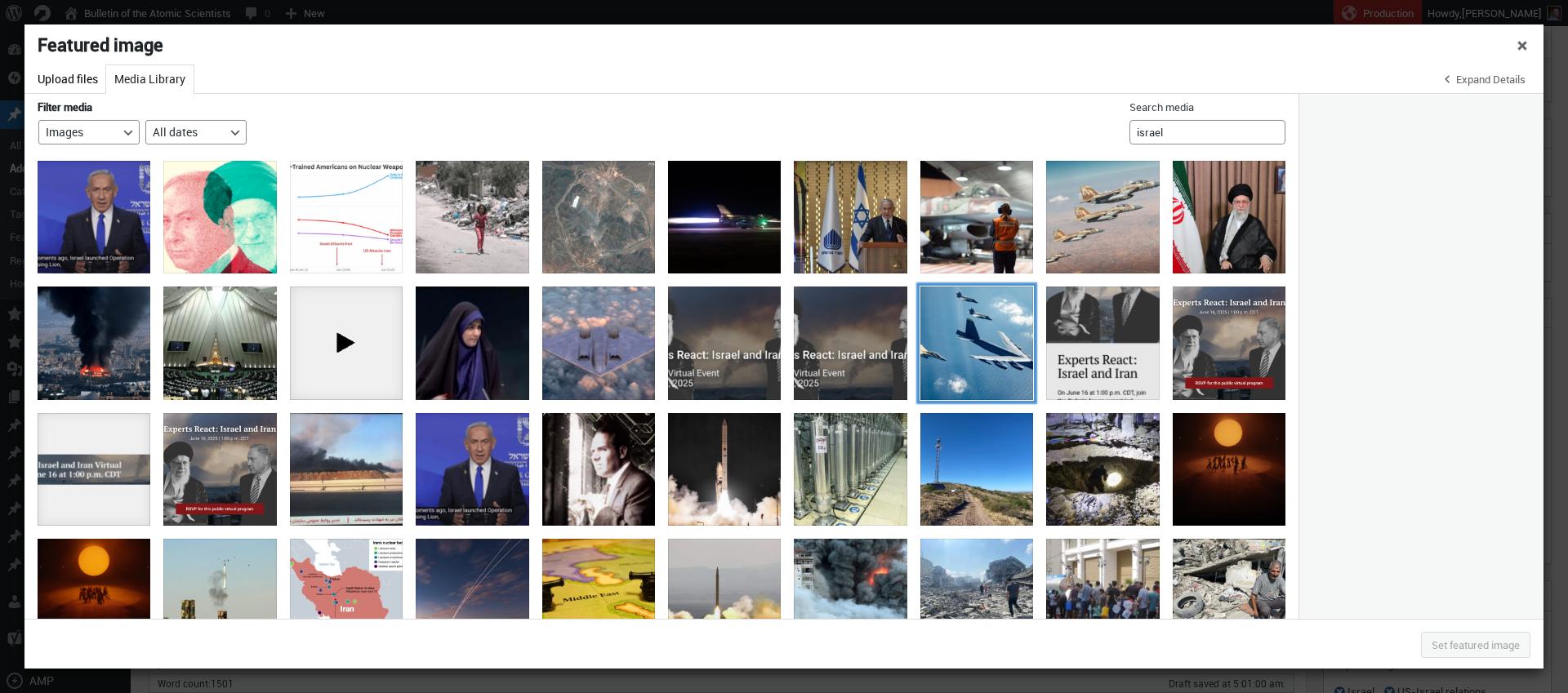
click at [965, 346] on div at bounding box center [977, 343] width 113 height 113
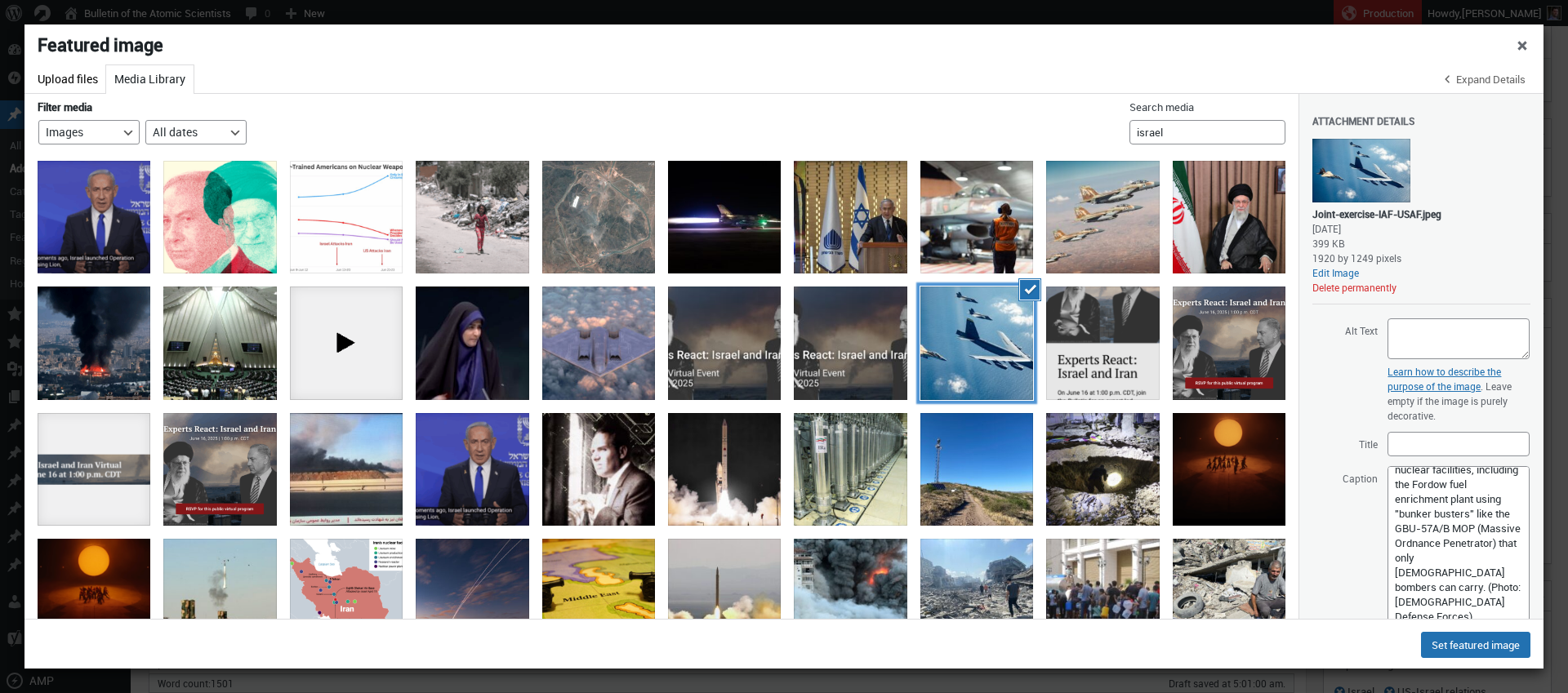
scroll to position [214, 0]
drag, startPoint x: 1511, startPoint y: 515, endPoint x: 1491, endPoint y: 620, distance: 106.9
click at [1492, 624] on textarea "[DEMOGRAPHIC_DATA] Air Force F-15I and F-35I fighter jets fly alongside a US B-…" at bounding box center [1459, 548] width 142 height 163
click at [1435, 500] on textarea "[DEMOGRAPHIC_DATA] Air Force F-15I and F-35I fighter jets fly alongside a US B-…" at bounding box center [1459, 546] width 142 height 160
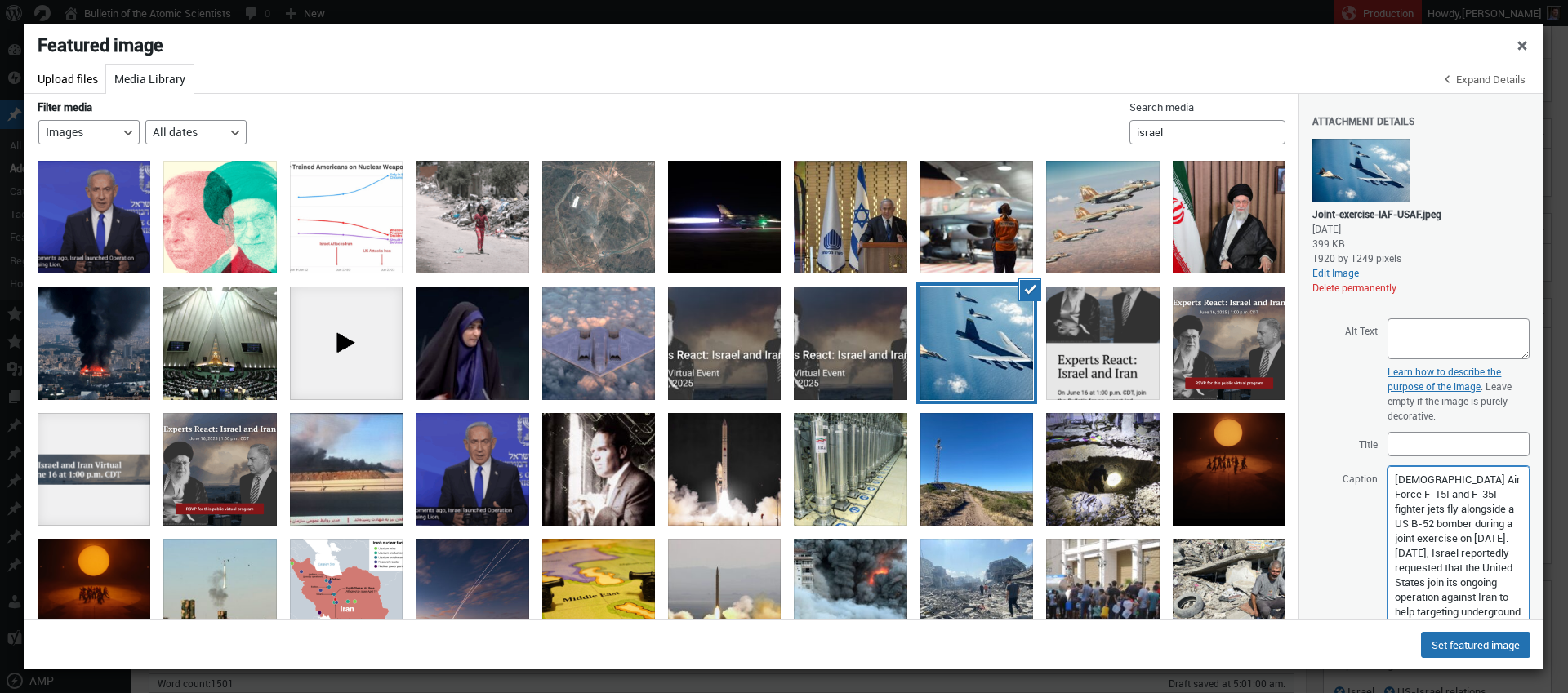
click at [1435, 500] on textarea "[DEMOGRAPHIC_DATA] Air Force F-15I and F-35I fighter jets fly alongside a US B-…" at bounding box center [1459, 546] width 142 height 160
click at [1525, 48] on span "Close dialog" at bounding box center [1522, 43] width 16 height 13
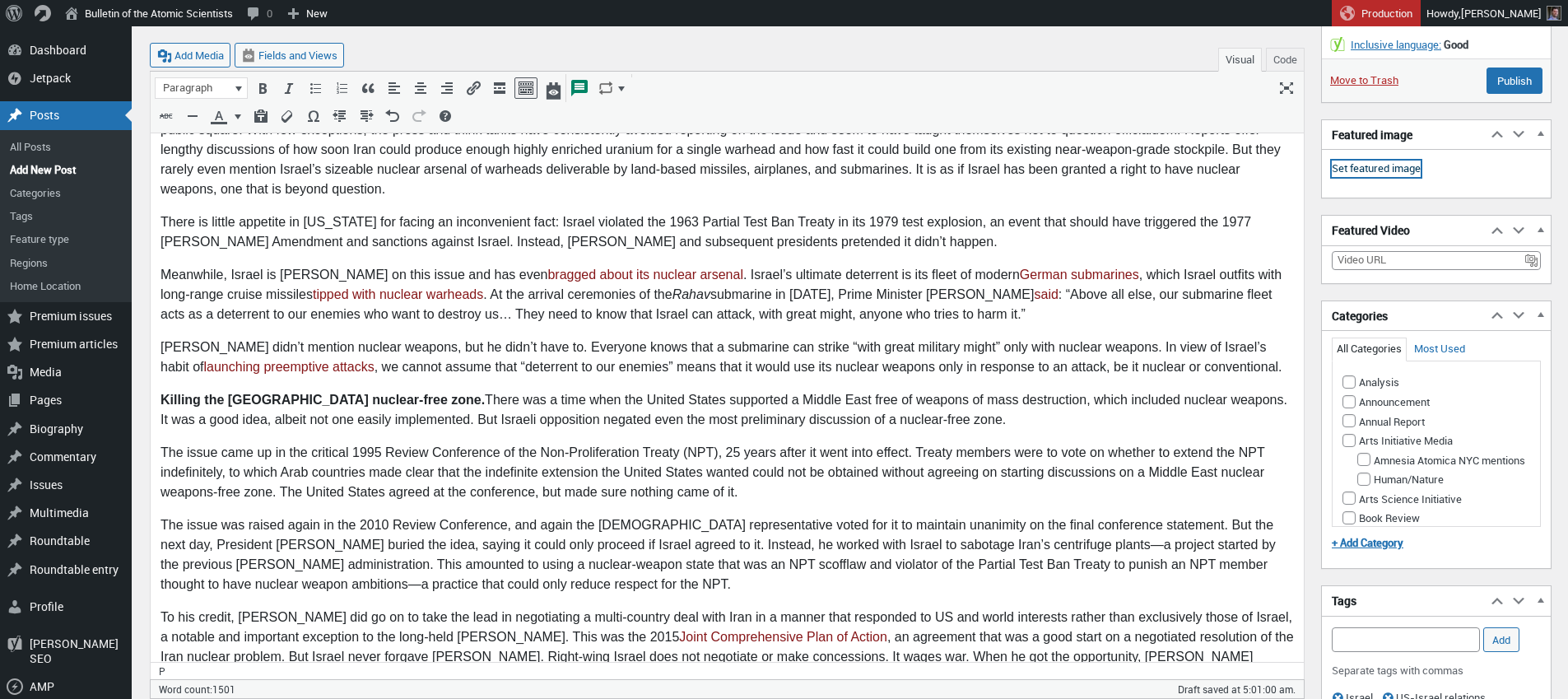
click at [1396, 169] on link "Set featured image" at bounding box center [1377, 168] width 89 height 17
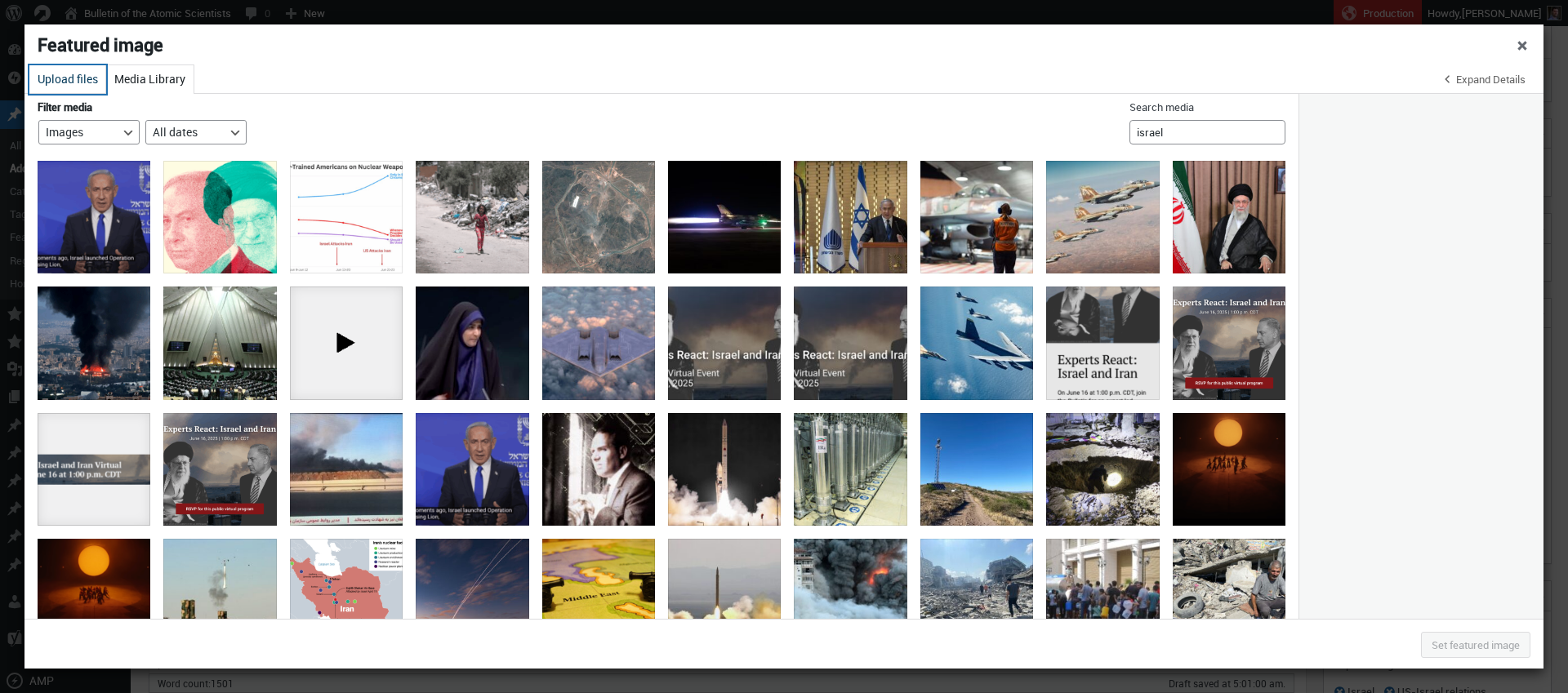
click at [66, 79] on button "Upload files" at bounding box center [68, 79] width 76 height 29
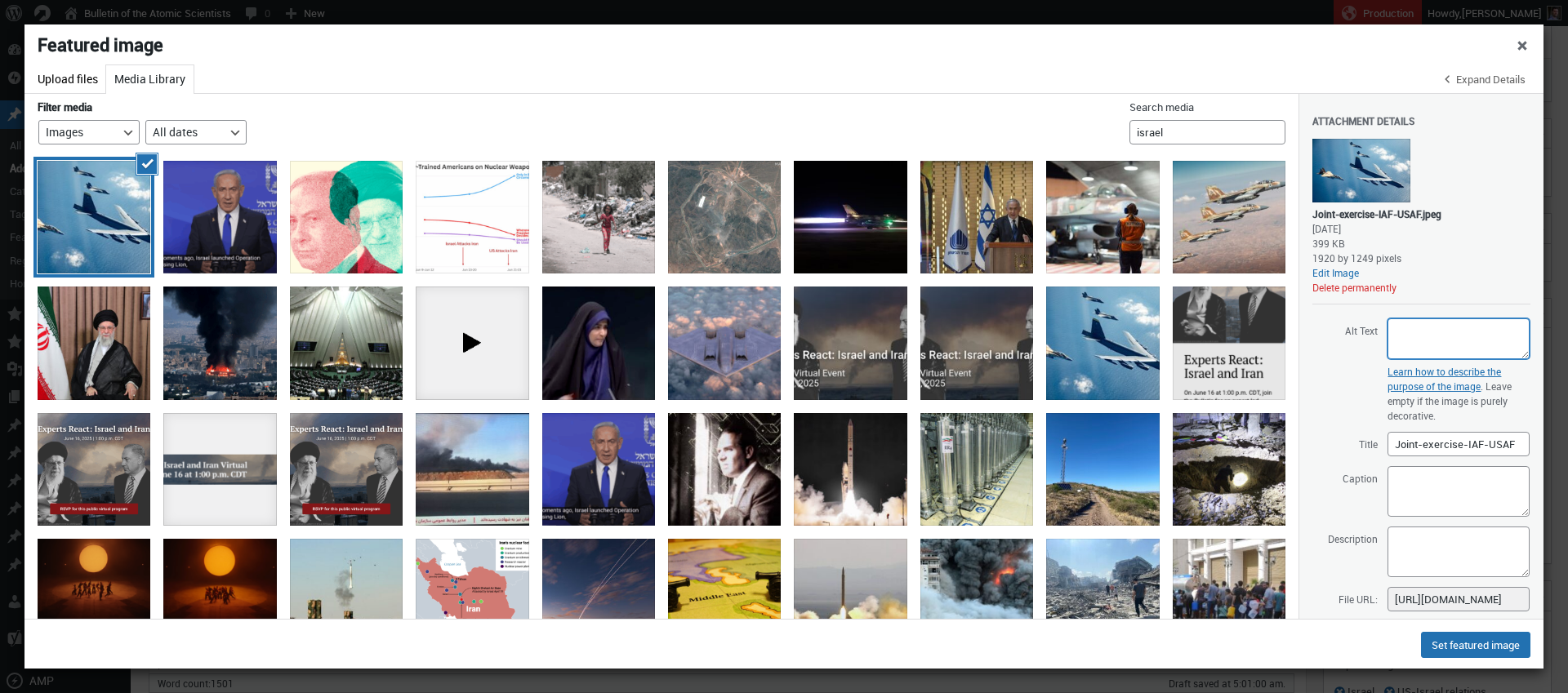
click at [1446, 340] on textarea "Alt Text" at bounding box center [1459, 339] width 142 height 41
paste textarea "Aerial view of a B-52 bomber, three F-35 fighter jets, and one F-15 jet flying …"
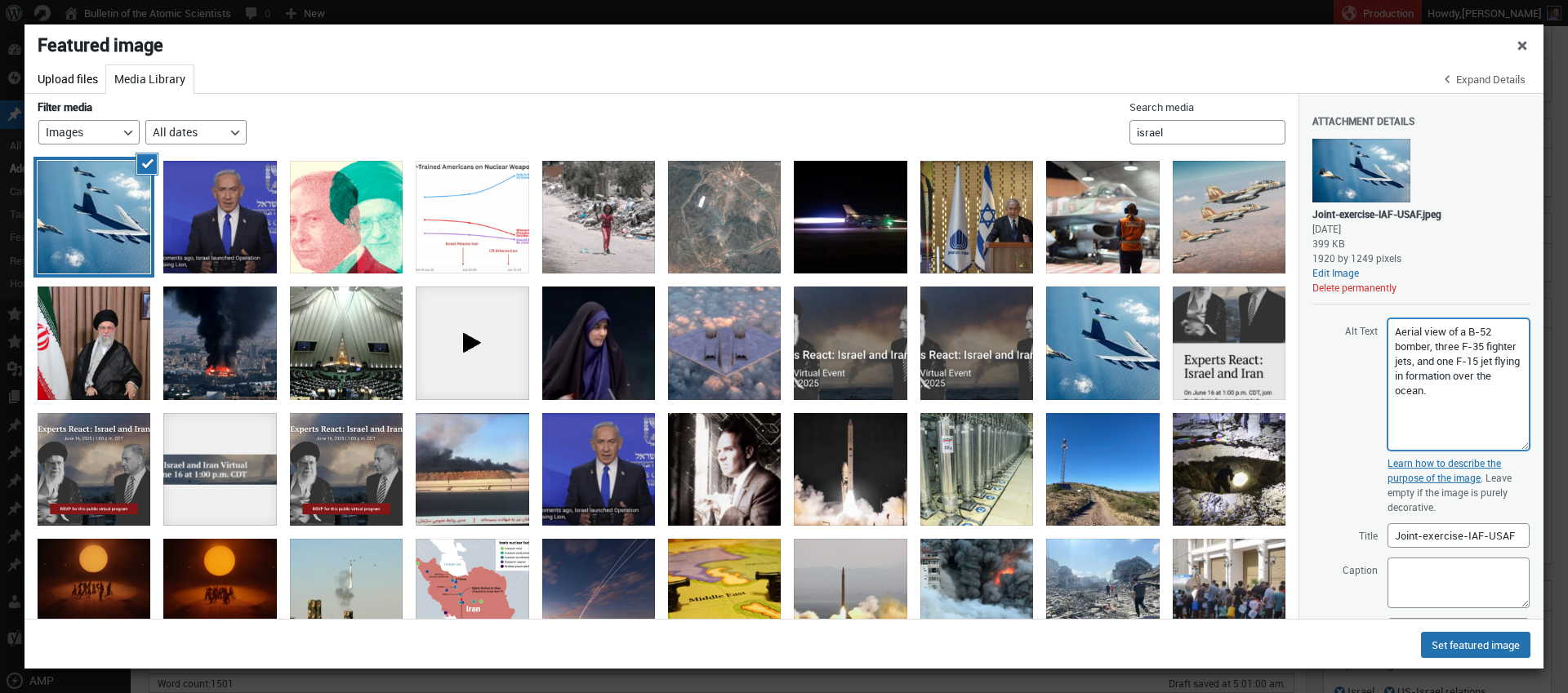
drag, startPoint x: 1509, startPoint y: 355, endPoint x: 1507, endPoint y: 446, distance: 91.0
click at [1507, 446] on textarea "Aerial view of a B-52 bomber, three F-35 fighter jets, and one F-15 jet flying …" at bounding box center [1459, 385] width 142 height 132
type textarea "Aerial view of a B-52 bomber, three F-35 fighter jets, and one F-15 jet flying …"
click at [1459, 539] on input "Joint-exercise-IAF-USAF" at bounding box center [1459, 536] width 142 height 24
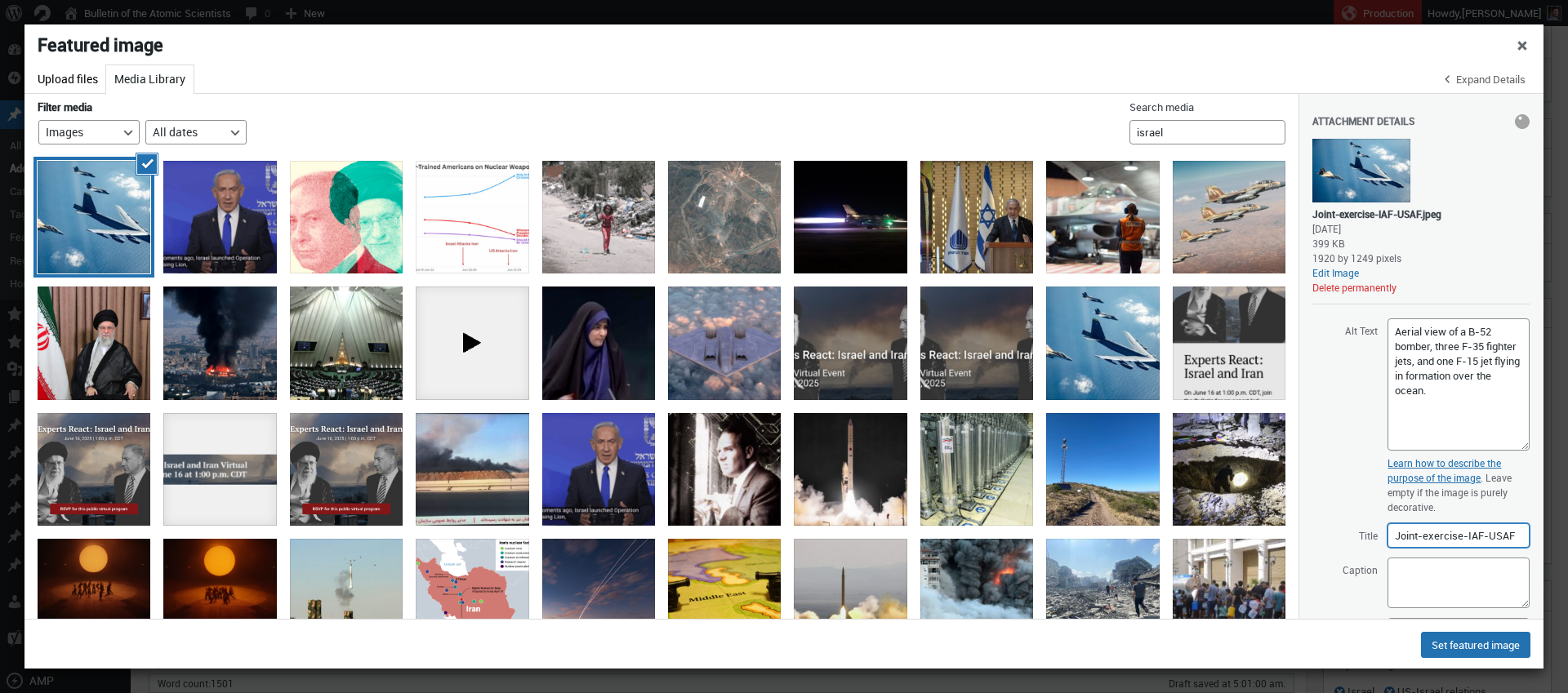
click at [1459, 539] on input "Joint-exercise-IAF-USAF" at bounding box center [1459, 536] width 142 height 24
click at [1479, 585] on textarea "Caption" at bounding box center [1459, 583] width 142 height 50
drag, startPoint x: 1512, startPoint y: 604, endPoint x: 1513, endPoint y: 616, distance: 12.0
click at [1513, 609] on textarea "Caption" at bounding box center [1459, 583] width 142 height 50
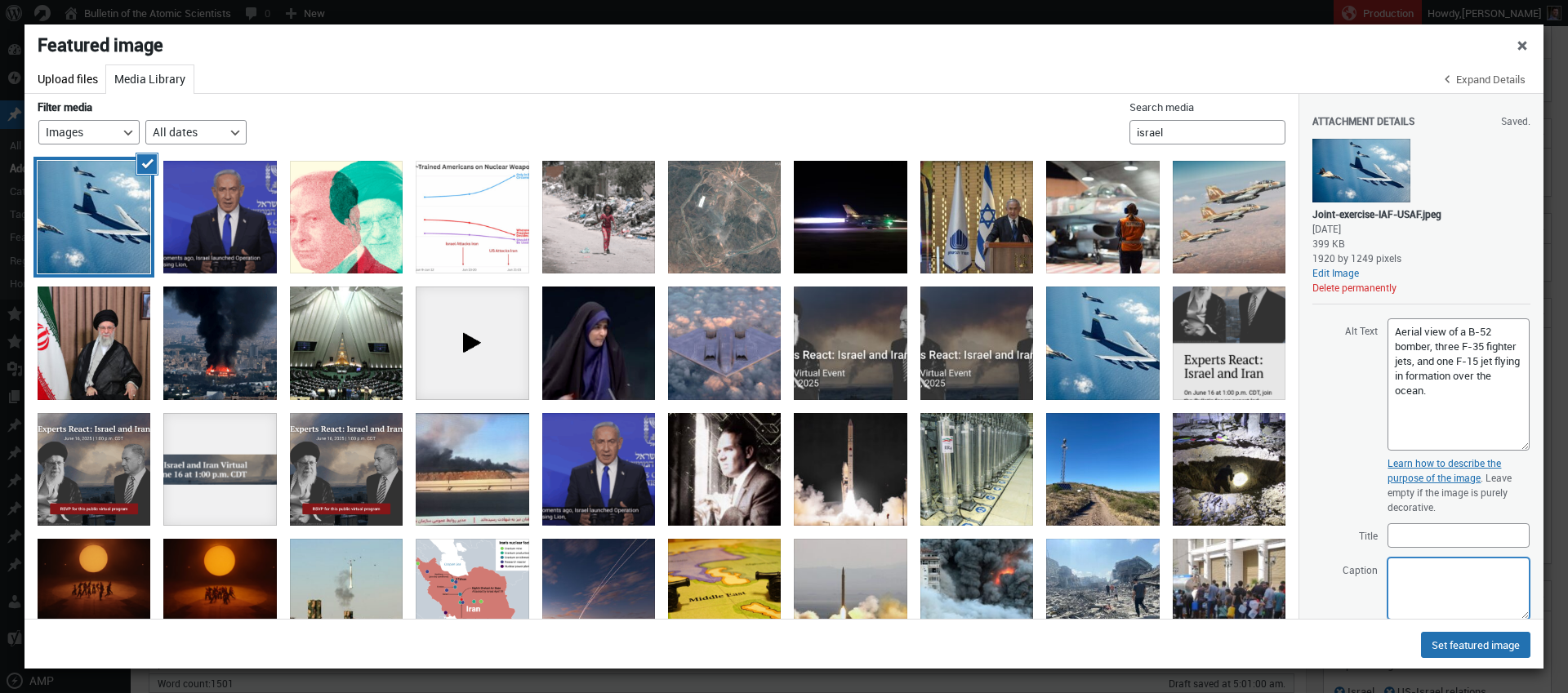
paste textarea "[DEMOGRAPHIC_DATA] Air Force F-15I and F-35I fighter jets fly alongside a US B-…"
click at [1470, 604] on textarea "[DEMOGRAPHIC_DATA] Air Force F-15I and F-35I fighter jets fly alongside a US B-…" at bounding box center [1459, 588] width 142 height 62
click at [1472, 586] on textarea "[DEMOGRAPHIC_DATA] Air Force F-15I and F-35I fighter jets fly alongside a US B-…" at bounding box center [1459, 588] width 142 height 62
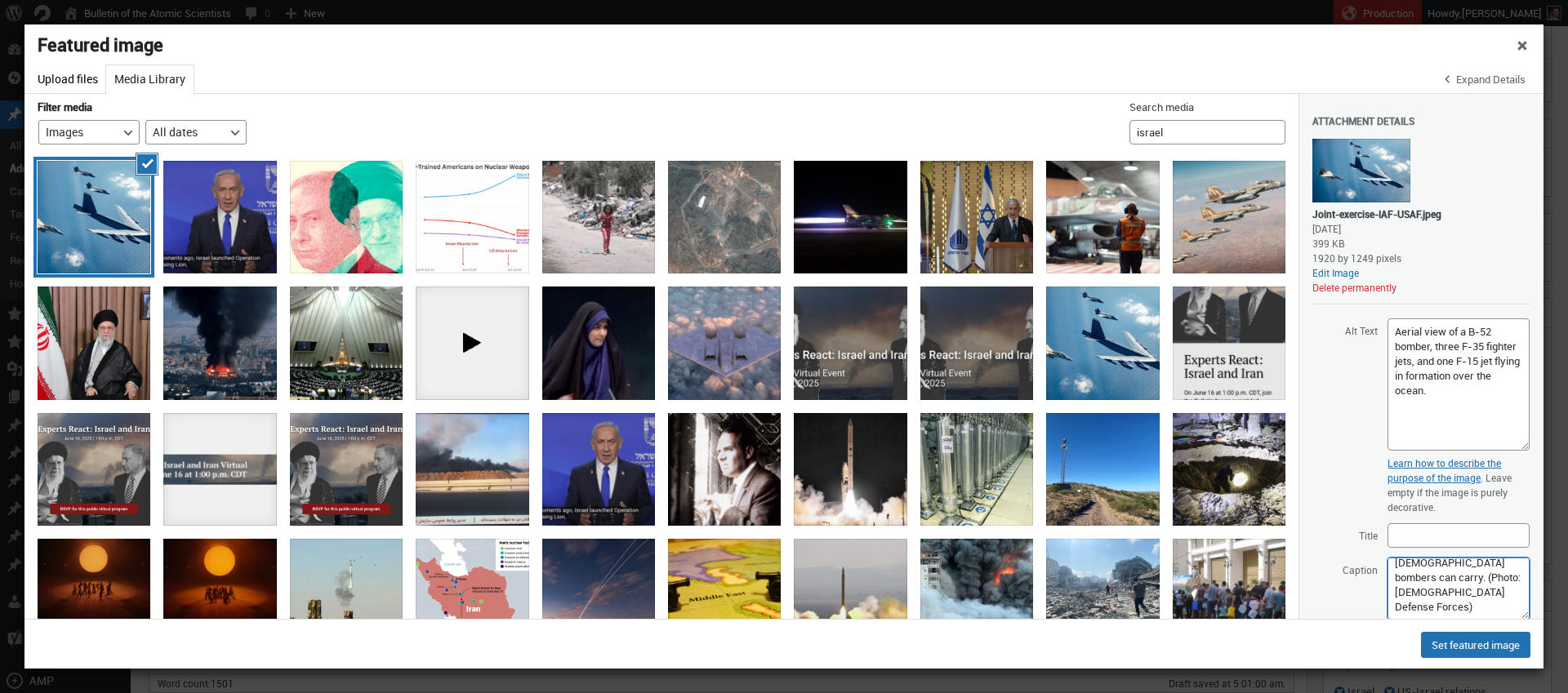
scroll to position [317, 0]
click at [1418, 593] on textarea "[DEMOGRAPHIC_DATA] Air Force F-15I and F-35I fighter jets fly alongside a US B-…" at bounding box center [1459, 588] width 142 height 62
type textarea "[DEMOGRAPHIC_DATA] Air Force F-15I and F-35I fighter jets fly alongside a US B-…"
